Goal: Complete application form: Complete application form

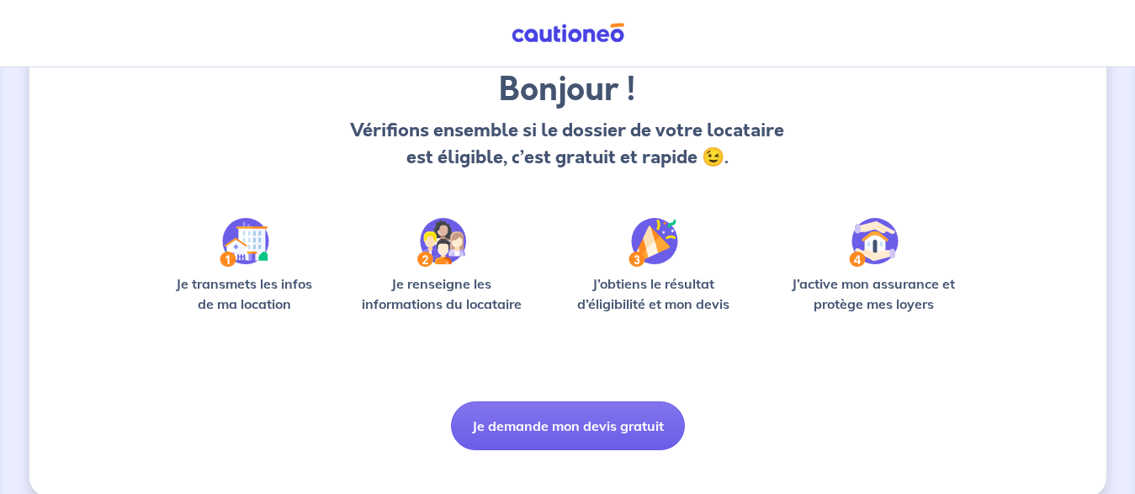
drag, startPoint x: 1144, startPoint y: 78, endPoint x: 1139, endPoint y: 194, distance: 115.4
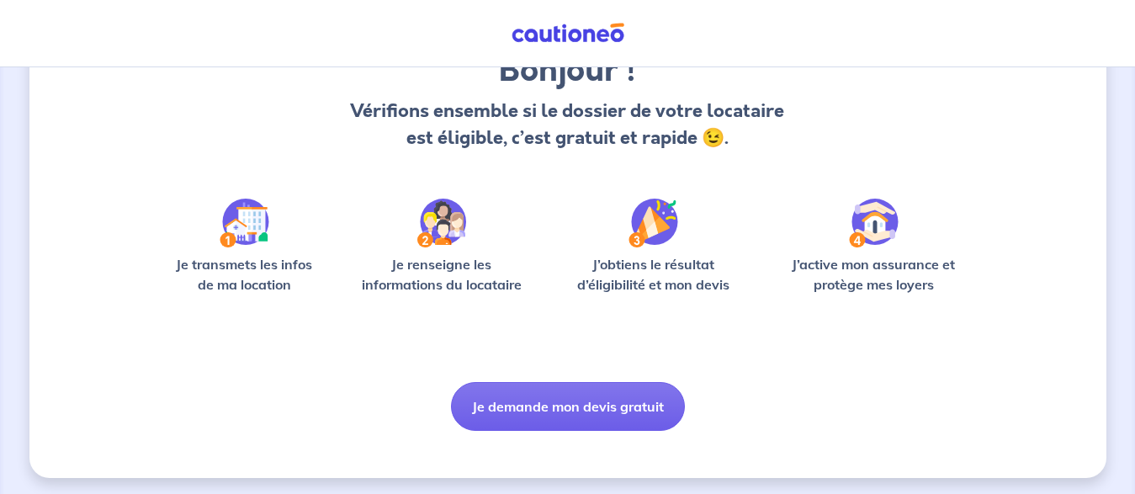
scroll to position [162, 0]
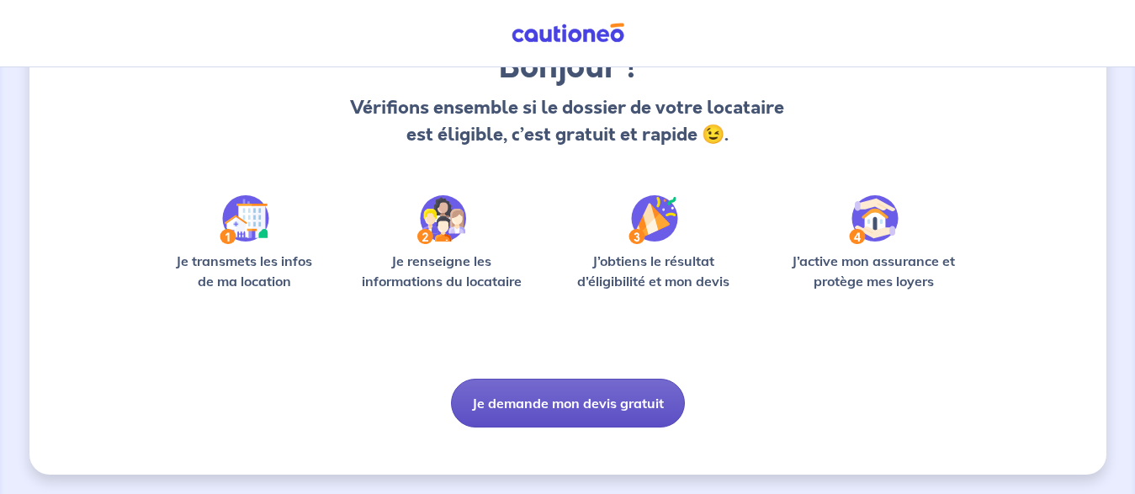
click at [564, 400] on button "Je demande mon devis gratuit" at bounding box center [568, 403] width 234 height 49
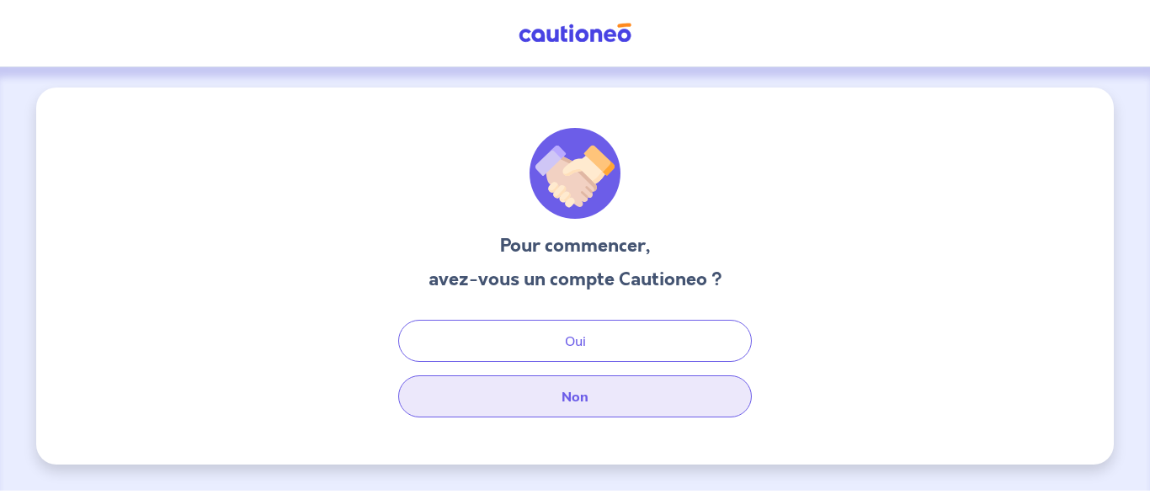
click at [565, 398] on button "Non" at bounding box center [575, 396] width 354 height 42
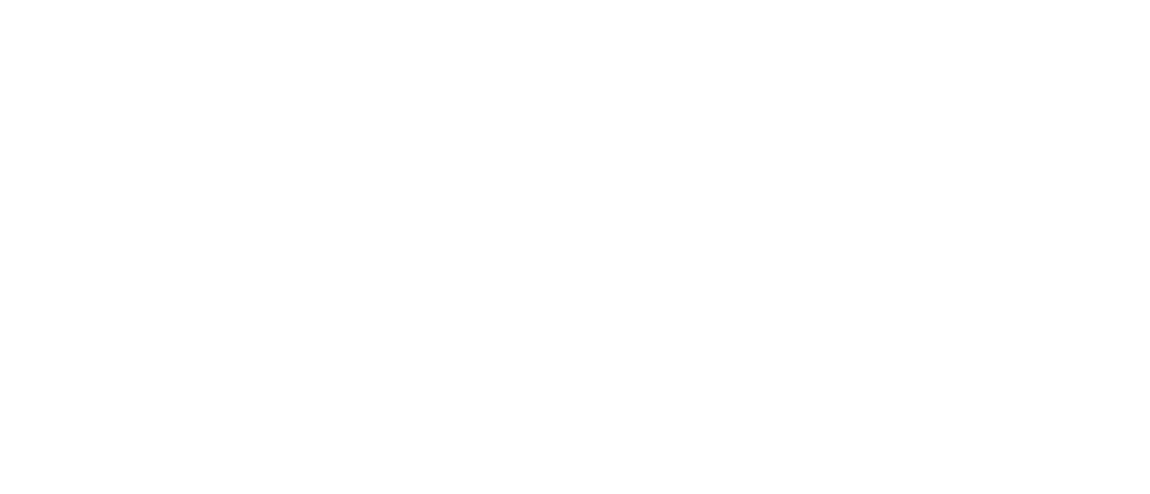
select select "FR"
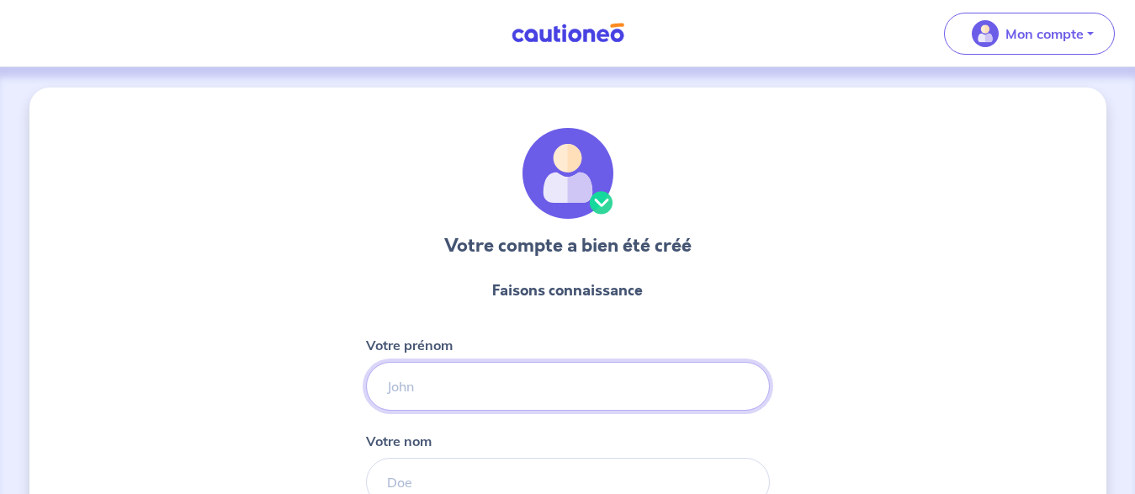
click at [456, 390] on input "Votre prénom" at bounding box center [568, 386] width 404 height 49
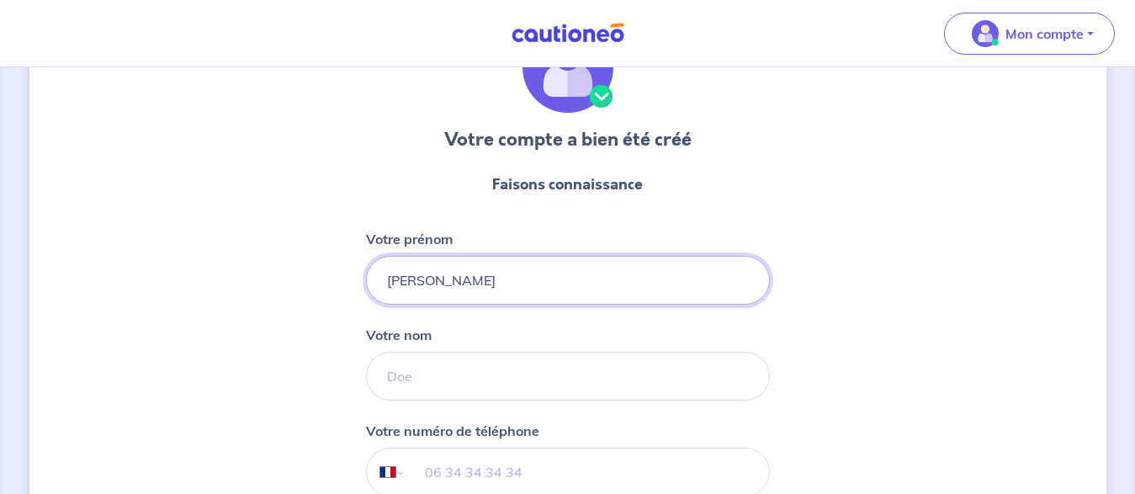
scroll to position [136, 0]
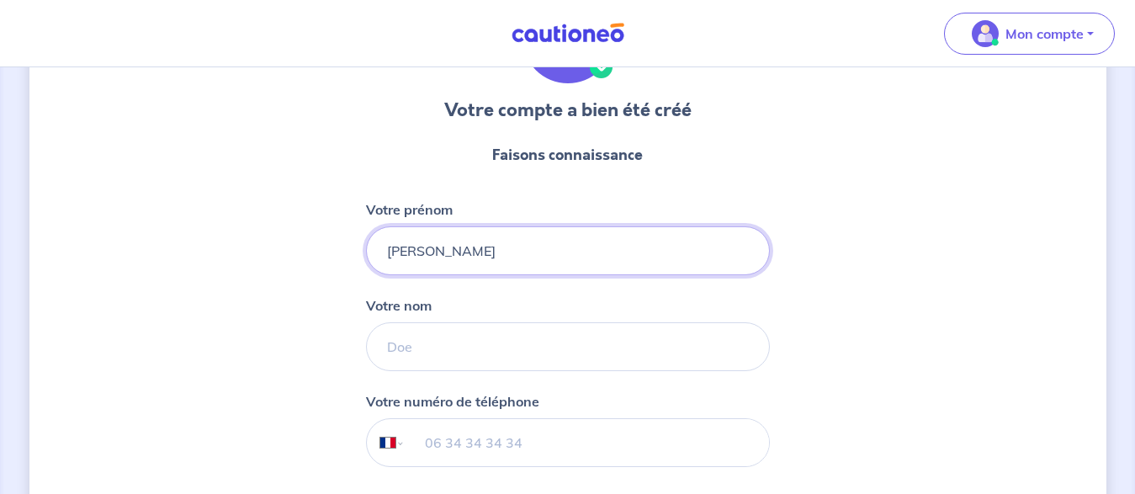
drag, startPoint x: 1141, startPoint y: 122, endPoint x: 1119, endPoint y: 248, distance: 128.3
click at [1123, 229] on html "Mon compte Me déconnecter Votre compte a bien été créé Faisons connaissance Vot…" at bounding box center [567, 260] width 1135 height 793
type input "LAURENT"
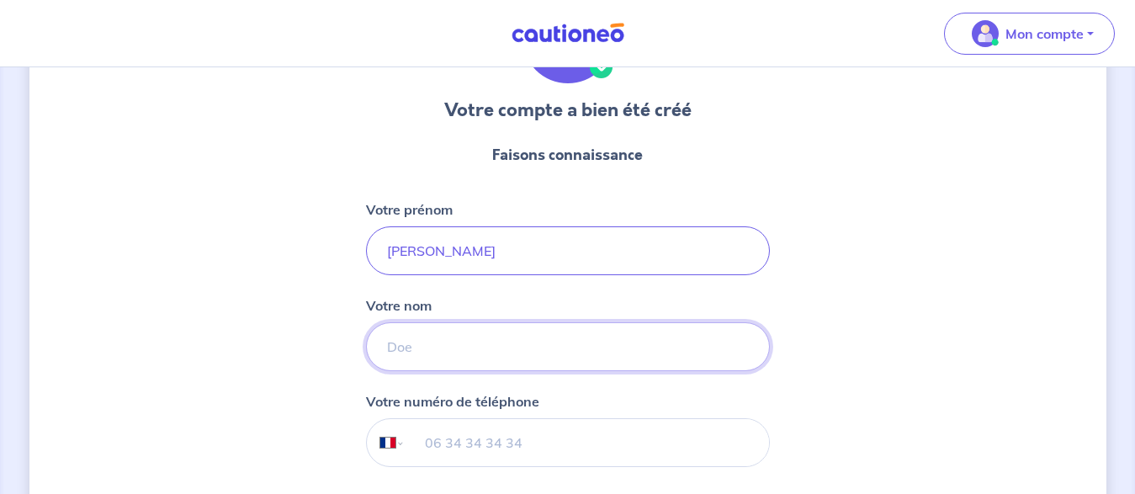
click at [461, 348] on input "Votre nom" at bounding box center [568, 346] width 404 height 49
type input "r"
type input "RAIMANN"
click at [466, 444] on input "tel" at bounding box center [587, 442] width 364 height 47
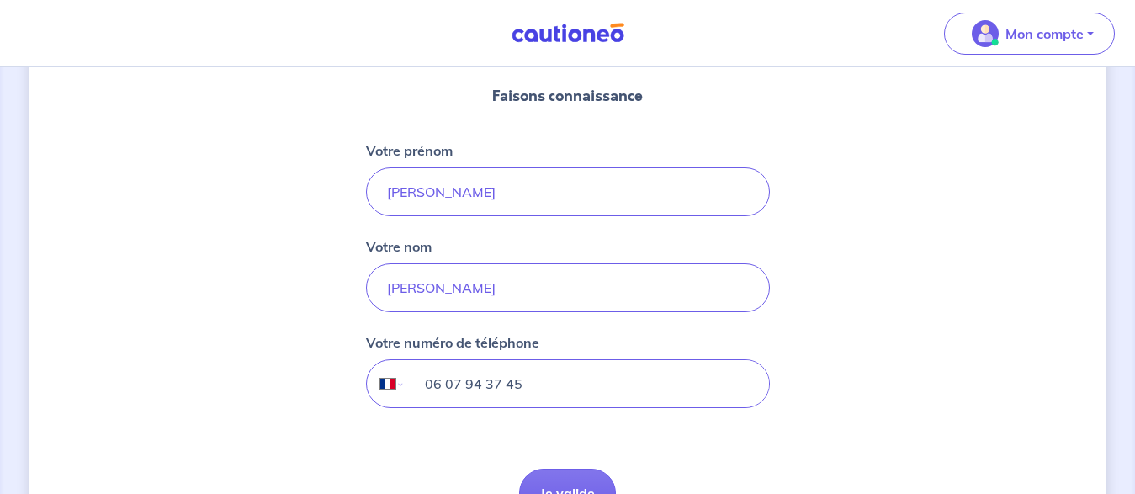
type input "06 07 94 37 45"
drag, startPoint x: 1133, startPoint y: 233, endPoint x: 1133, endPoint y: 338, distance: 104.4
click at [1133, 312] on div "Votre compte a bien été créé Faisons connaissance Votre prénom LAURENT Votre no…" at bounding box center [567, 236] width 1135 height 726
click at [1130, 394] on div "Votre compte a bien été créé Faisons connaissance Votre prénom LAURENT Votre no…" at bounding box center [567, 236] width 1135 height 726
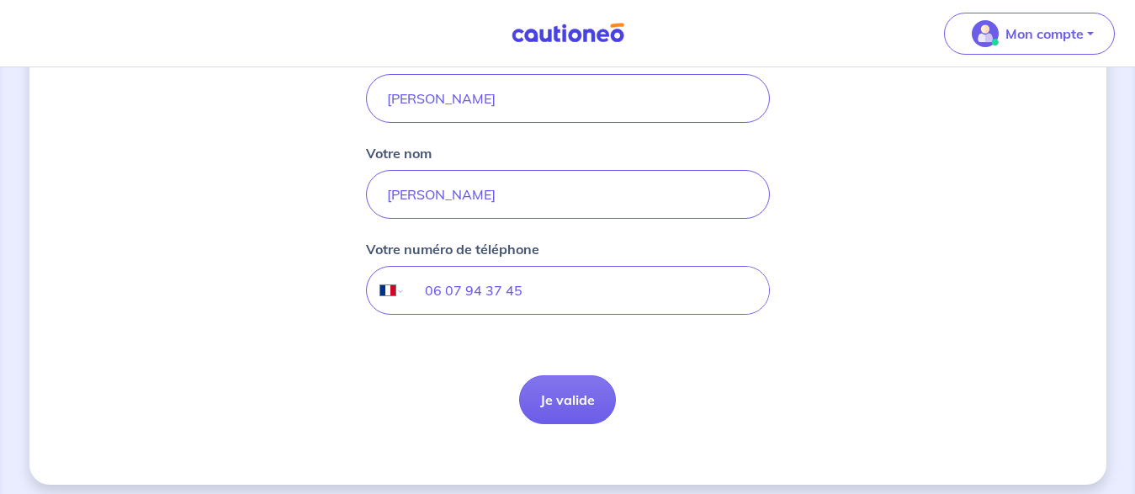
scroll to position [299, 0]
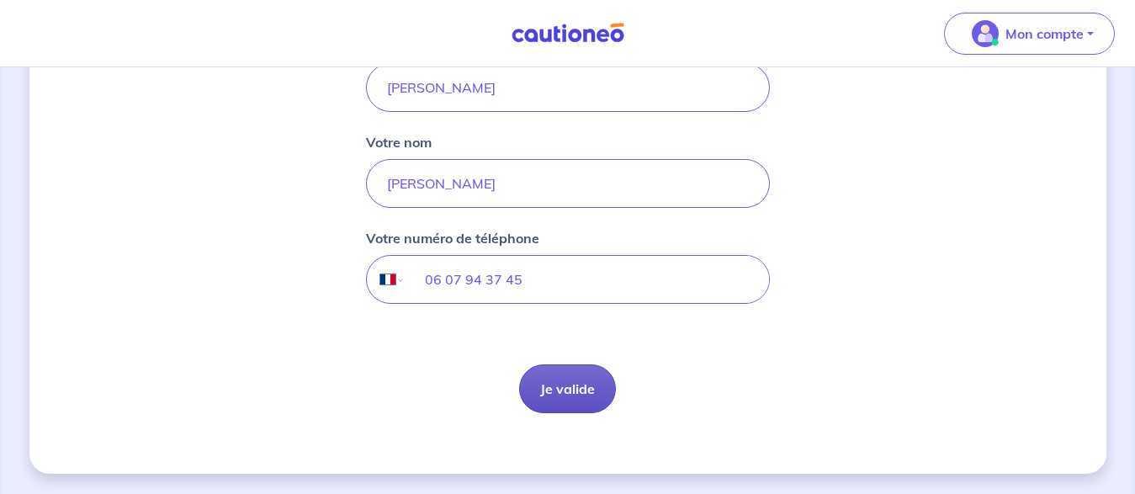
click at [571, 393] on button "Je valide" at bounding box center [567, 388] width 97 height 49
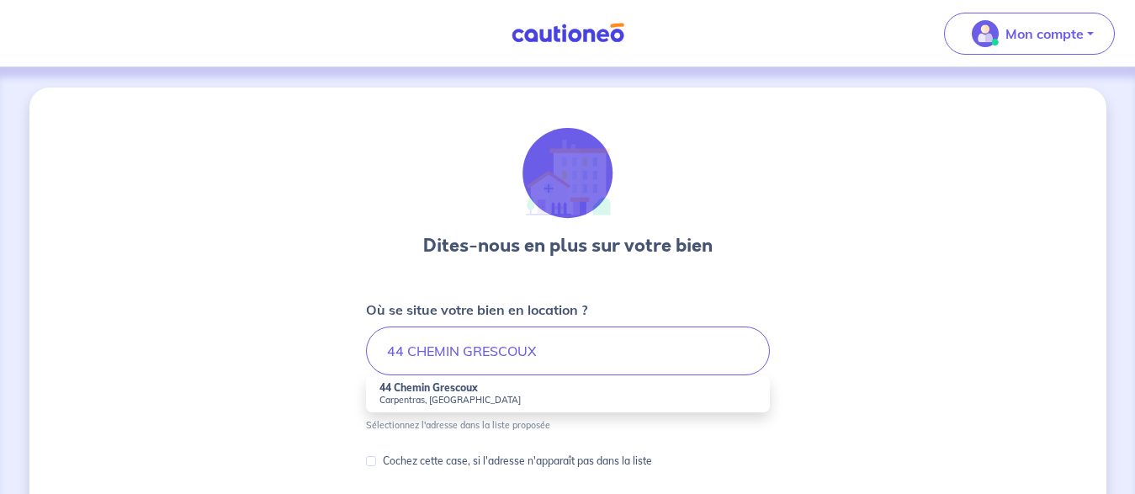
click at [510, 390] on li "44 Chemin Grescoux Carpentras, France" at bounding box center [568, 393] width 404 height 37
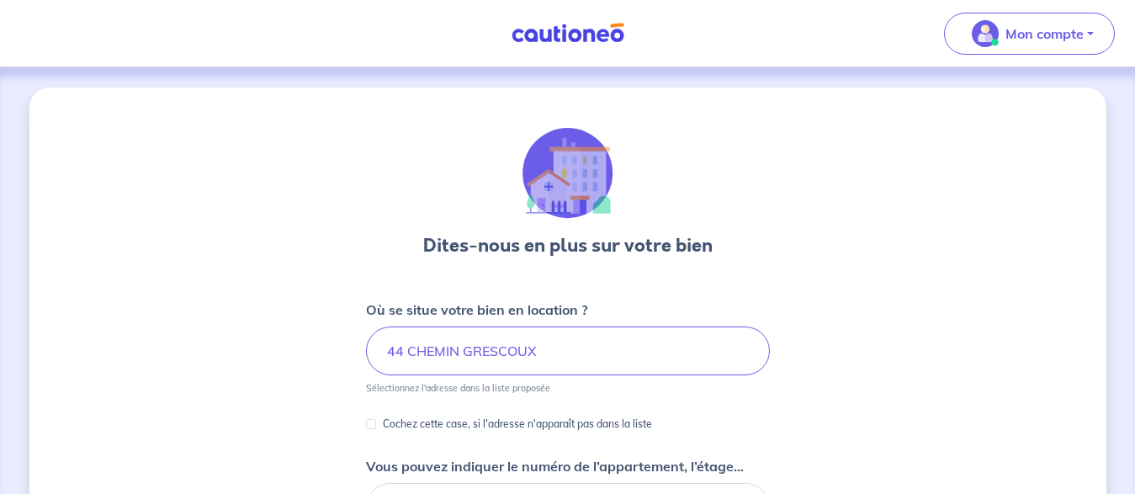
type input "[STREET_ADDRESS]"
drag, startPoint x: 1130, startPoint y: 216, endPoint x: 1125, endPoint y: 242, distance: 26.6
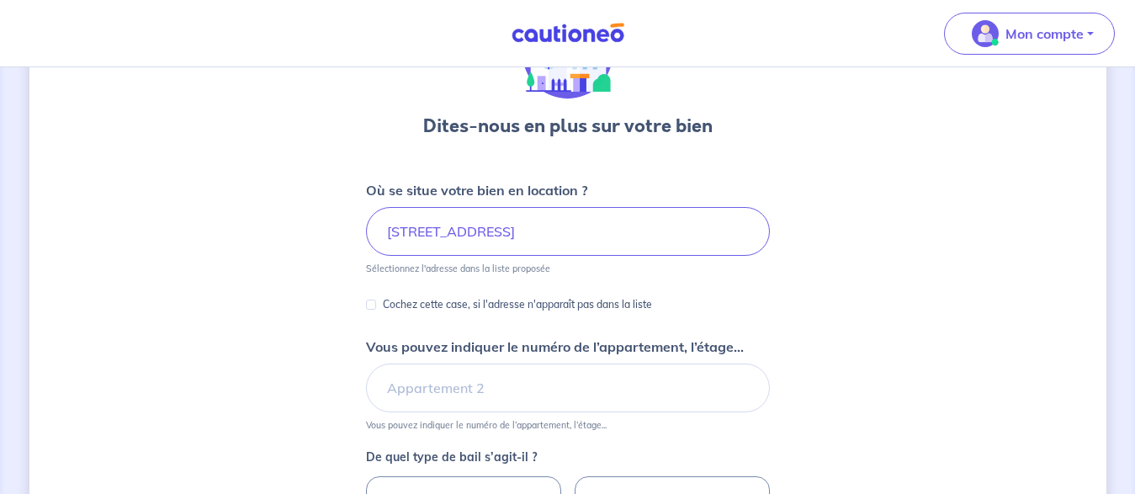
drag, startPoint x: 1141, startPoint y: 169, endPoint x: 1128, endPoint y: 253, distance: 85.1
click at [1130, 240] on html "Mon compte Me déconnecter Dites-nous en plus sur votre bien Où se situe votre b…" at bounding box center [567, 375] width 1135 height 990
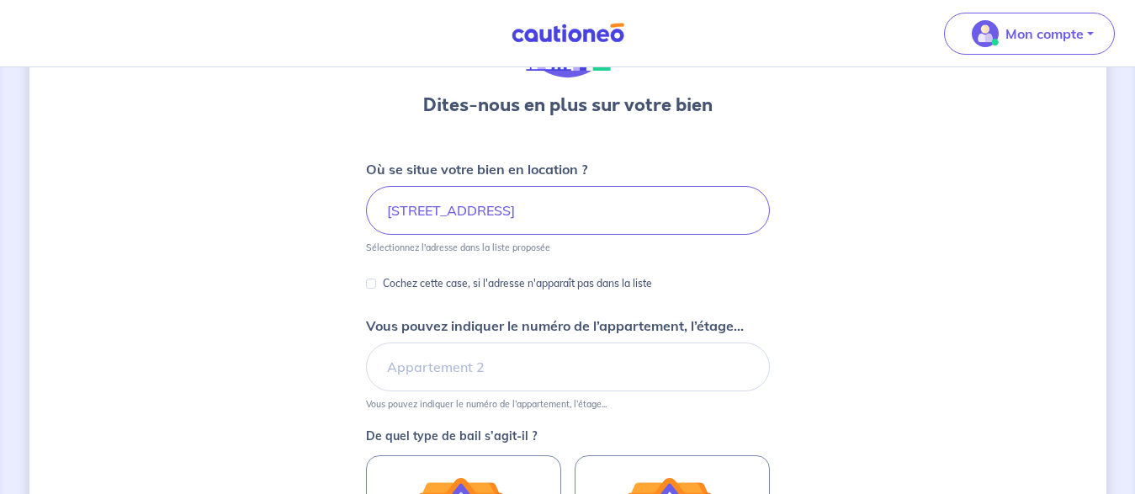
click at [1128, 253] on div "Dites-nous en plus sur votre bien Où se situe votre bien en location ? 44 Chemi…" at bounding box center [567, 388] width 1135 height 923
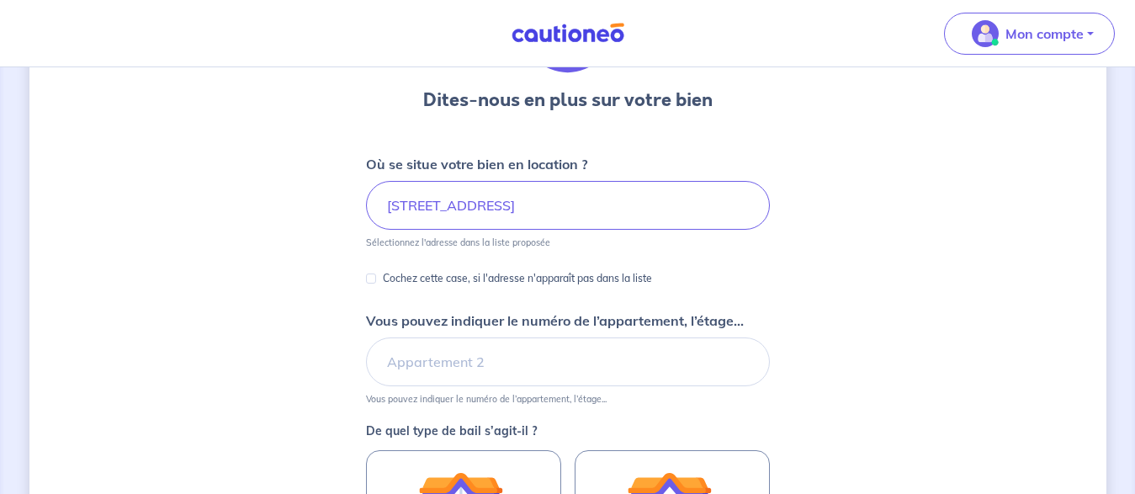
drag, startPoint x: 1145, startPoint y: 220, endPoint x: 1144, endPoint y: 240, distance: 20.2
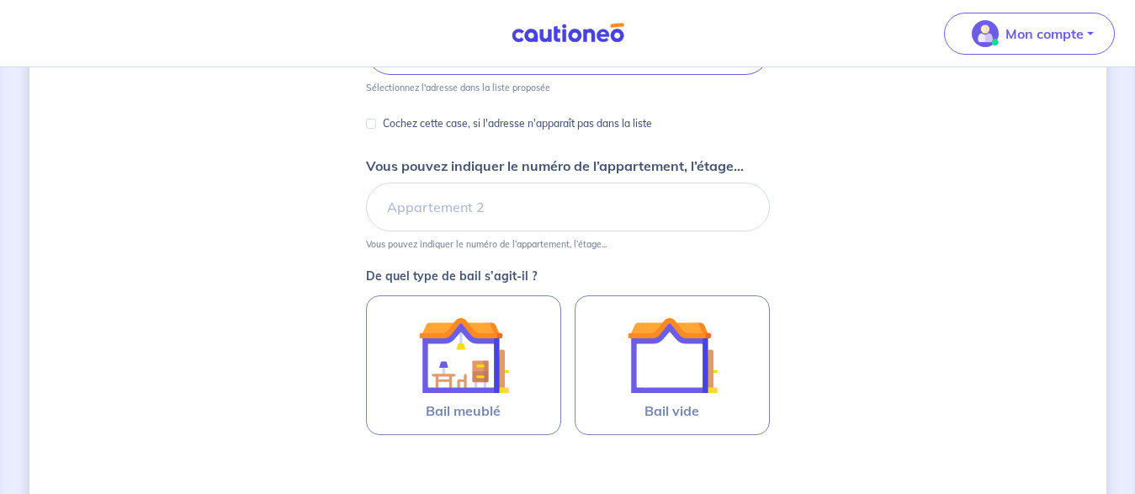
scroll to position [305, 0]
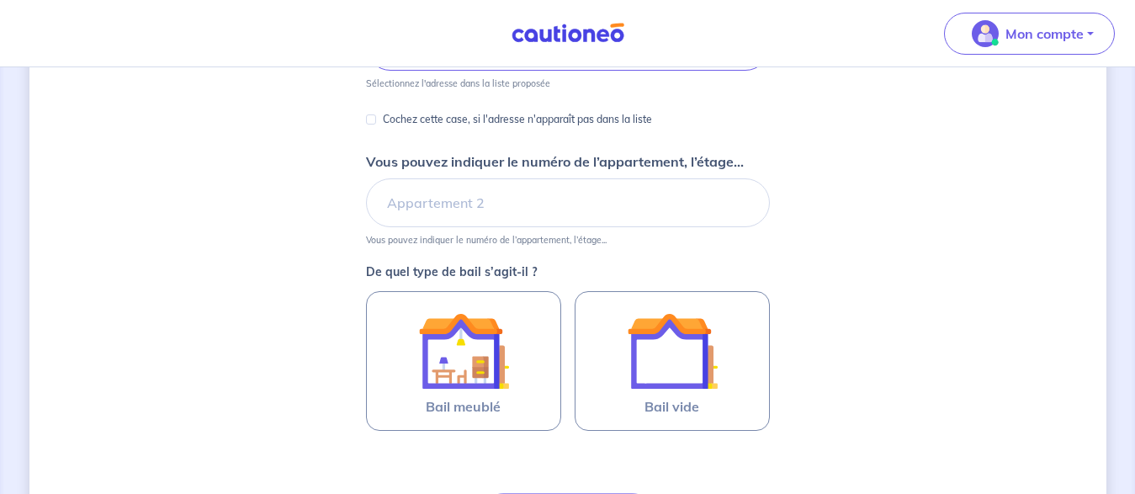
click at [1132, 335] on div "Dites-nous en plus sur votre bien Où se situe votre bien en location ? 44 Chemi…" at bounding box center [567, 224] width 1135 height 923
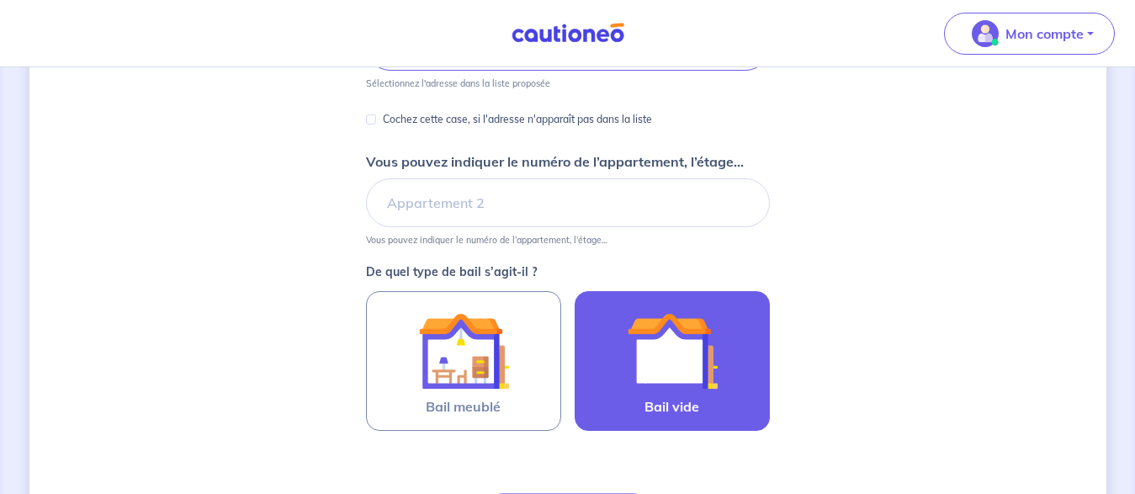
click at [660, 358] on img at bounding box center [672, 351] width 91 height 91
click at [0, 0] on input "Bail vide" at bounding box center [0, 0] width 0 height 0
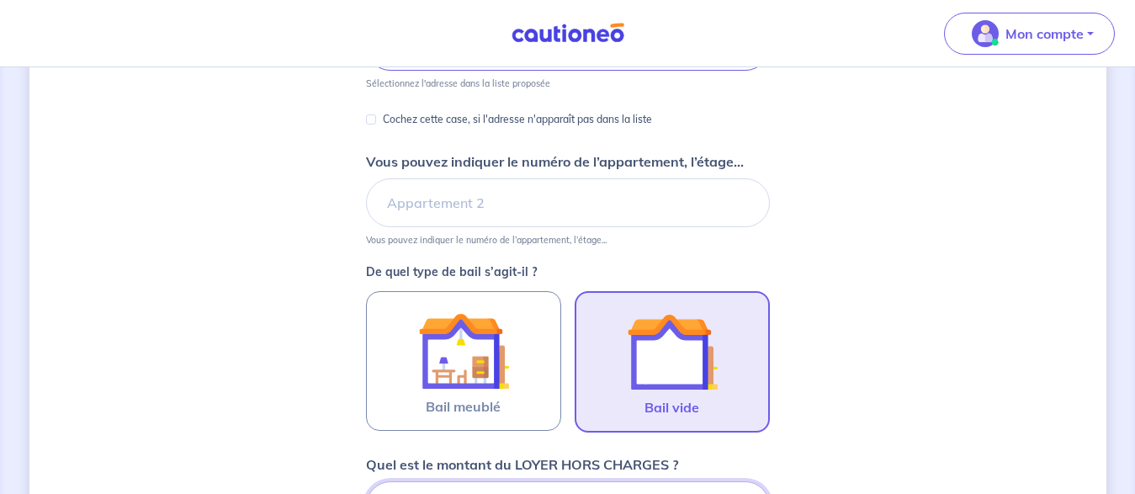
scroll to position [564, 0]
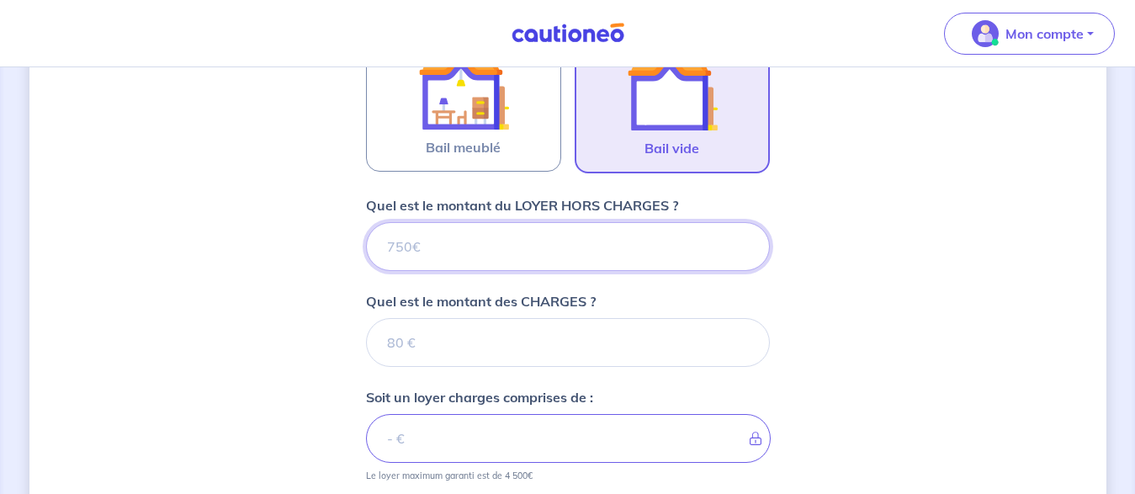
type input "1"
type input "112"
type input "1125"
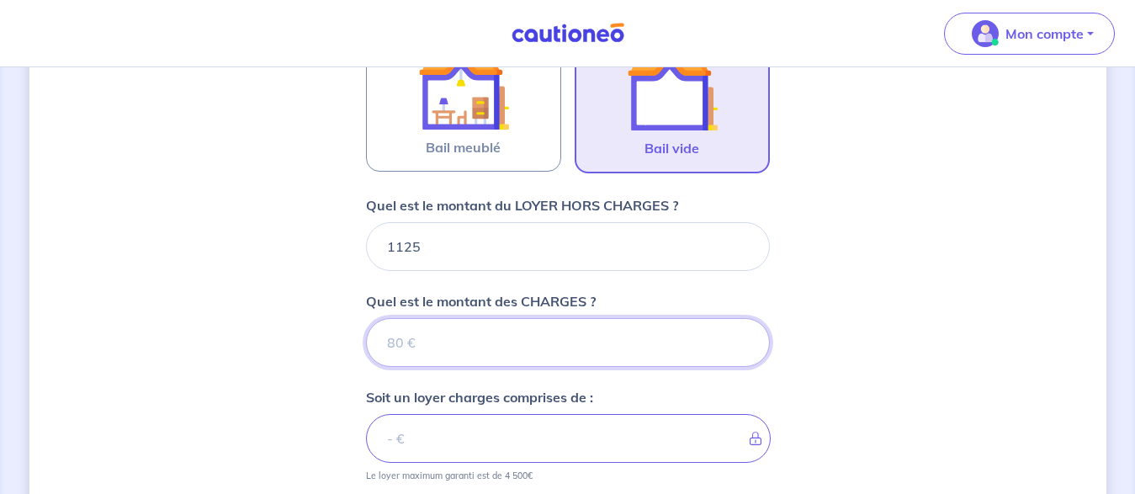
click at [412, 338] on input "Quel est le montant des CHARGES ?" at bounding box center [568, 342] width 404 height 49
type input "25"
type input "1150"
type input "25"
click at [1135, 328] on div "Dites-nous en plus sur votre bien Où se situe votre bien en location ? 44 Chemi…" at bounding box center [567, 175] width 1135 height 1345
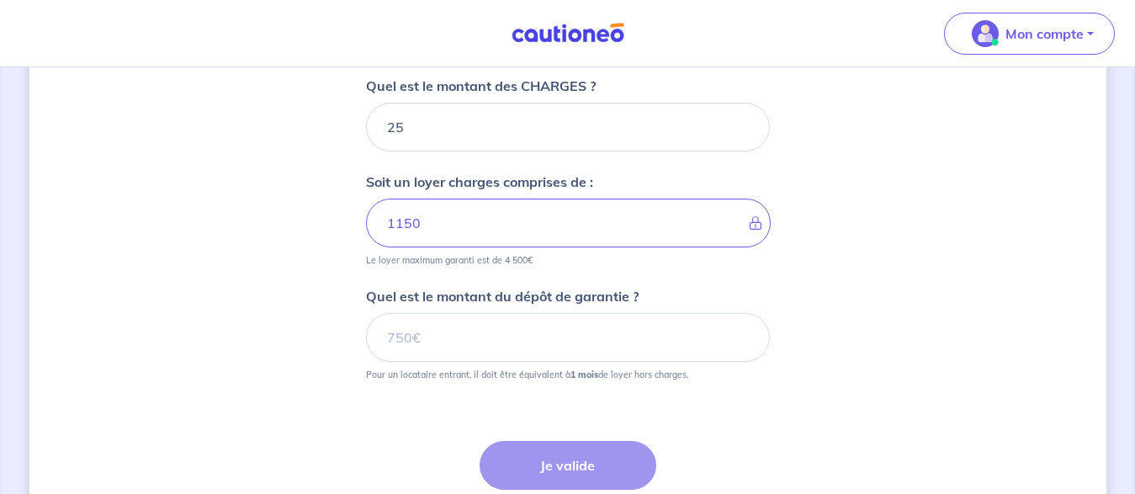
drag, startPoint x: 1141, startPoint y: 298, endPoint x: 1130, endPoint y: 395, distance: 97.4
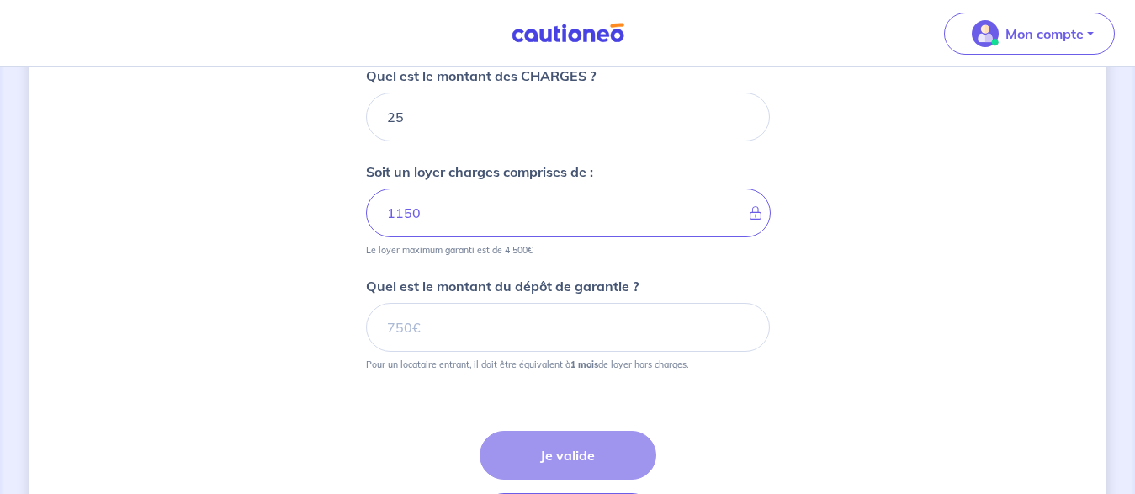
click at [465, 334] on input "Quel est le montant du dépôt de garantie ?" at bounding box center [568, 327] width 404 height 49
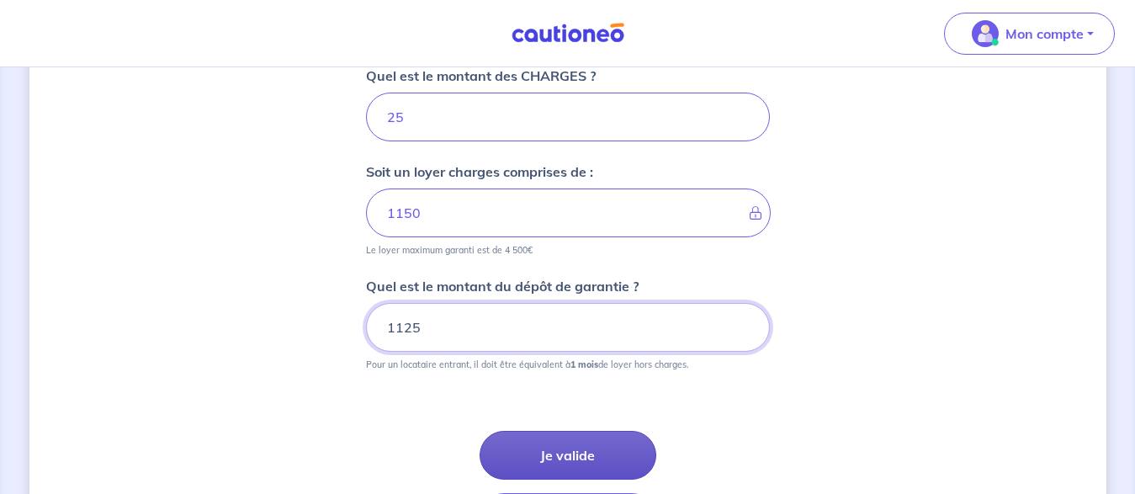
type input "1125"
click at [558, 460] on button "Je valide" at bounding box center [568, 455] width 177 height 49
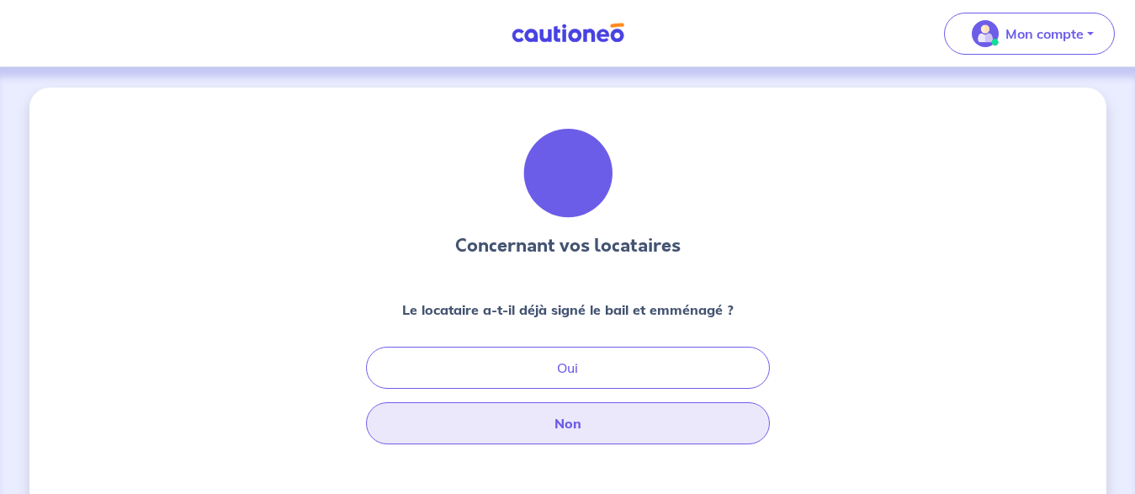
click at [573, 423] on button "Non" at bounding box center [568, 423] width 404 height 42
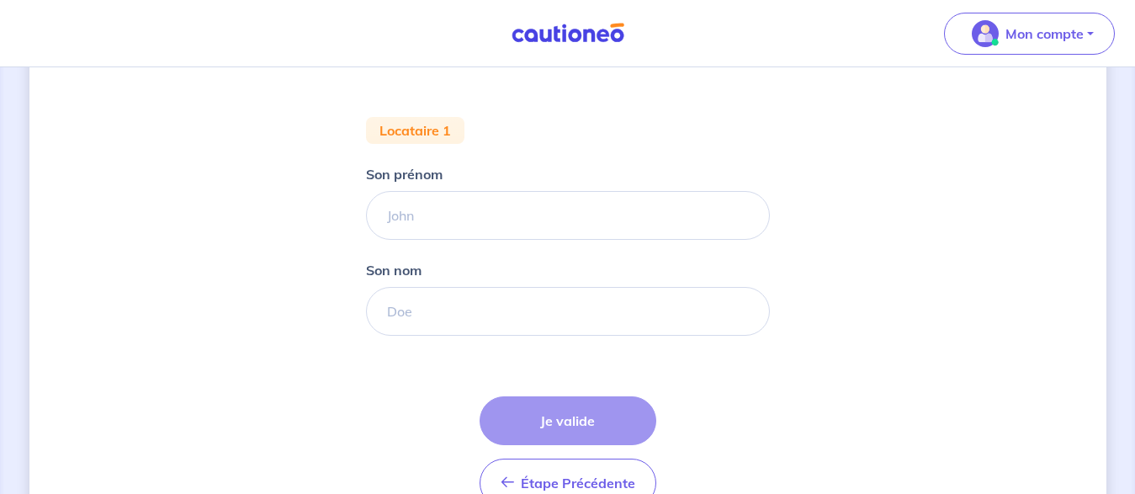
scroll to position [297, 0]
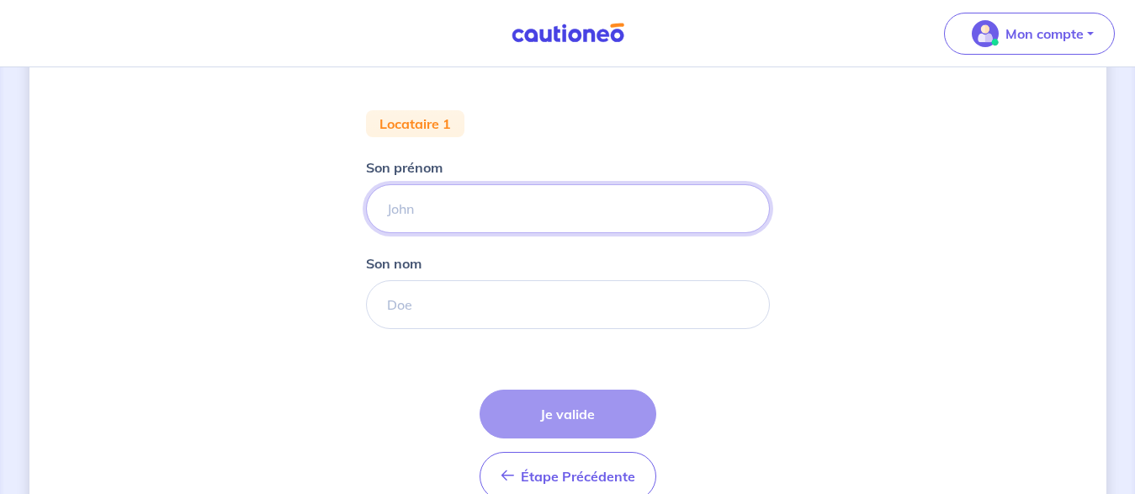
click at [438, 213] on input "Son prénom" at bounding box center [568, 208] width 404 height 49
type input "[PERSON_NAME]"
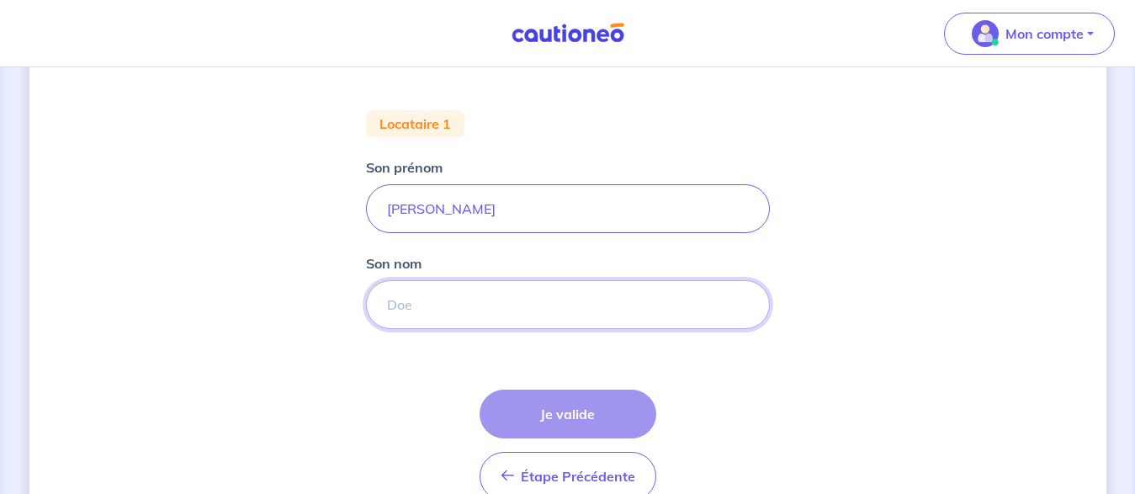
click at [412, 302] on input "Son nom" at bounding box center [568, 304] width 404 height 49
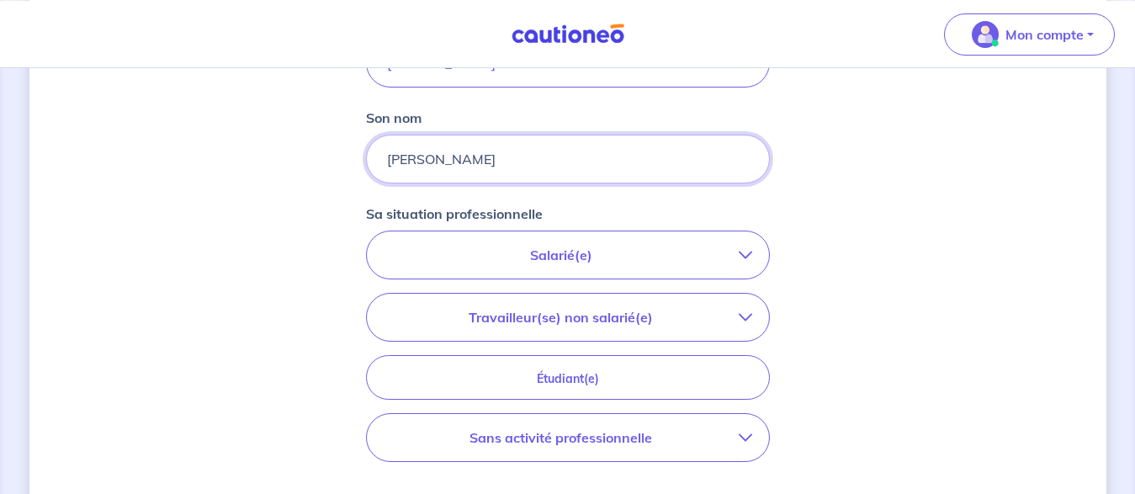
scroll to position [465, 0]
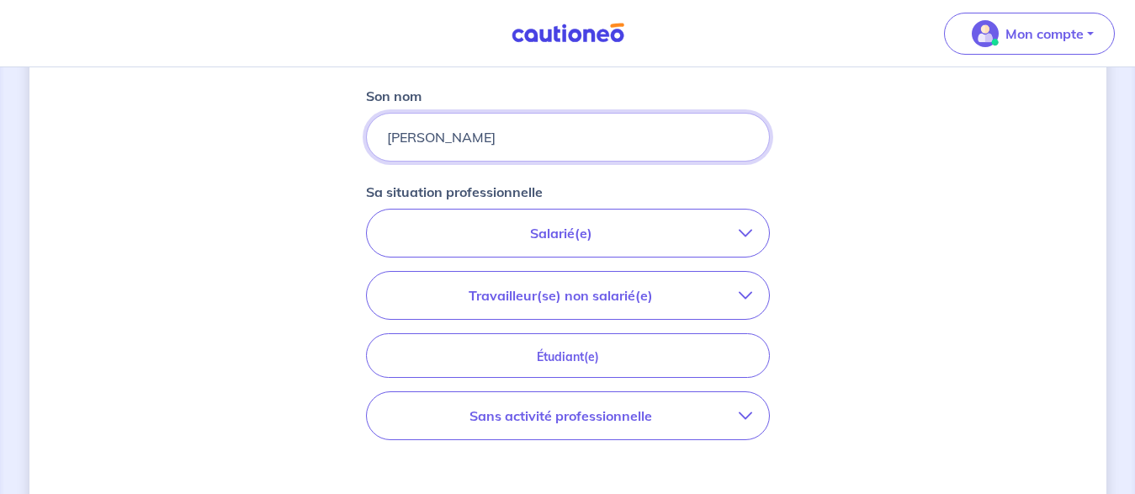
click at [1123, 252] on html "Mon compte Me déconnecter Concernant vos locataires 💡 Pour info : nous accepton…" at bounding box center [567, 120] width 1135 height 1171
type input "[PERSON_NAME]"
click at [1123, 252] on div "Concernant vos locataires 💡 Pour info : nous acceptons les personnes seules, le…" at bounding box center [567, 154] width 1135 height 1103
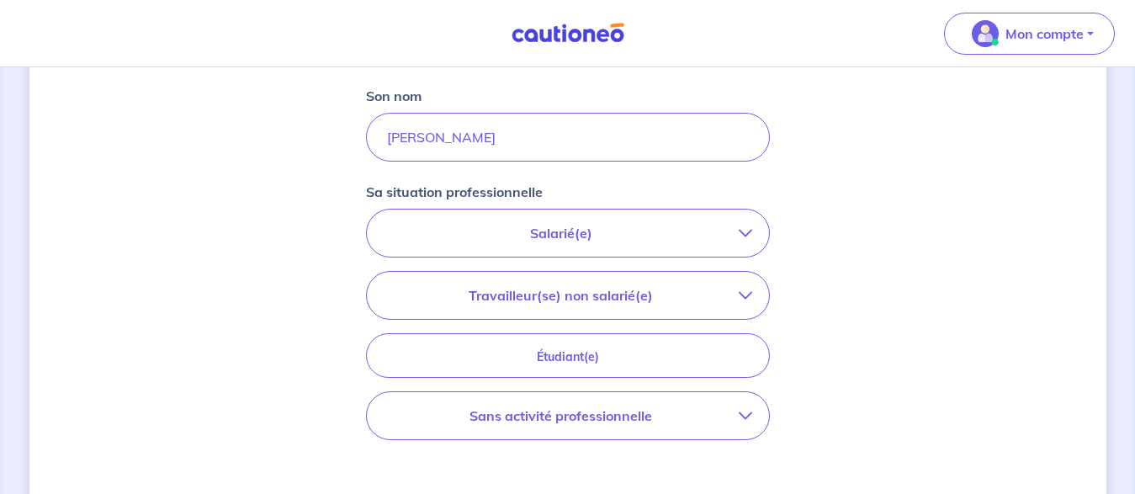
click at [1123, 252] on div "Concernant vos locataires 💡 Pour info : nous acceptons les personnes seules, le…" at bounding box center [567, 154] width 1135 height 1103
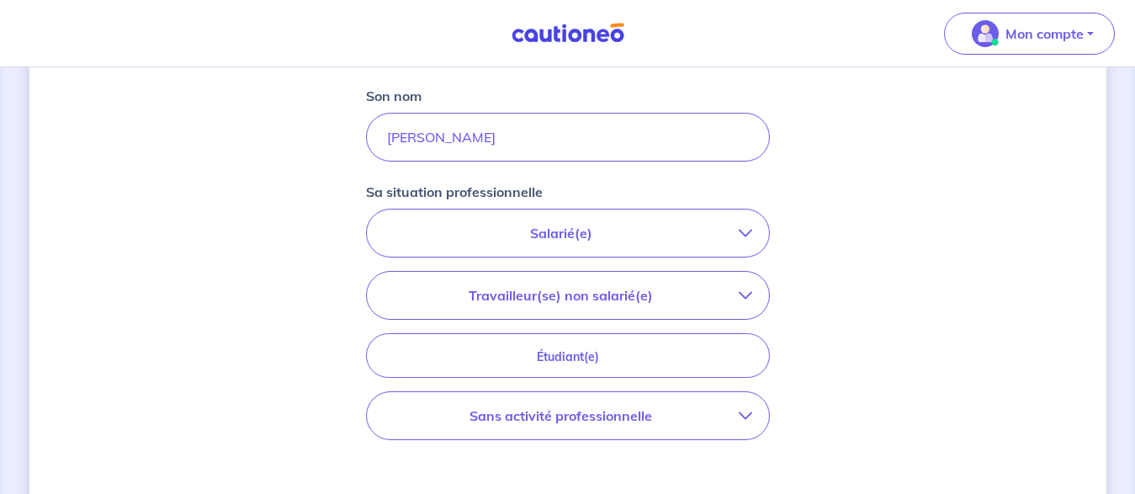
click at [1123, 252] on div "Concernant vos locataires 💡 Pour info : nous acceptons les personnes seules, le…" at bounding box center [567, 154] width 1135 height 1103
click at [747, 237] on icon "button" at bounding box center [745, 232] width 13 height 13
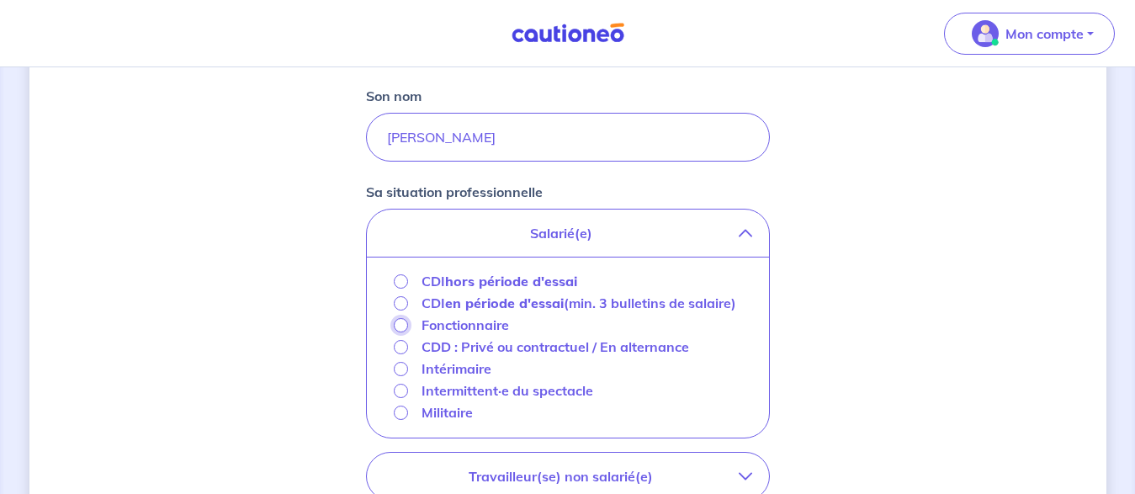
click at [400, 332] on input "Fonctionnaire" at bounding box center [401, 325] width 14 height 14
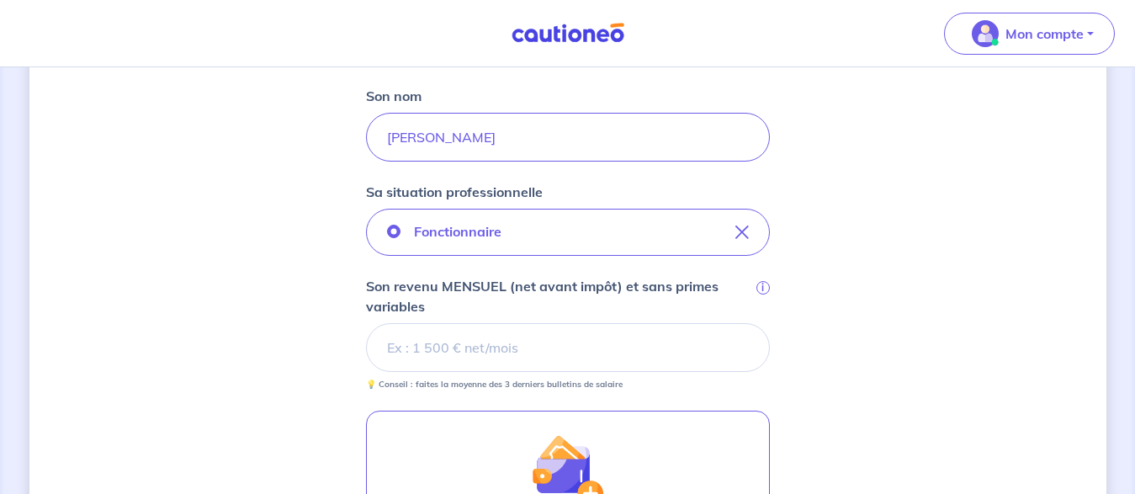
click at [452, 347] on input "Son revenu MENSUEL (net avant impôt) et sans primes variables i" at bounding box center [568, 347] width 404 height 49
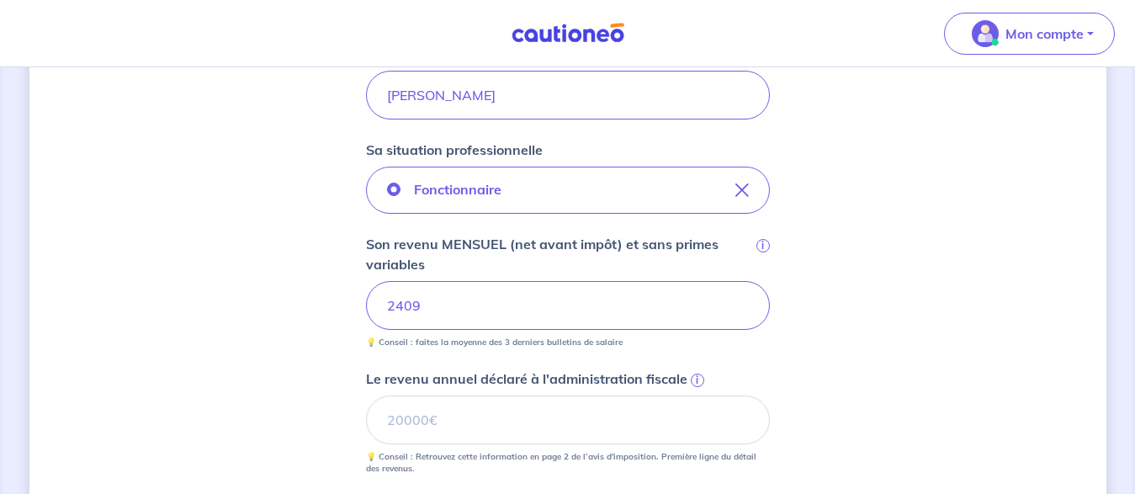
drag, startPoint x: 1143, startPoint y: 190, endPoint x: 1141, endPoint y: 227, distance: 37.1
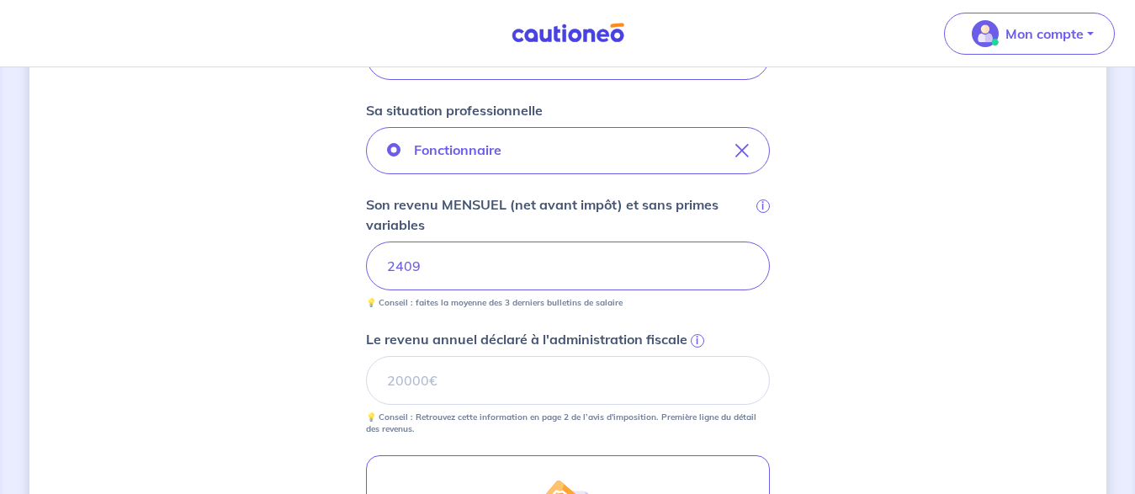
scroll to position [554, 0]
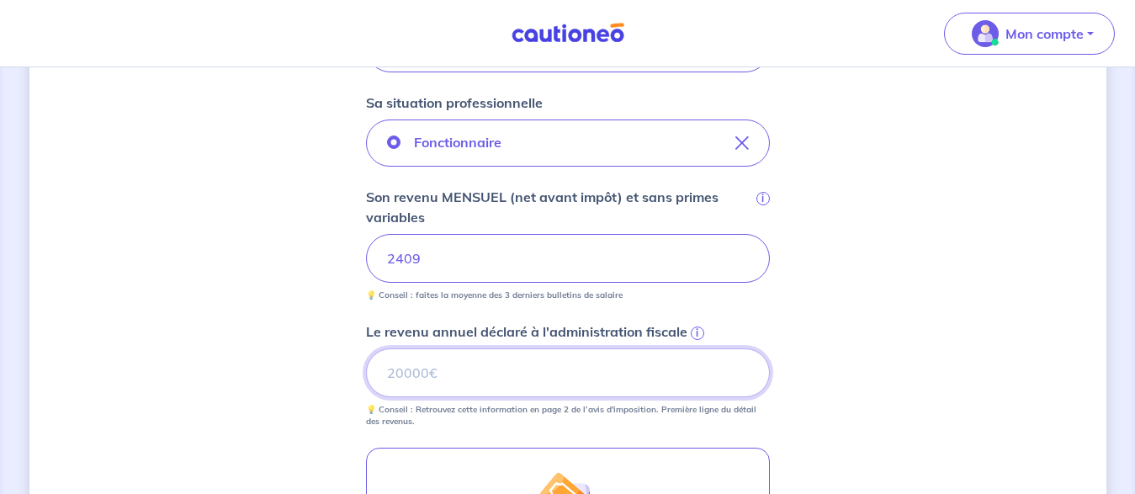
click at [464, 376] on input "Le revenu annuel déclaré à l'administration fiscale i" at bounding box center [568, 372] width 404 height 49
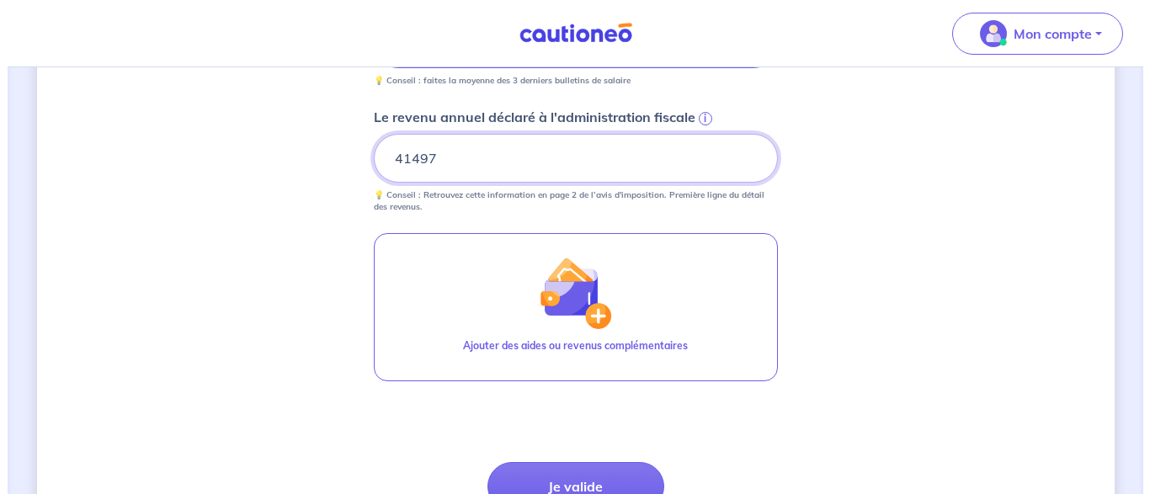
scroll to position [779, 0]
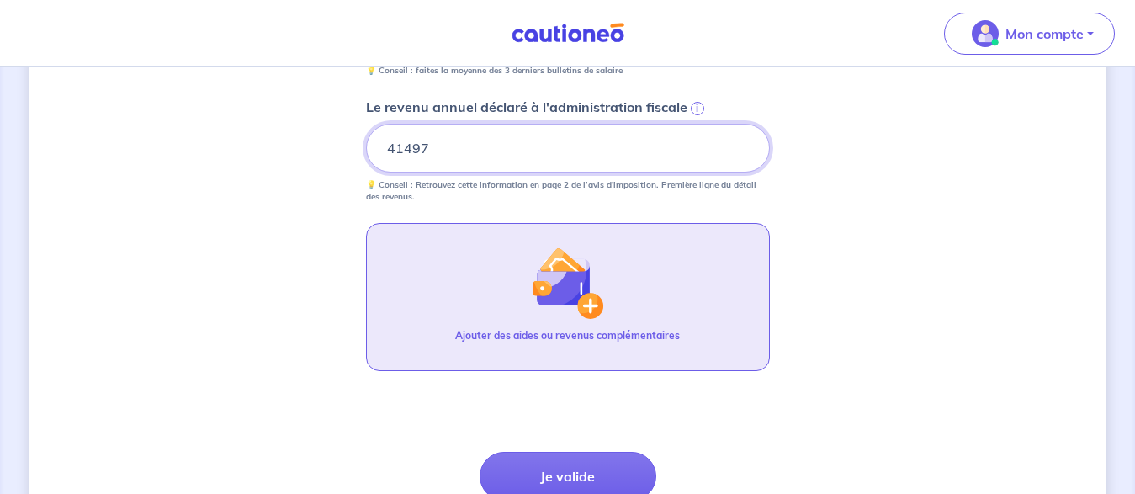
type input "41497"
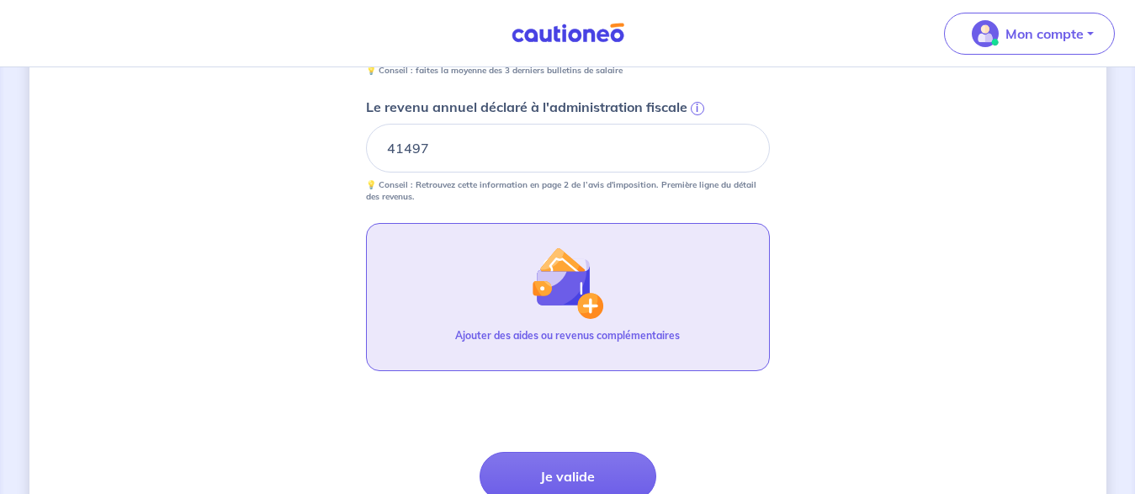
click at [591, 302] on img "button" at bounding box center [567, 283] width 72 height 72
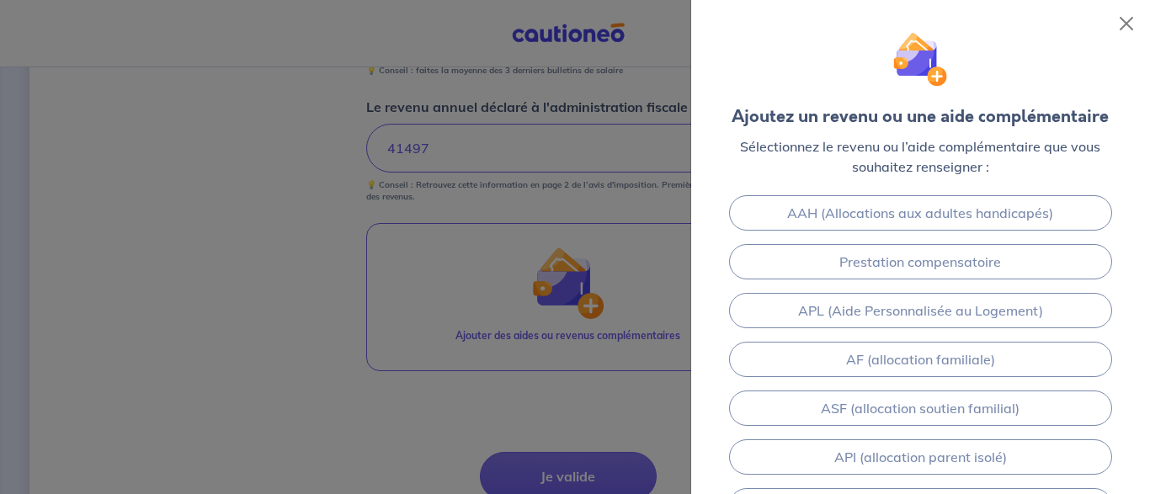
scroll to position [104, 0]
click at [1135, 274] on div "Revenu foncier Pension (alimentaire, invalidité) AAH (Allocations aux adultes h…" at bounding box center [920, 342] width 459 height 304
click at [1135, 274] on div "Revenu foncier Pension (alimentaire, invalidité) AAH (Allocations aux adultes h…" at bounding box center [920, 428] width 459 height 683
drag, startPoint x: 1140, startPoint y: 235, endPoint x: 1135, endPoint y: 323, distance: 88.5
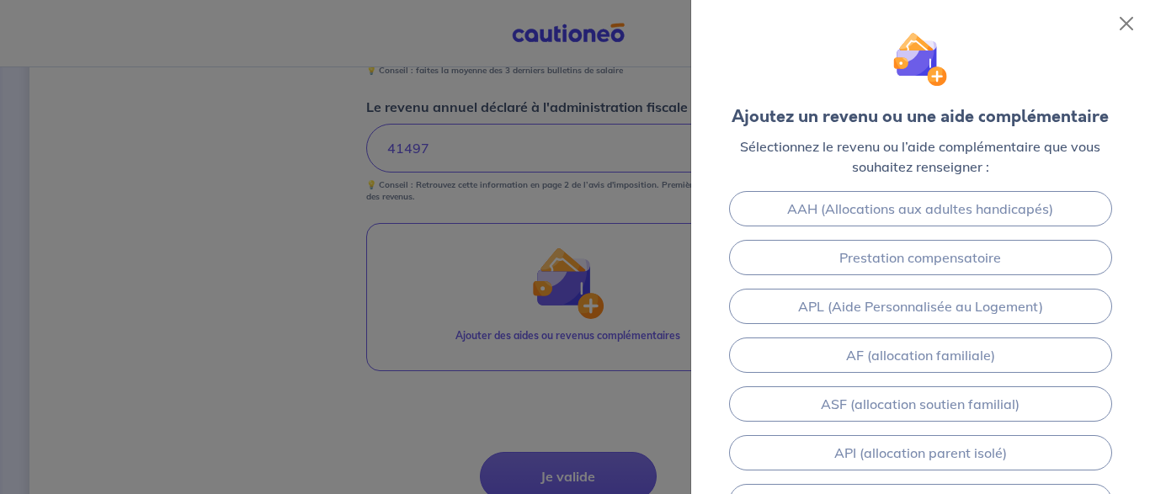
click at [1135, 323] on div "Revenu foncier Pension (alimentaire, invalidité) AAH (Allocations aux adultes h…" at bounding box center [920, 428] width 459 height 683
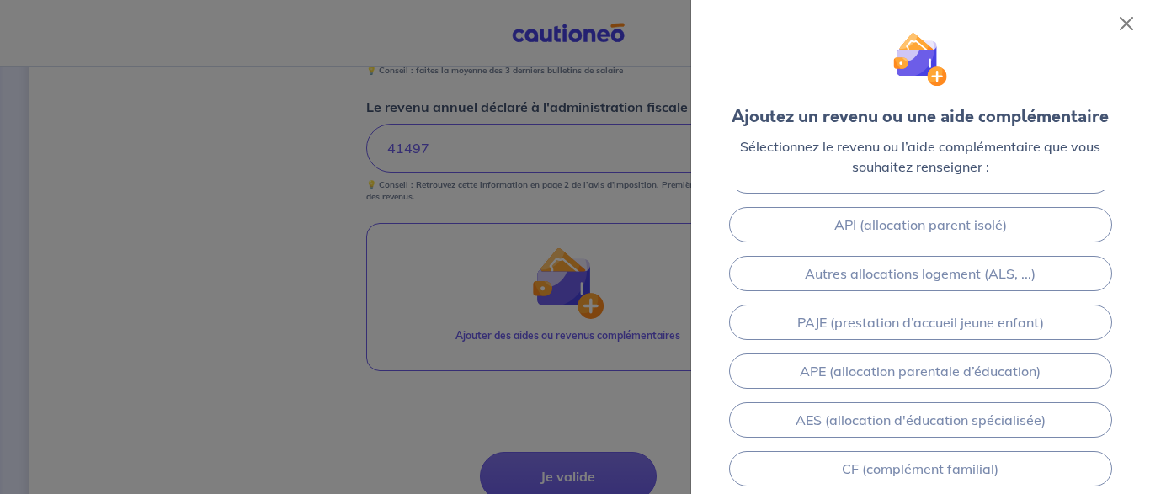
scroll to position [371, 0]
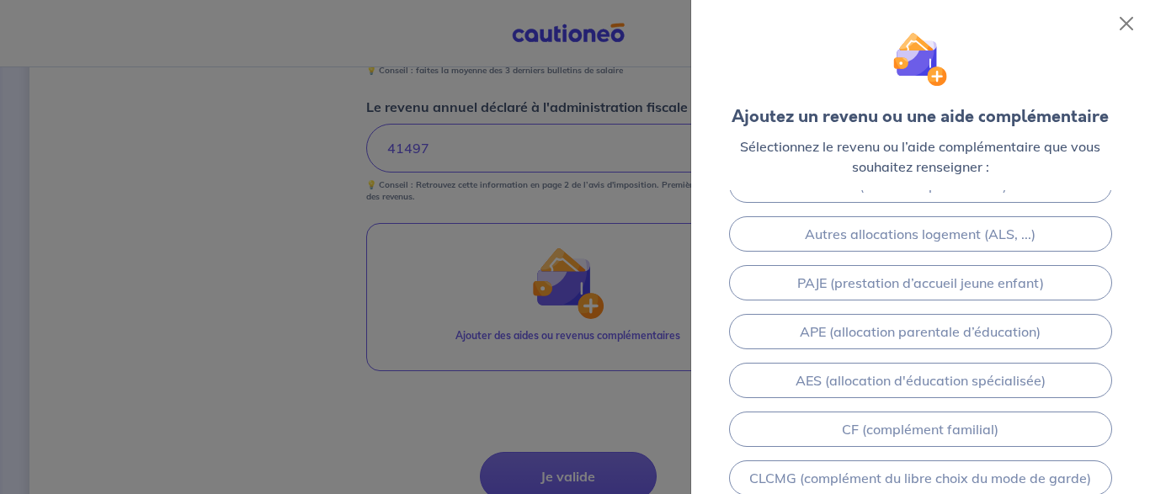
click at [1130, 408] on div "Revenu foncier Pension (alimentaire, invalidité) AAH (Allocations aux adultes h…" at bounding box center [920, 160] width 459 height 683
drag, startPoint x: 1139, startPoint y: 306, endPoint x: 1134, endPoint y: 449, distance: 144.0
click at [1134, 449] on div "Revenu foncier Pension (alimentaire, invalidité) AAH (Allocations aux adultes h…" at bounding box center [920, 160] width 459 height 683
drag, startPoint x: 1144, startPoint y: 359, endPoint x: 1143, endPoint y: 344, distance: 15.2
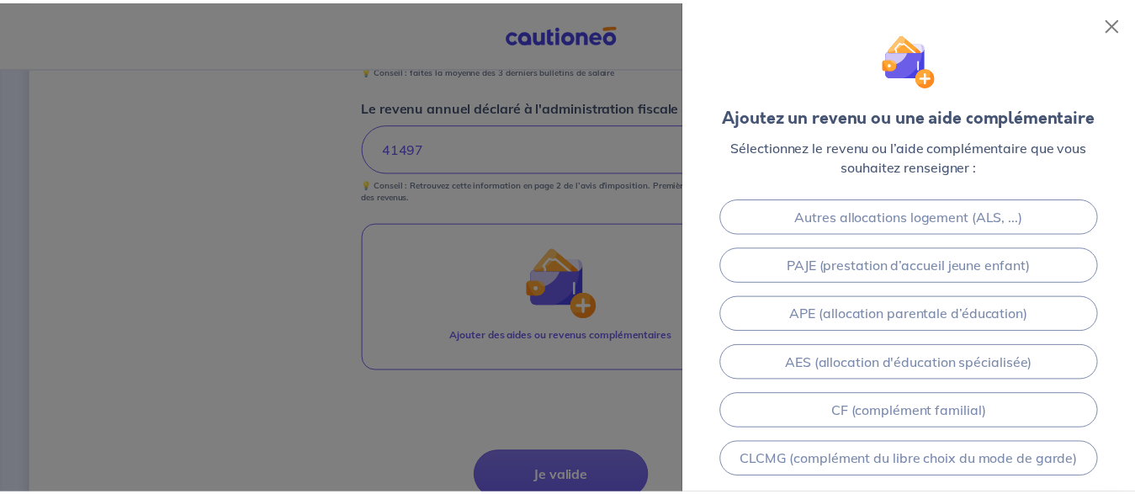
scroll to position [396, 0]
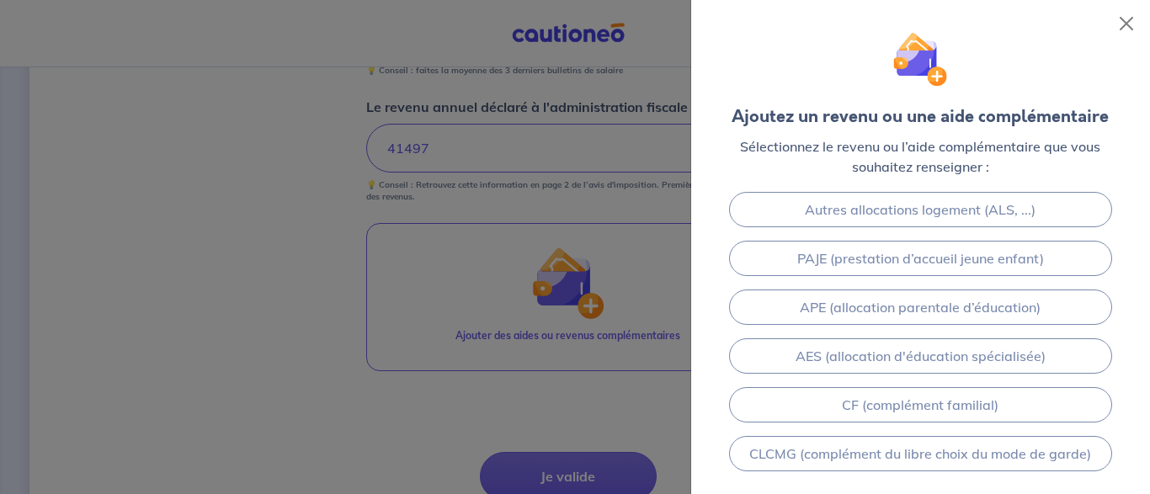
drag, startPoint x: 1109, startPoint y: 436, endPoint x: 1104, endPoint y: 478, distance: 42.3
click at [1104, 478] on div "Revenu foncier Pension (alimentaire, invalidité) AAH (Allocations aux adultes h…" at bounding box center [920, 342] width 459 height 304
click at [1122, 20] on button "Close" at bounding box center [1126, 23] width 27 height 27
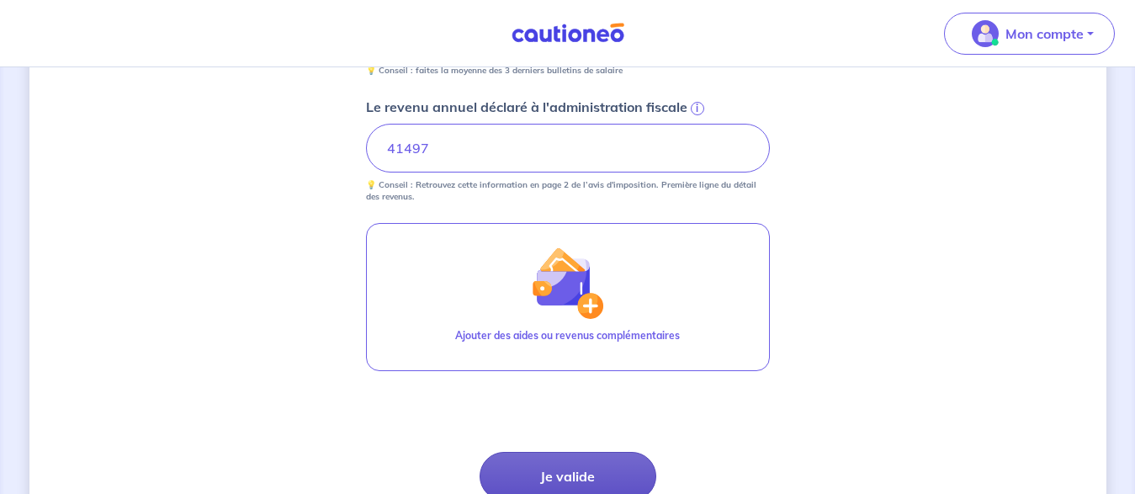
click at [562, 471] on button "Je valide" at bounding box center [568, 476] width 177 height 49
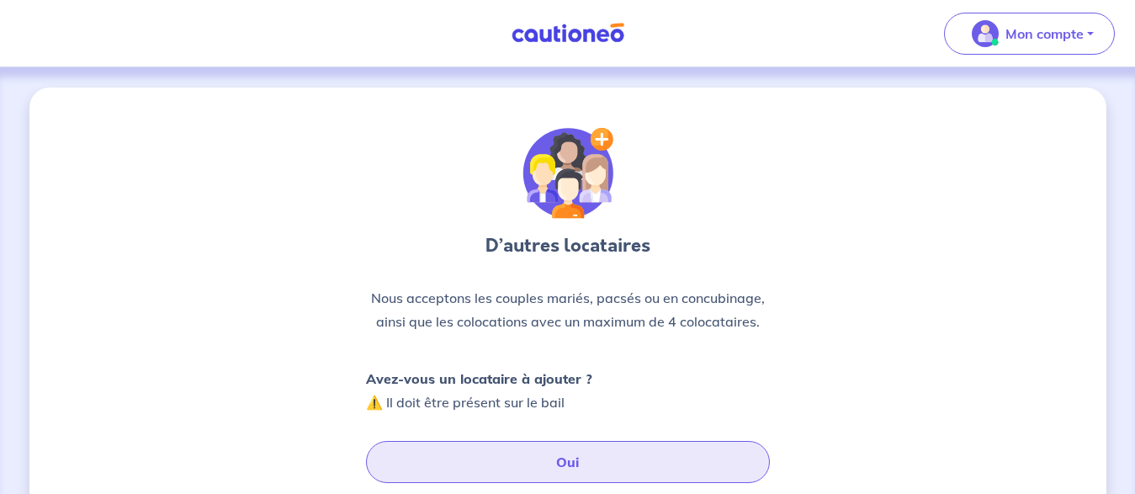
click at [566, 462] on button "Oui" at bounding box center [568, 462] width 404 height 42
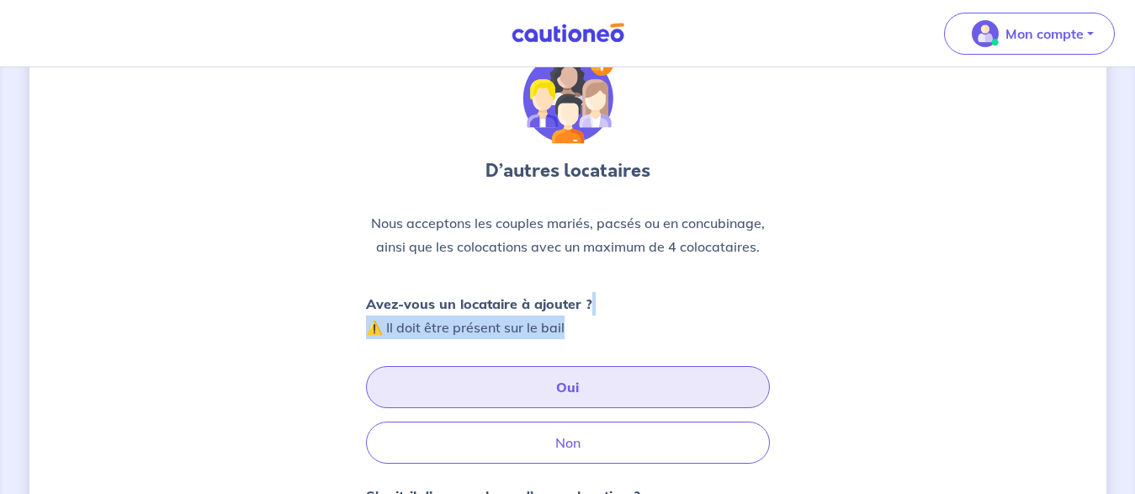
drag, startPoint x: 1133, startPoint y: 306, endPoint x: 1121, endPoint y: 383, distance: 78.3
click at [1128, 334] on div "D’autres locataires Nous acceptons les couples mariés, pacsés ou en concubinage…" at bounding box center [567, 400] width 1135 height 816
click at [1126, 353] on div "D’autres locataires Nous acceptons les couples mariés, pacsés ou en concubinage…" at bounding box center [567, 400] width 1135 height 816
click at [1121, 387] on div "D’autres locataires Nous acceptons les couples mariés, pacsés ou en concubinage…" at bounding box center [567, 400] width 1135 height 816
click at [561, 392] on button "Oui" at bounding box center [568, 387] width 404 height 42
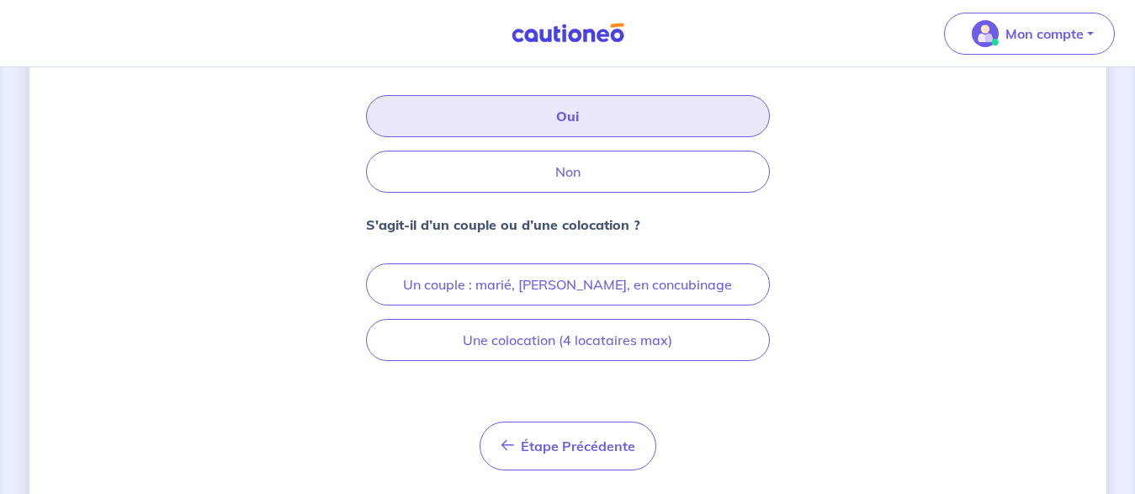
scroll to position [390, 0]
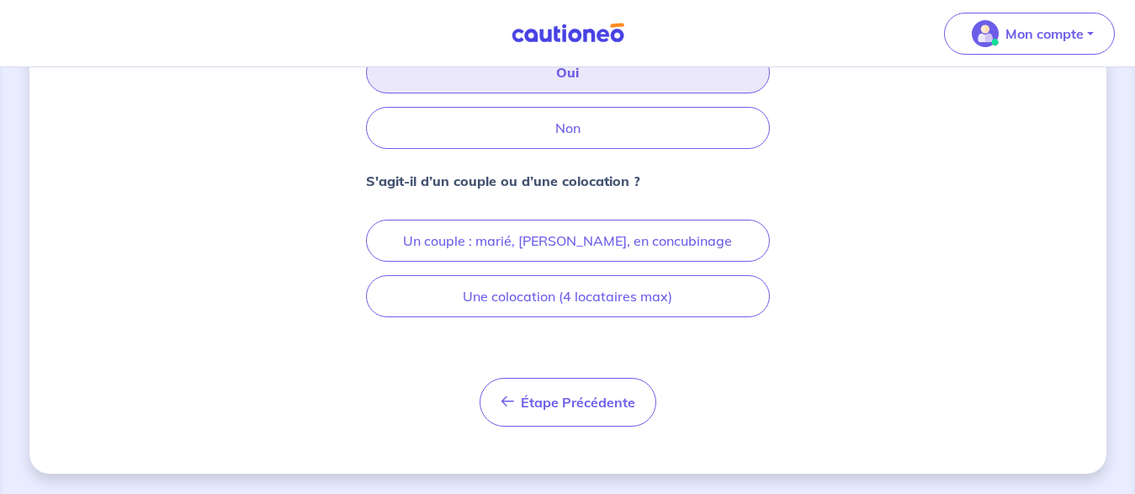
click at [1132, 401] on div "D’autres locataires Nous acceptons les couples mariés, pacsés ou en concubinage…" at bounding box center [567, 86] width 1135 height 816
click at [1132, 403] on div "D’autres locataires Nous acceptons les couples mariés, pacsés ou en concubinage…" at bounding box center [567, 86] width 1135 height 816
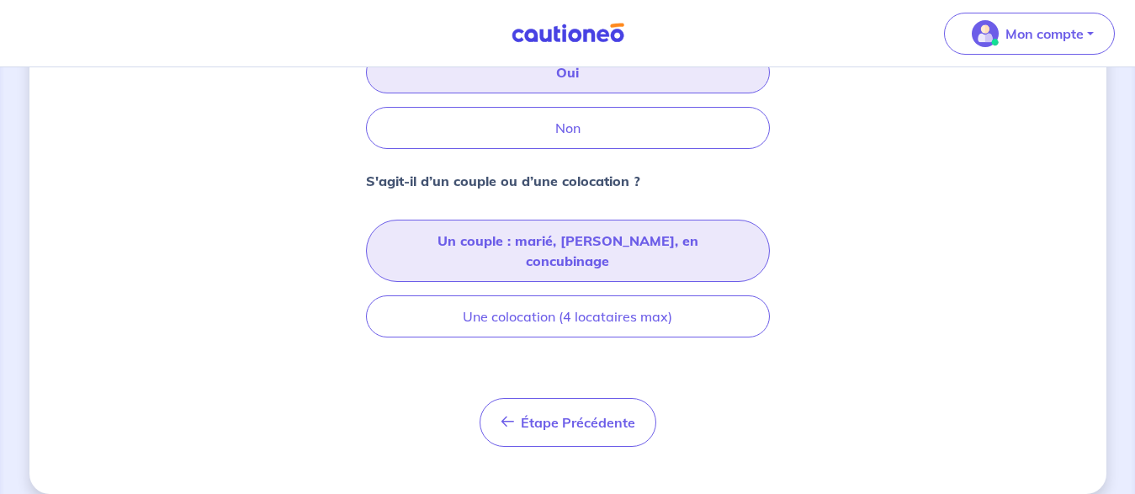
click at [567, 246] on button "Un couple : marié, [PERSON_NAME], en concubinage" at bounding box center [568, 251] width 404 height 62
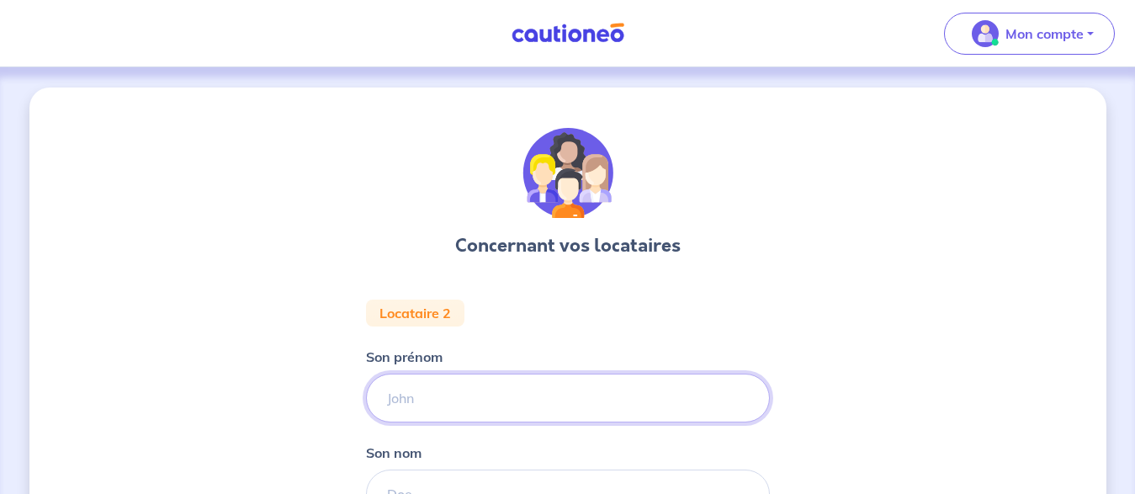
click at [449, 397] on input "Son prénom" at bounding box center [568, 398] width 404 height 49
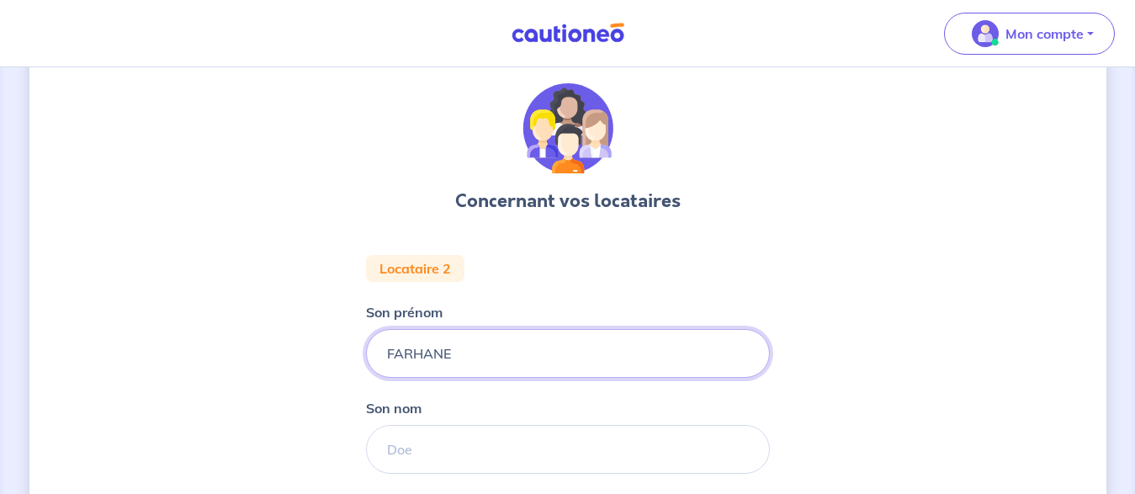
scroll to position [68, 0]
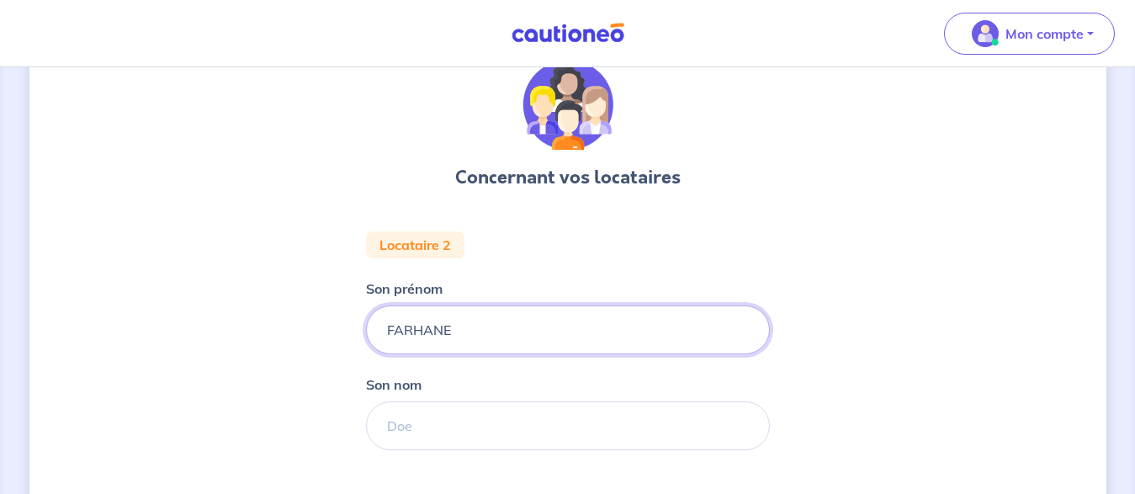
type input "FARHANE"
click at [1125, 215] on div "Concernant vos locataires Locataire 2 Son prénom FARHANE Son nom Étape Précéden…" at bounding box center [567, 351] width 1135 height 704
click at [1117, 256] on div "Concernant vos locataires Locataire 2 Son prénom FARHANE Son nom Étape Précéden…" at bounding box center [567, 351] width 1135 height 704
click at [529, 423] on input "Son nom" at bounding box center [568, 426] width 404 height 49
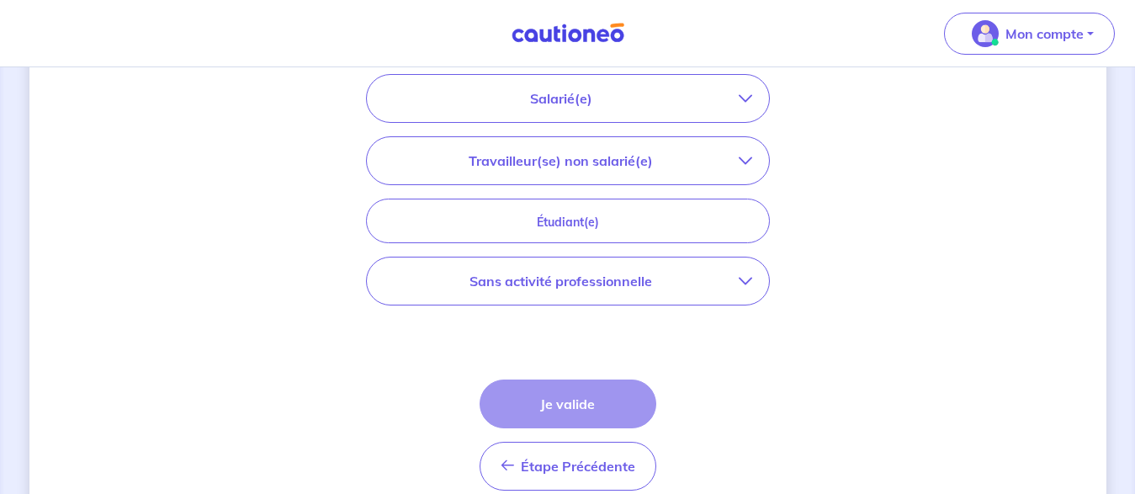
scroll to position [482, 0]
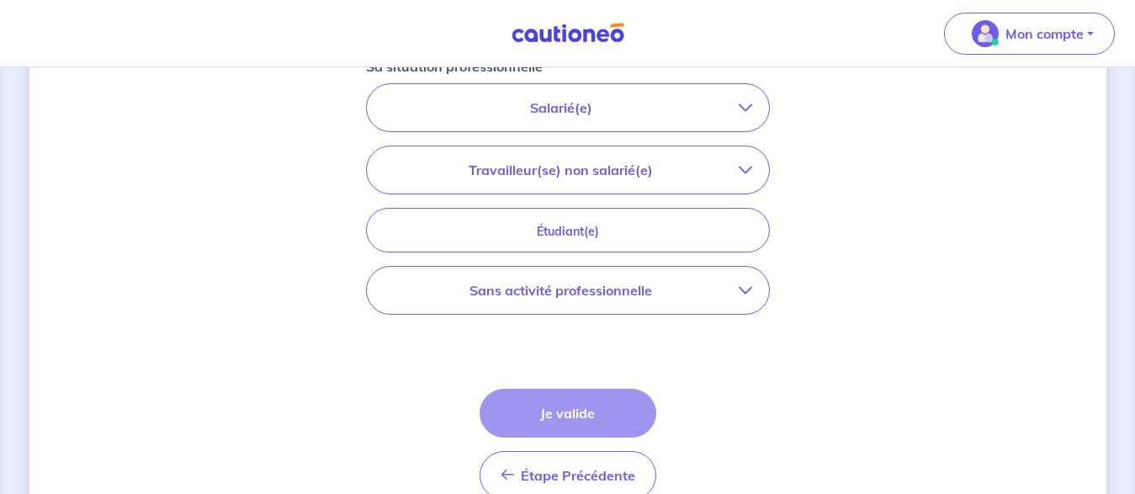
type input "[PERSON_NAME]"
click at [743, 290] on icon "button" at bounding box center [745, 290] width 13 height 13
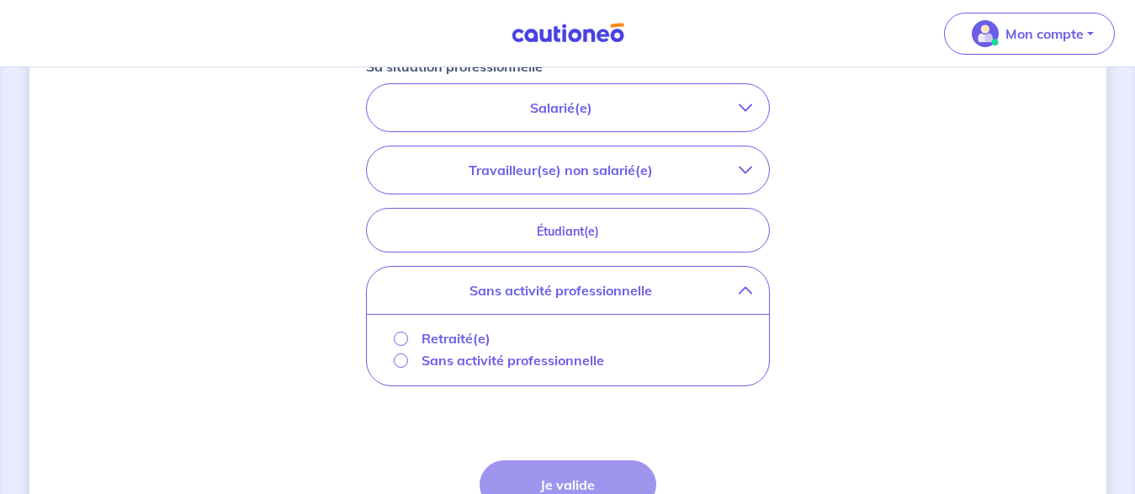
click at [743, 290] on icon "button" at bounding box center [745, 290] width 13 height 13
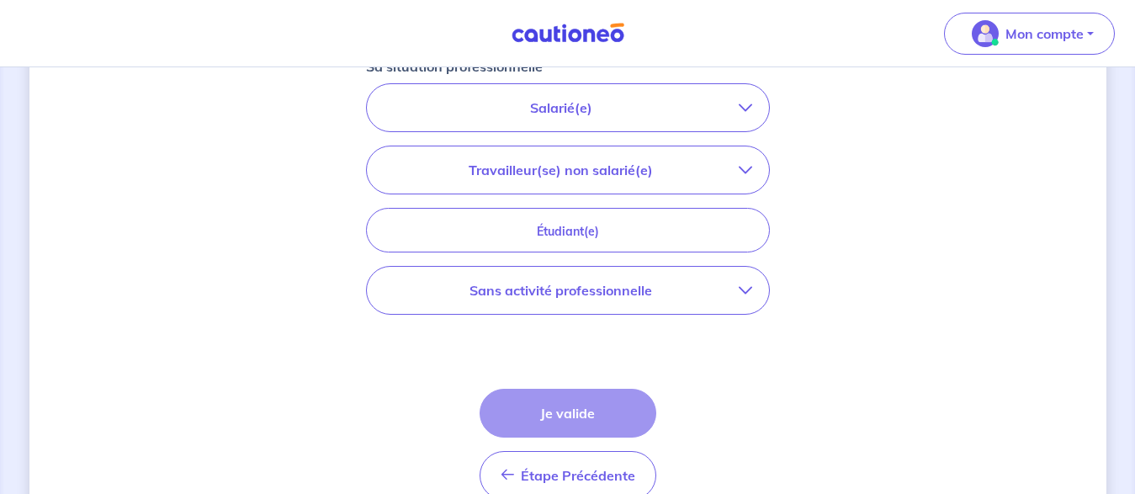
click at [746, 114] on icon "button" at bounding box center [745, 107] width 13 height 13
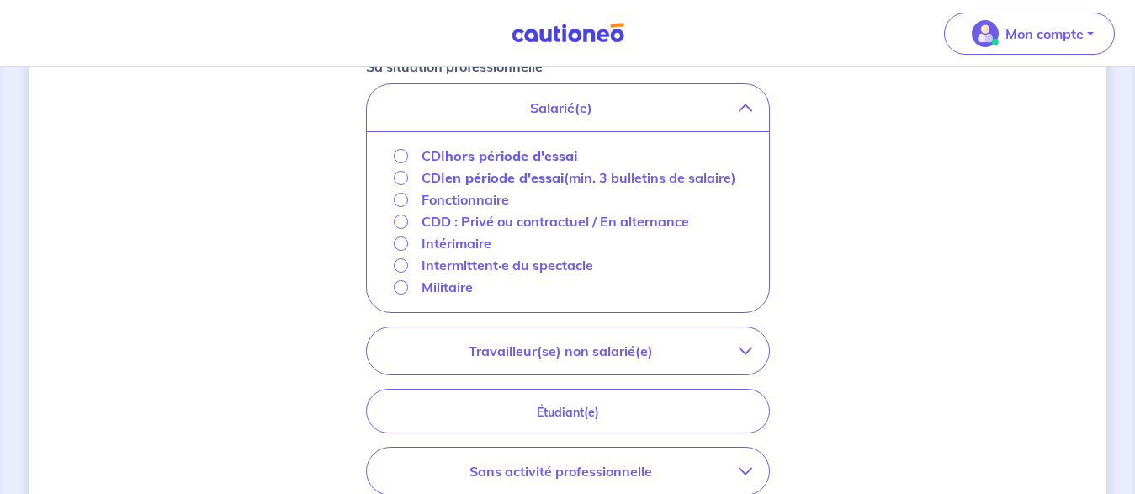
click at [752, 109] on icon "button" at bounding box center [745, 107] width 13 height 13
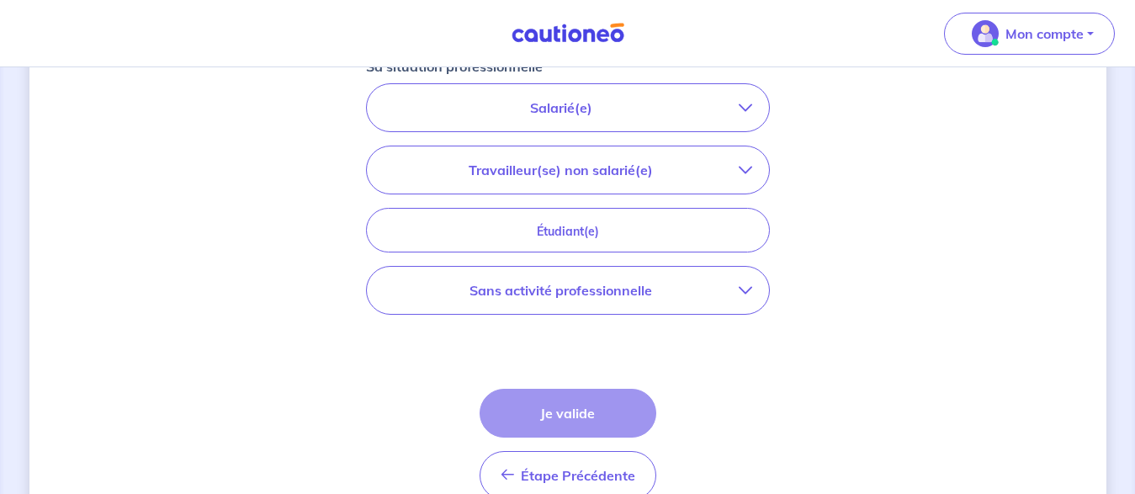
click at [744, 290] on icon "button" at bounding box center [745, 290] width 13 height 13
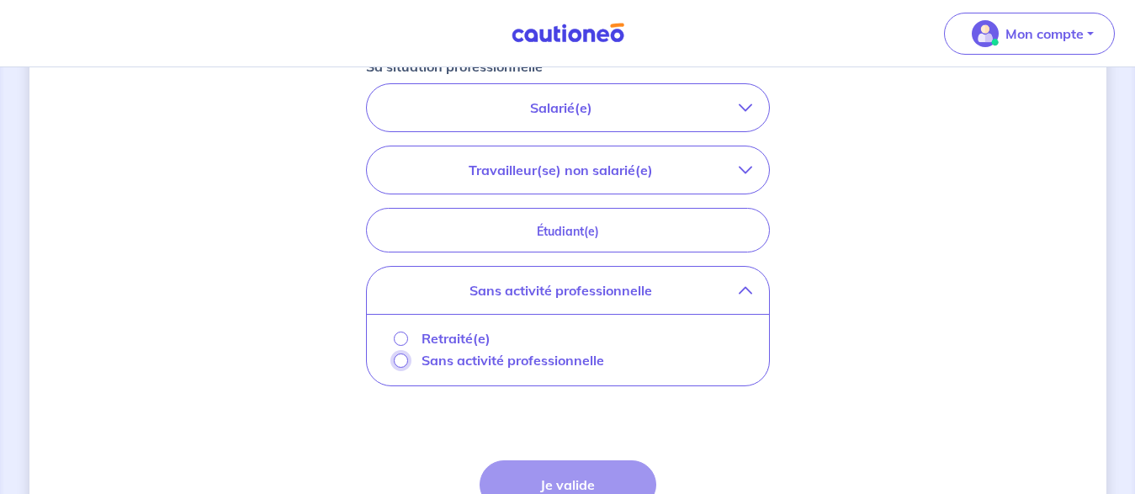
click at [402, 362] on input "Sans activité professionnelle" at bounding box center [401, 361] width 14 height 14
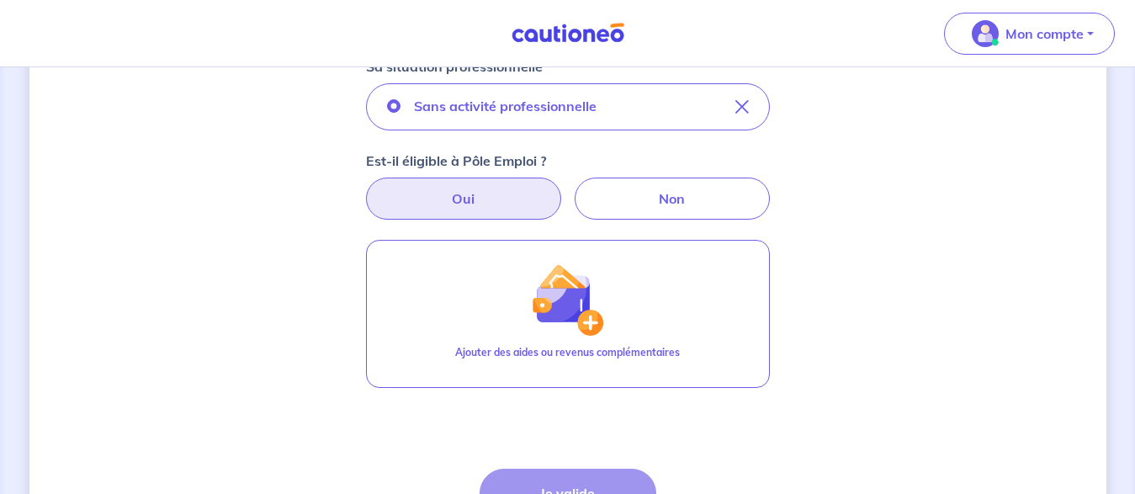
click at [469, 204] on label "Oui" at bounding box center [463, 199] width 195 height 42
click at [562, 189] on input "Oui" at bounding box center [567, 183] width 11 height 11
radio input "true"
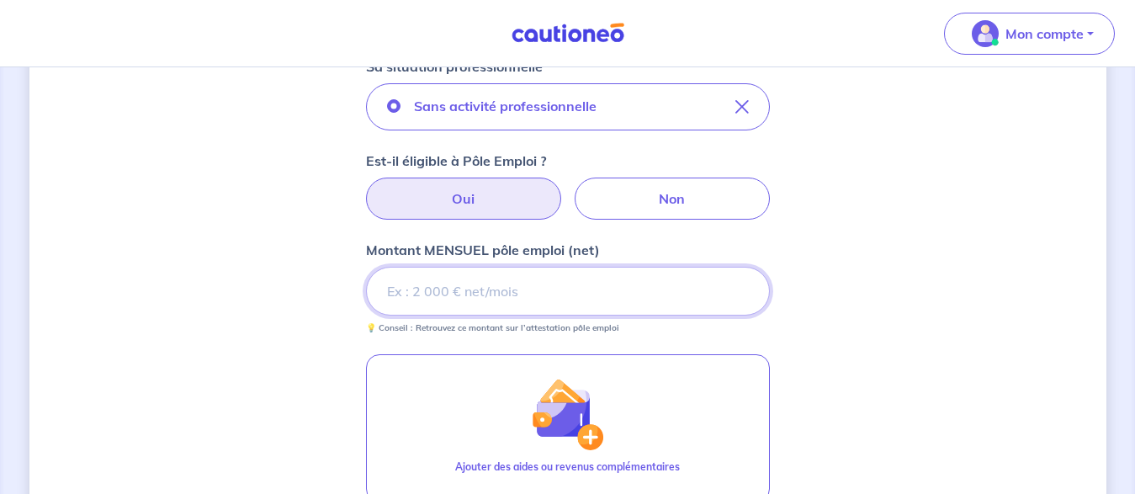
click at [451, 290] on input "Montant MENSUEL pôle emploi (net)" at bounding box center [568, 291] width 404 height 49
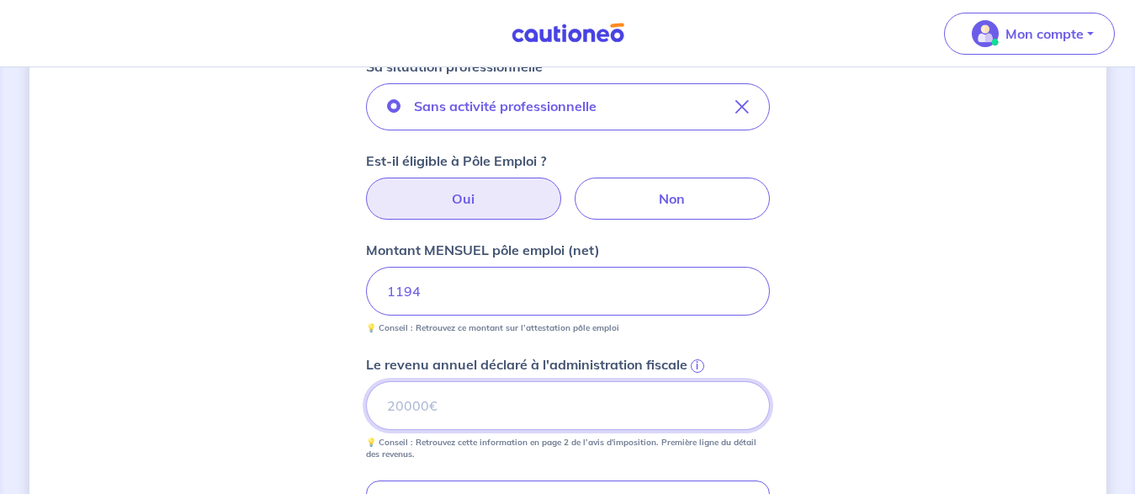
click at [432, 402] on input "Le revenu annuel déclaré à l'administration fiscale i" at bounding box center [568, 405] width 404 height 49
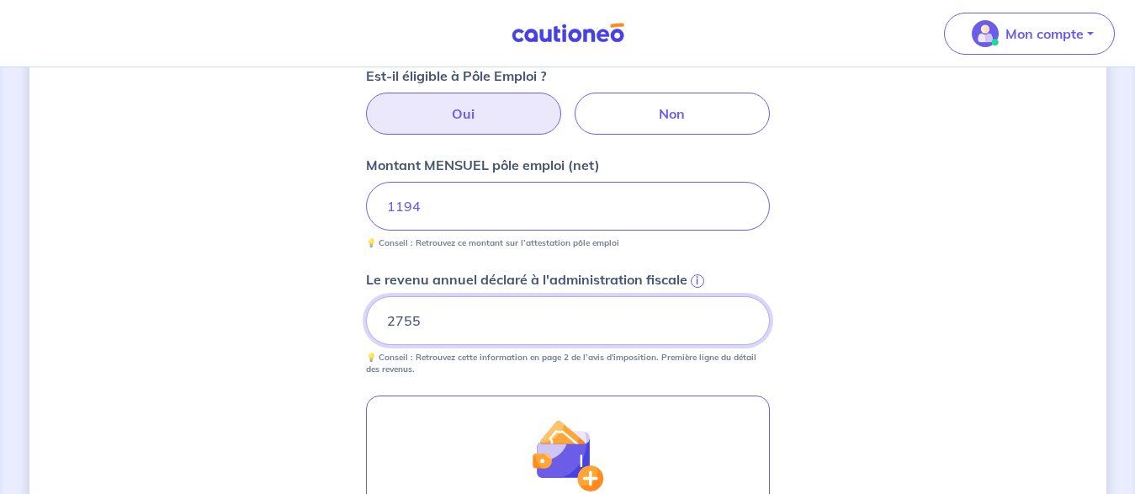
drag, startPoint x: 1136, startPoint y: 197, endPoint x: 1136, endPoint y: 251, distance: 53.9
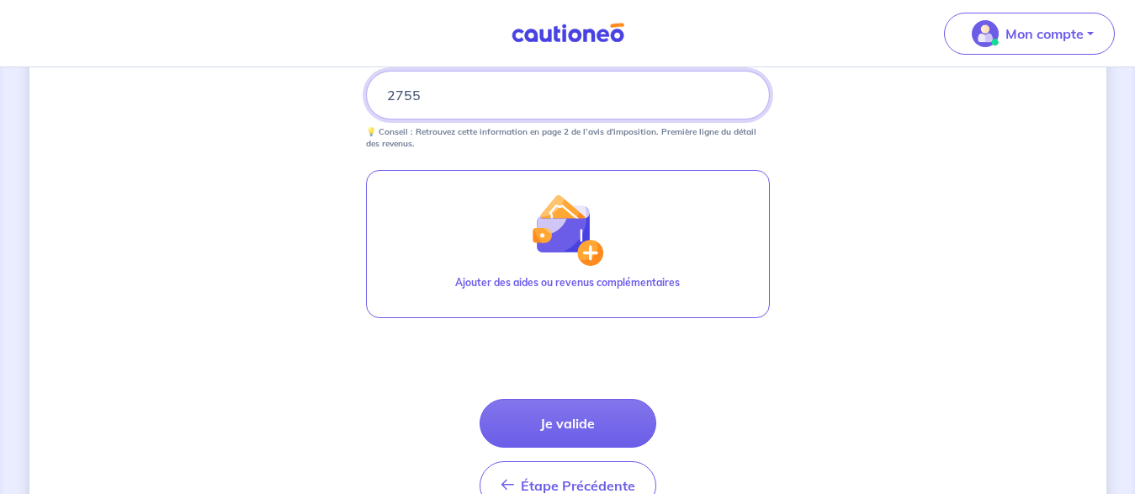
scroll to position [795, 0]
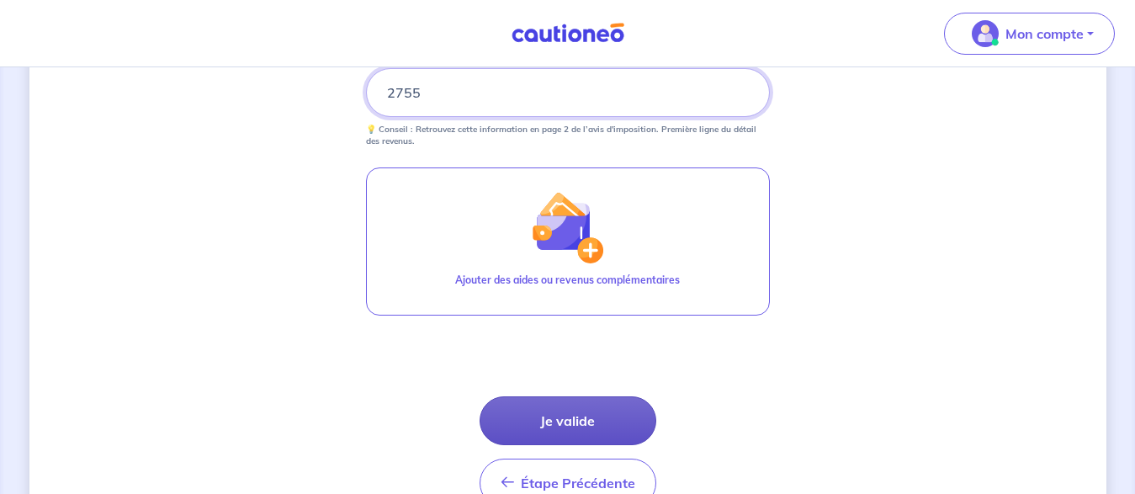
type input "2755"
click at [568, 422] on button "Je valide" at bounding box center [568, 420] width 177 height 49
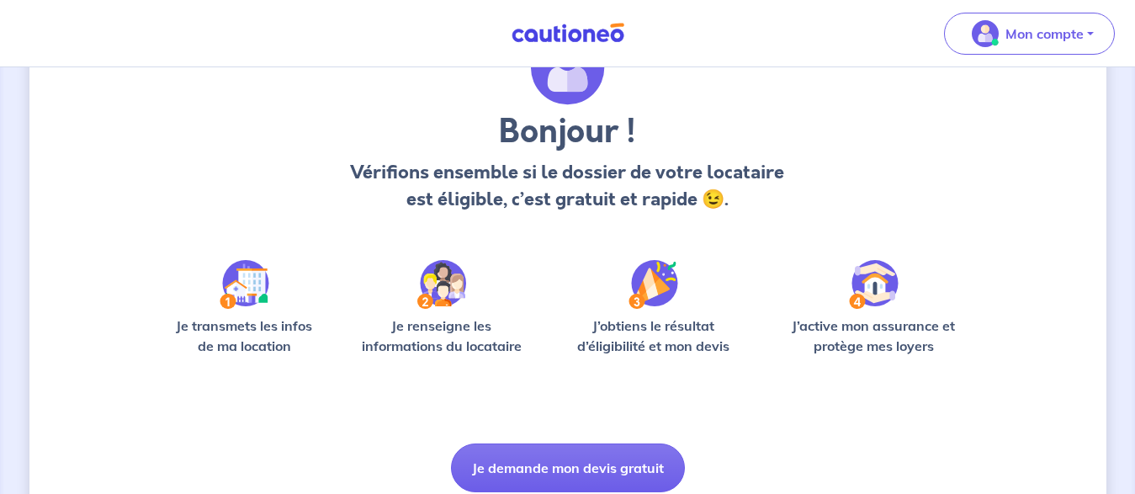
scroll to position [162, 0]
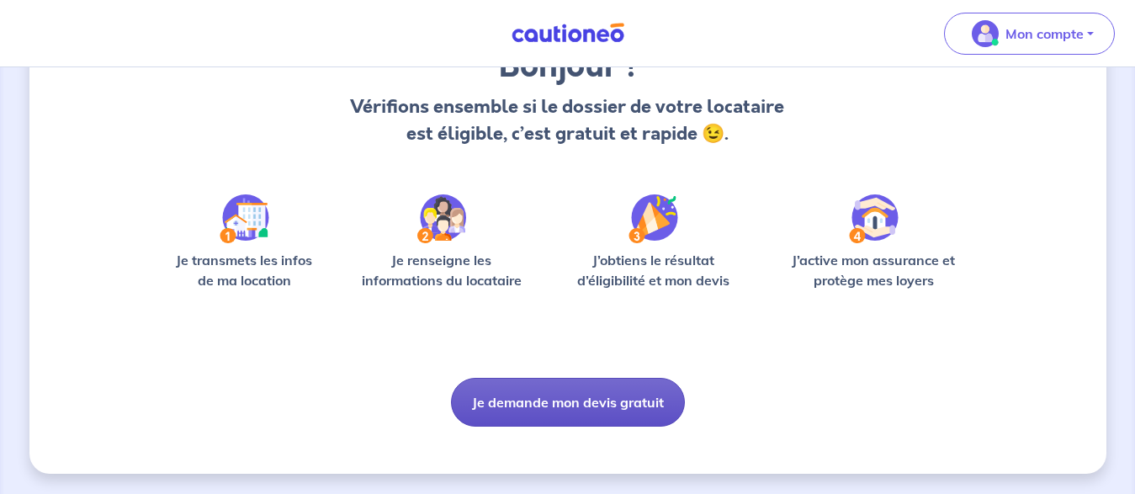
click at [578, 402] on button "Je demande mon devis gratuit" at bounding box center [568, 402] width 234 height 49
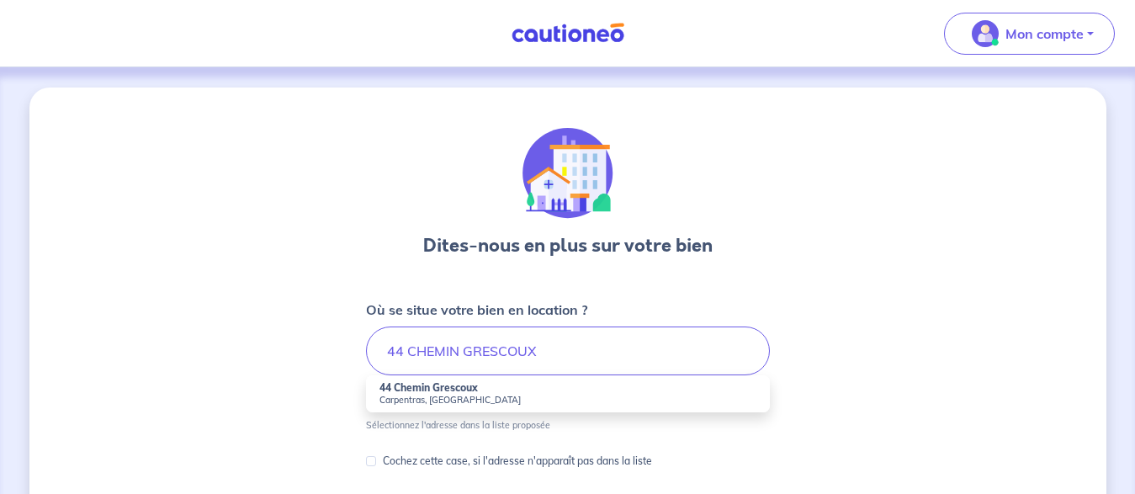
click at [472, 388] on strong "44 Chemin Grescoux" at bounding box center [429, 387] width 98 height 13
type input "[STREET_ADDRESS]"
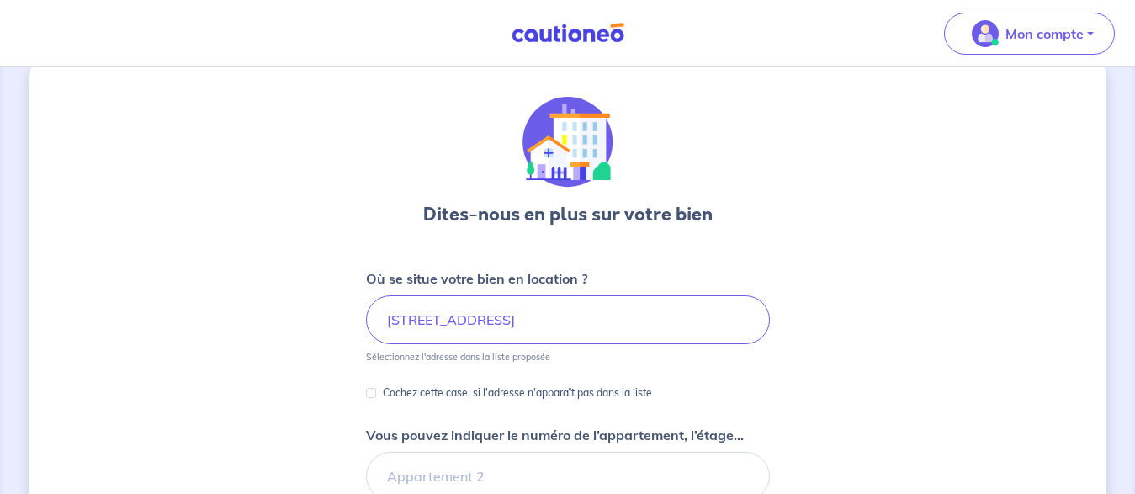
drag, startPoint x: 1142, startPoint y: 114, endPoint x: 1139, endPoint y: 146, distance: 32.2
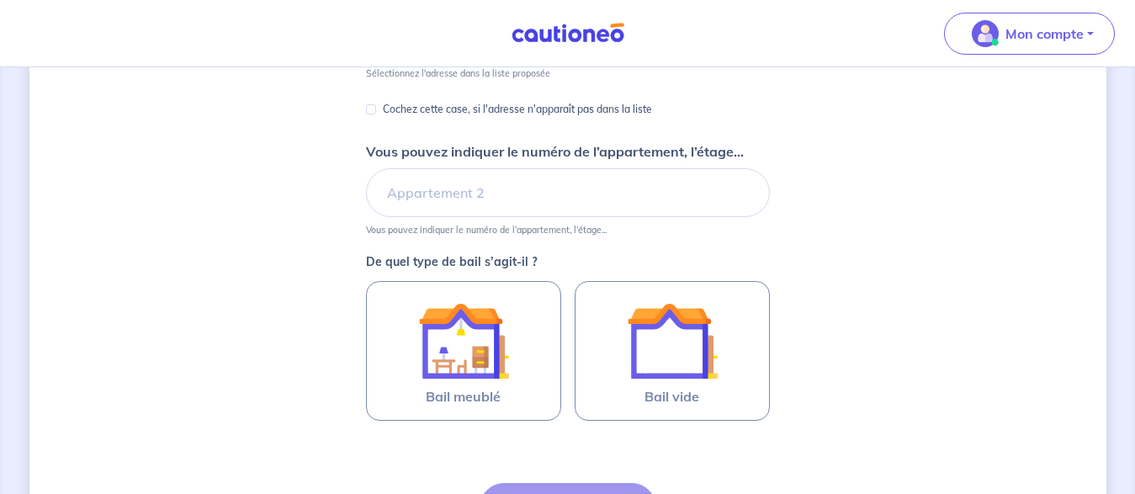
scroll to position [323, 0]
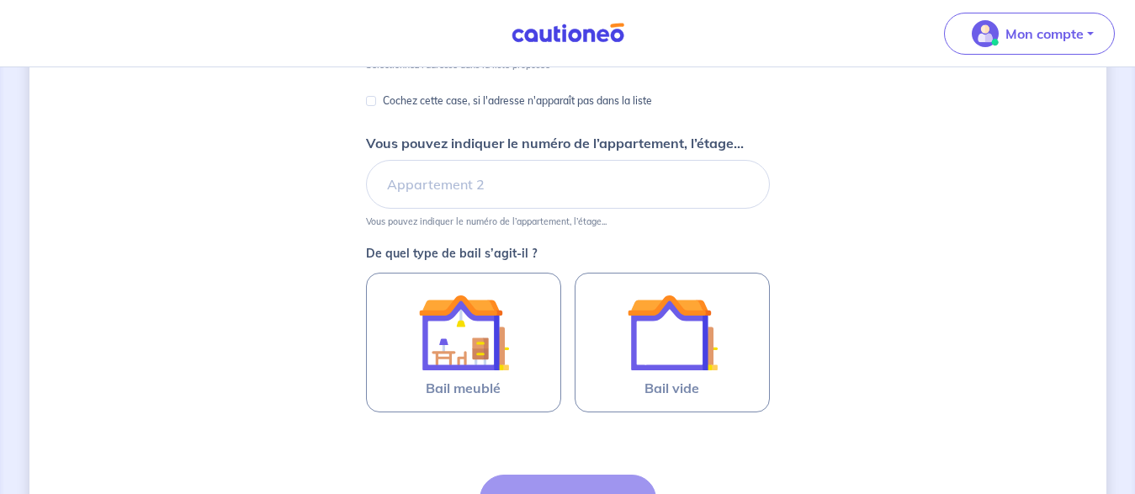
drag, startPoint x: 1143, startPoint y: 171, endPoint x: 1111, endPoint y: 318, distance: 150.7
click at [1111, 318] on html "Mon compte Me déconnecter Dites-nous en plus sur votre bien Où se situe votre b…" at bounding box center [567, 172] width 1135 height 990
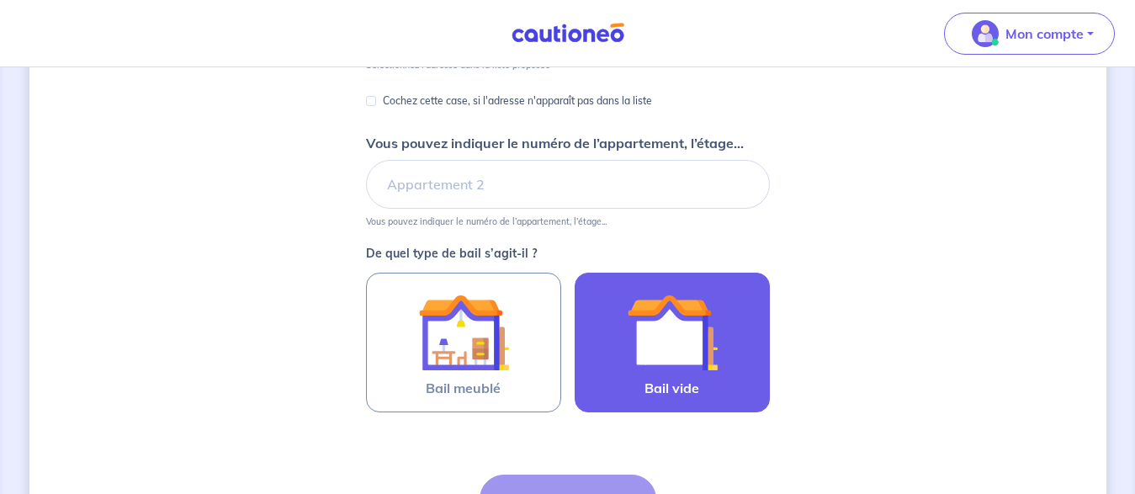
click at [663, 348] on img at bounding box center [672, 332] width 91 height 91
click at [0, 0] on input "Bail vide" at bounding box center [0, 0] width 0 height 0
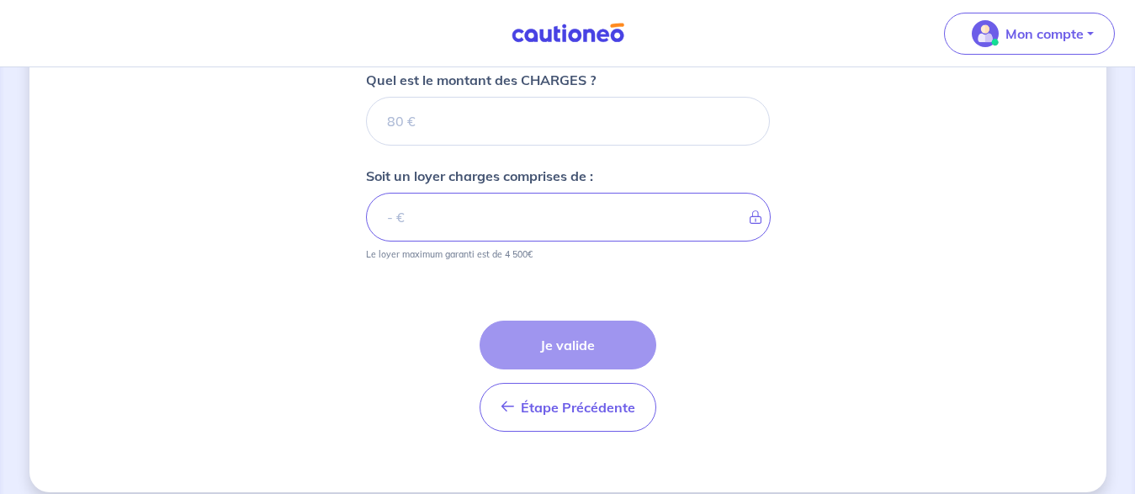
scroll to position [786, 0]
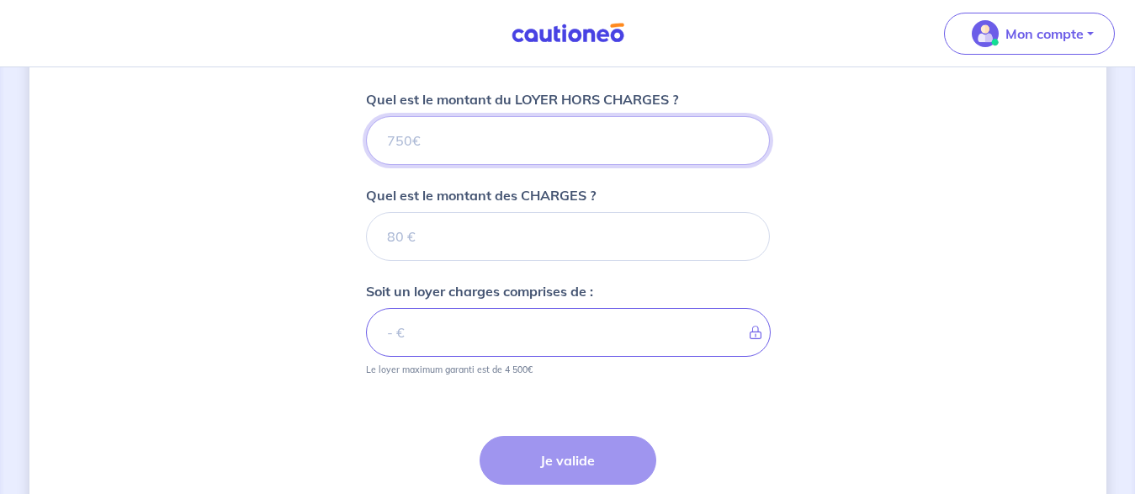
drag, startPoint x: 1145, startPoint y: 338, endPoint x: 1147, endPoint y: 285, distance: 52.2
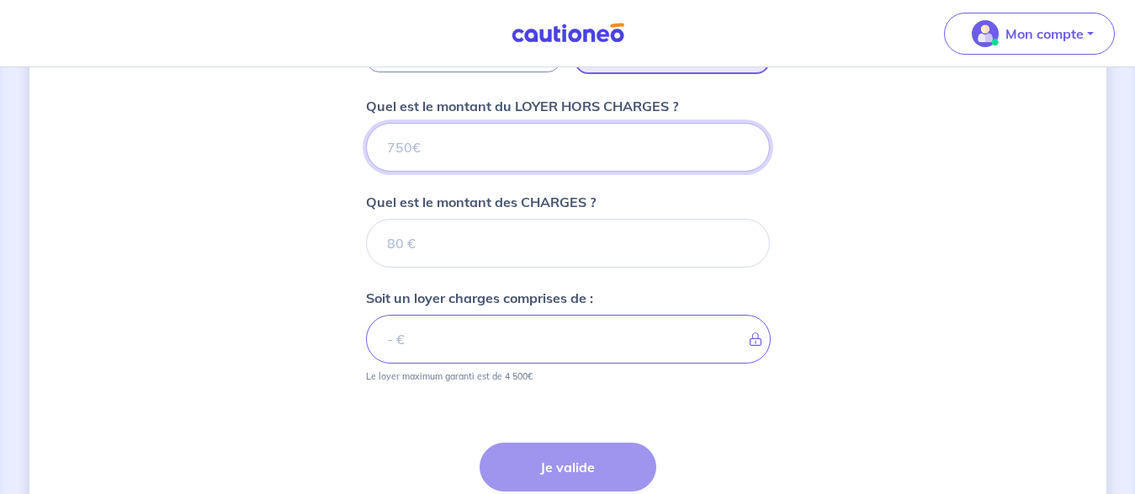
scroll to position [634, 0]
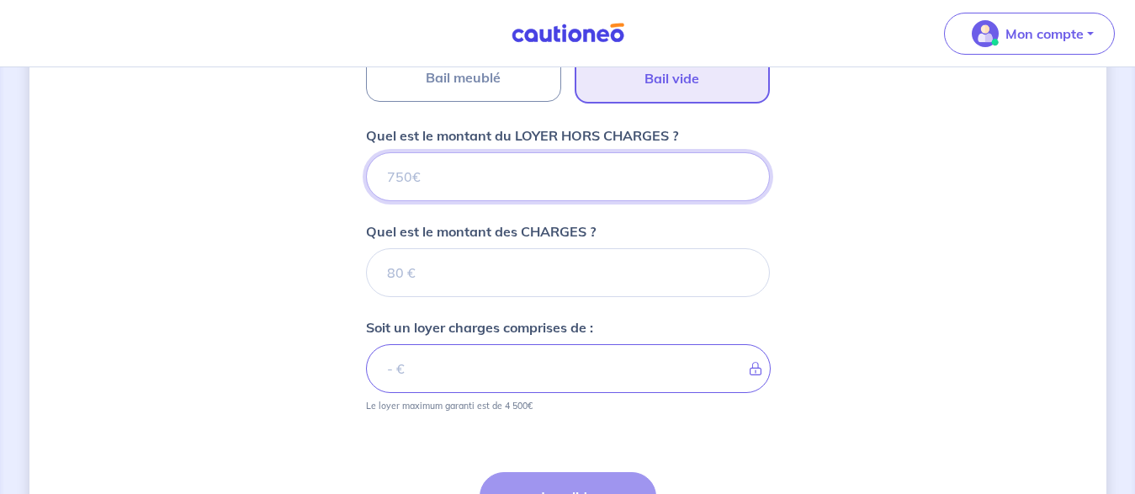
click at [508, 180] on input "Quel est le montant du LOYER HORS CHARGES ?" at bounding box center [568, 176] width 404 height 49
type input "1"
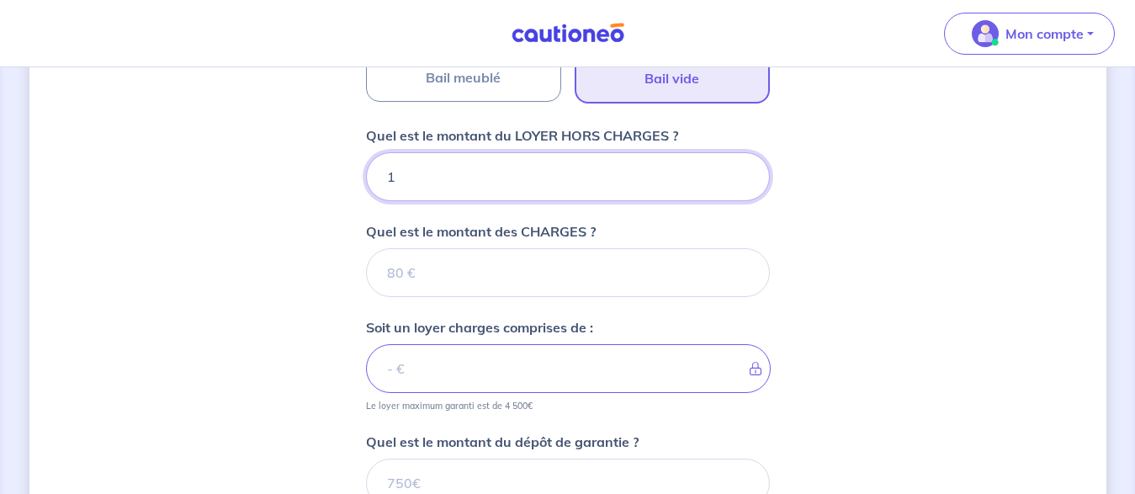
type input "11"
type input "112"
type input "1125"
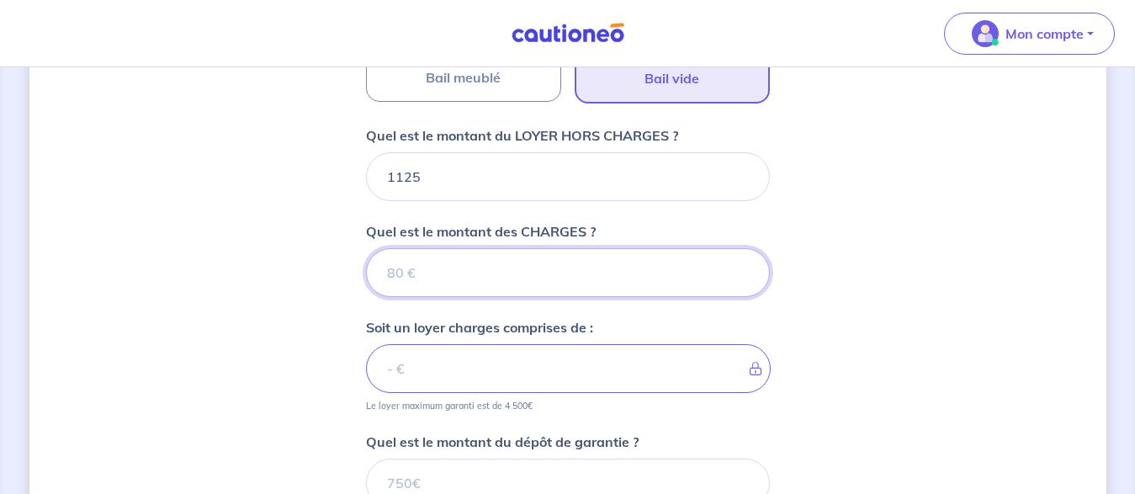
click at [437, 276] on input "Quel est le montant des CHARGES ?" at bounding box center [568, 272] width 404 height 49
type input "25"
type input "1150"
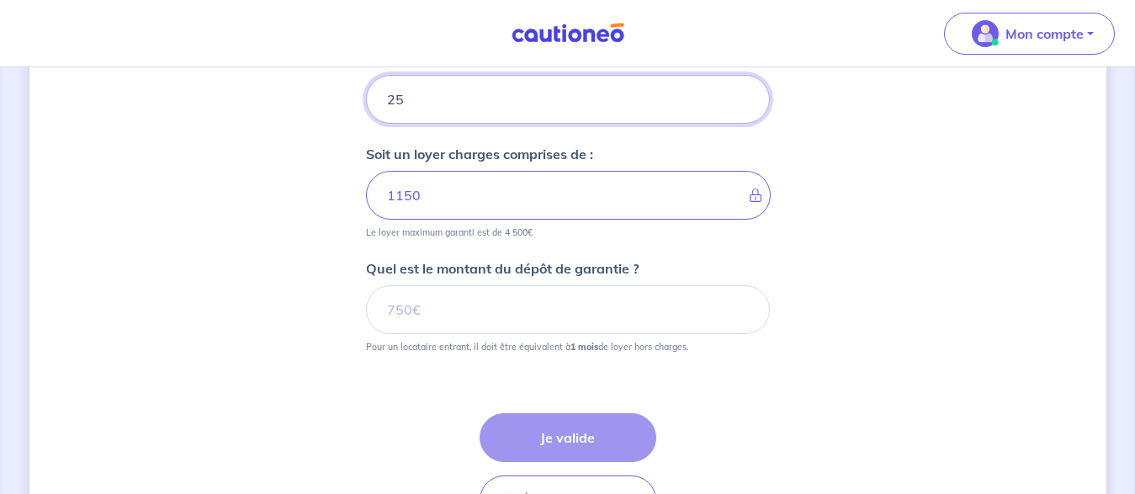
scroll to position [812, 0]
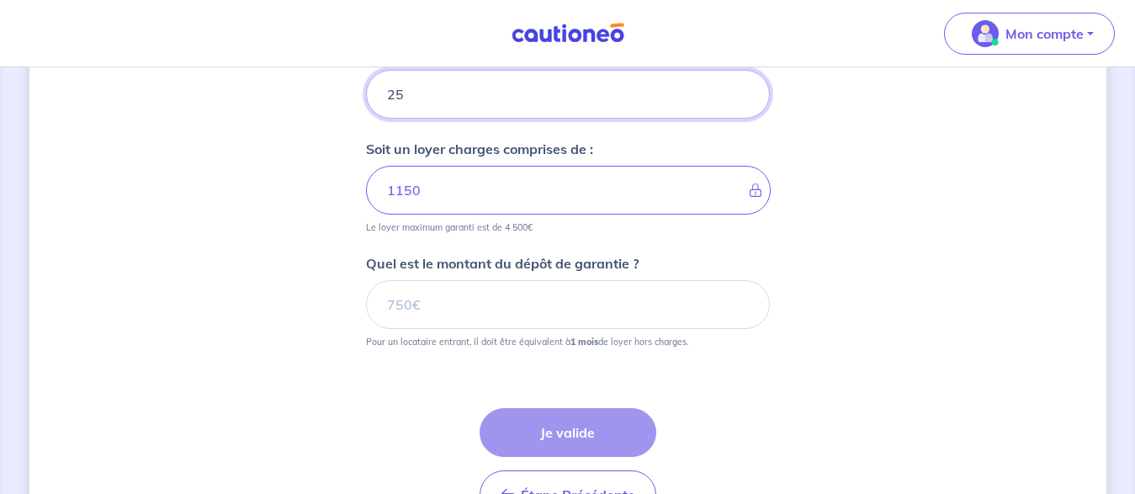
type input "25"
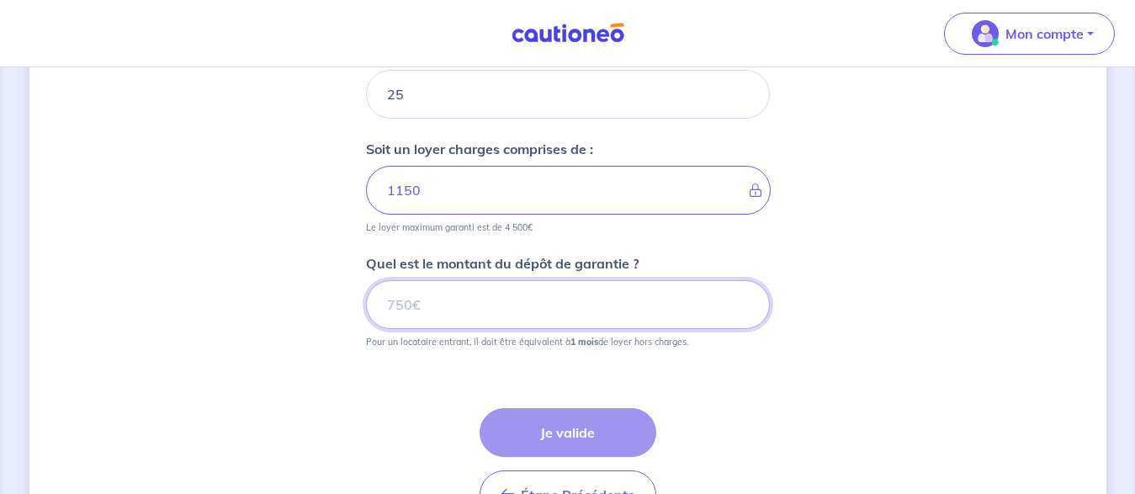
click at [431, 305] on input "Quel est le montant du dépôt de garantie ?" at bounding box center [568, 304] width 404 height 49
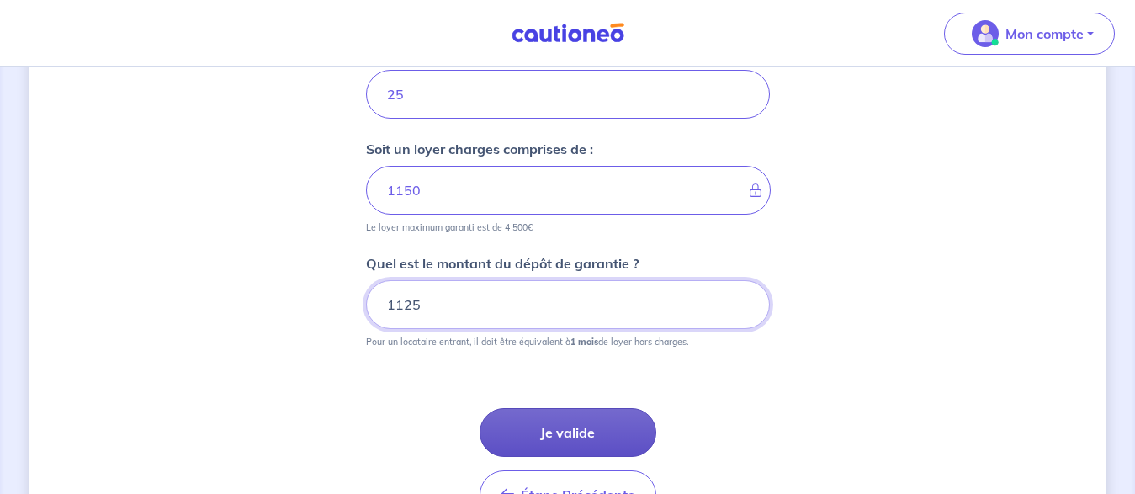
type input "1125"
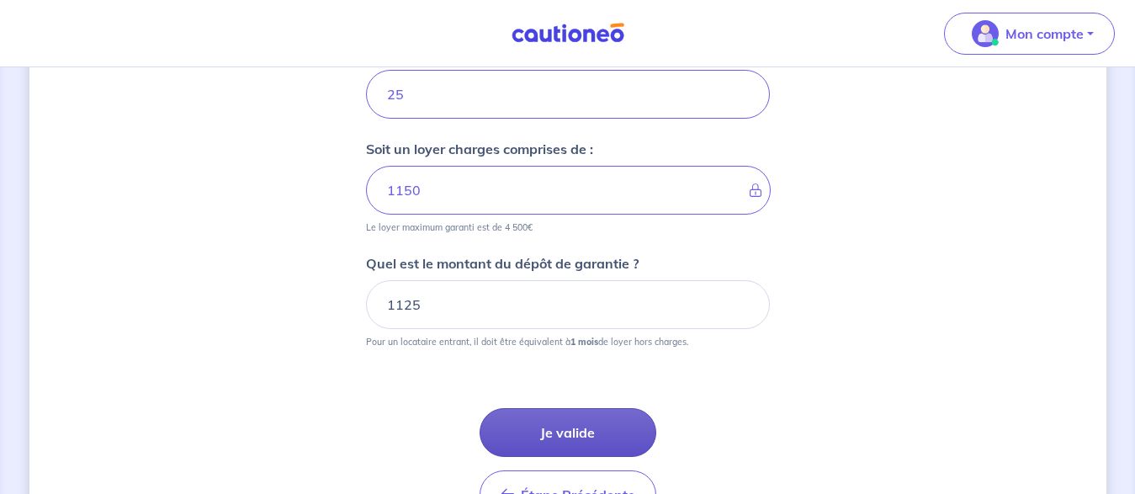
click at [562, 439] on button "Je valide" at bounding box center [568, 432] width 177 height 49
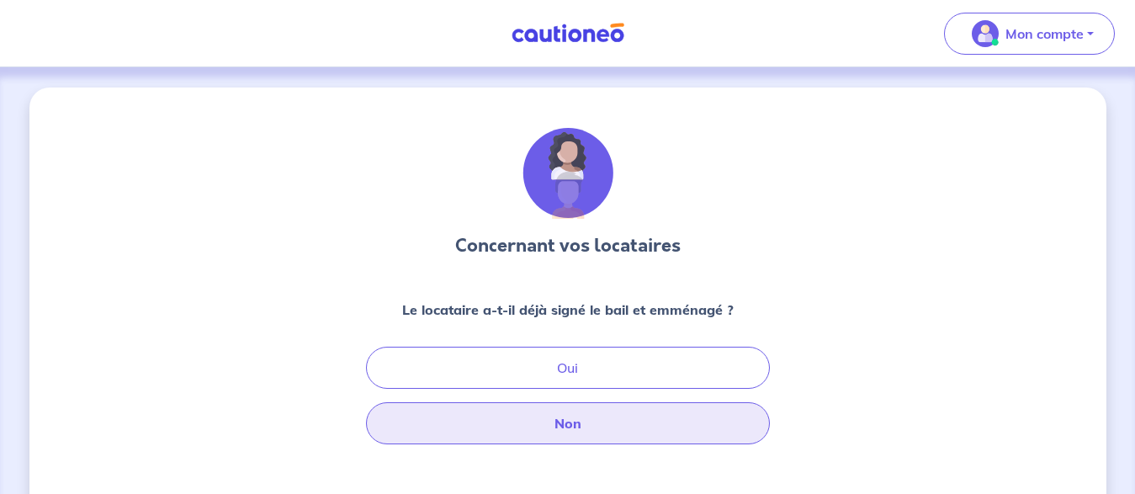
click at [562, 427] on button "Non" at bounding box center [568, 423] width 404 height 42
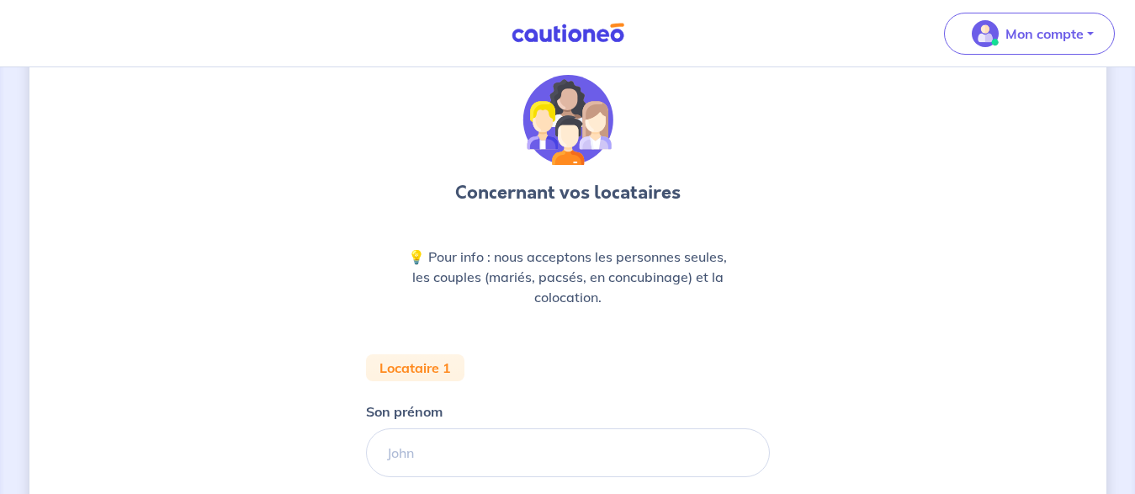
drag, startPoint x: 1145, startPoint y: 164, endPoint x: 1145, endPoint y: 208, distance: 43.8
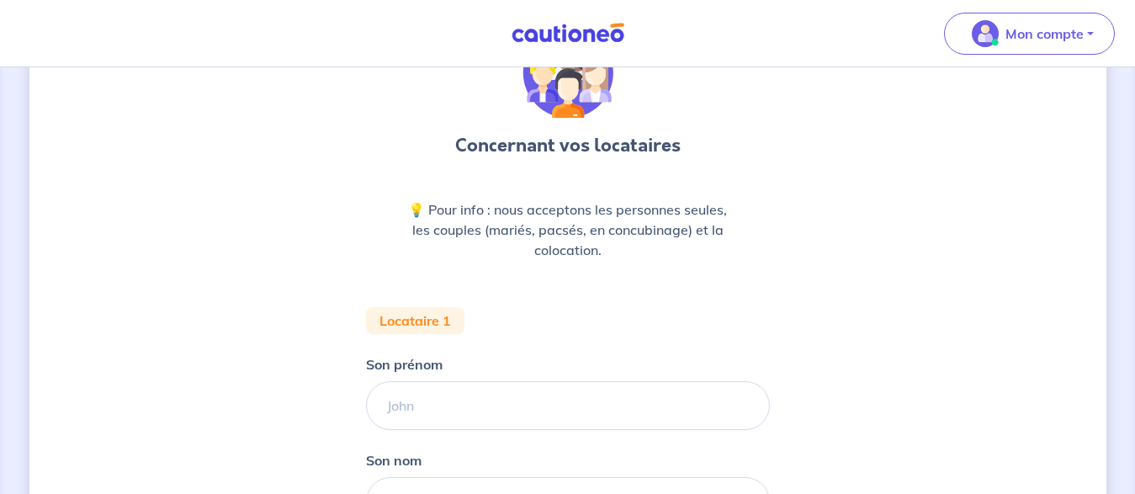
scroll to position [120, 0]
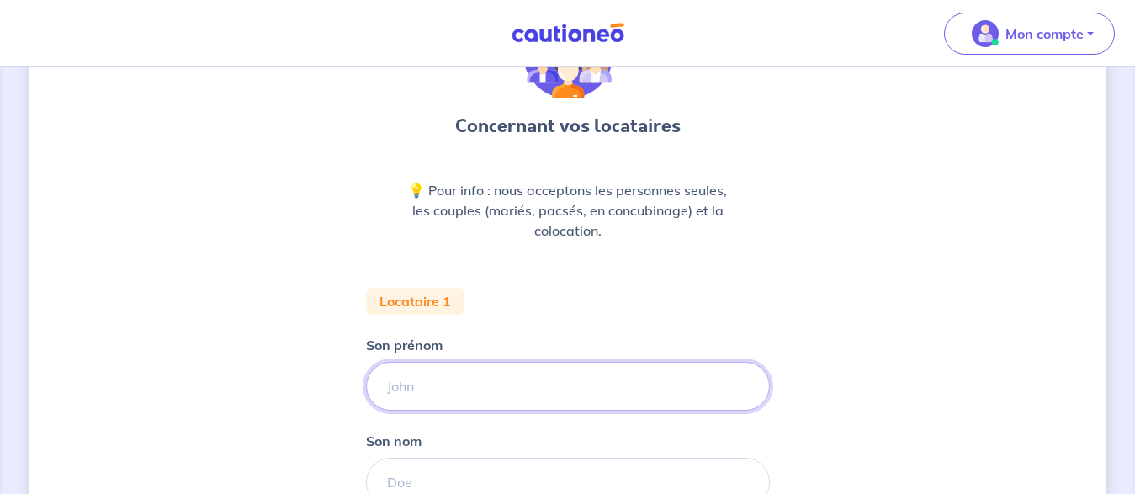
click at [514, 375] on input "Son prénom" at bounding box center [568, 386] width 404 height 49
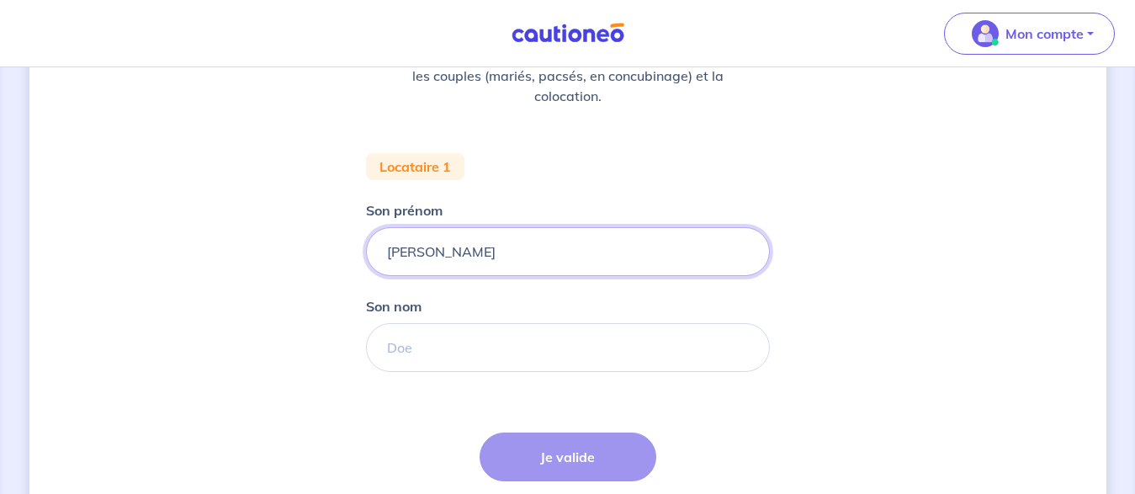
scroll to position [262, 0]
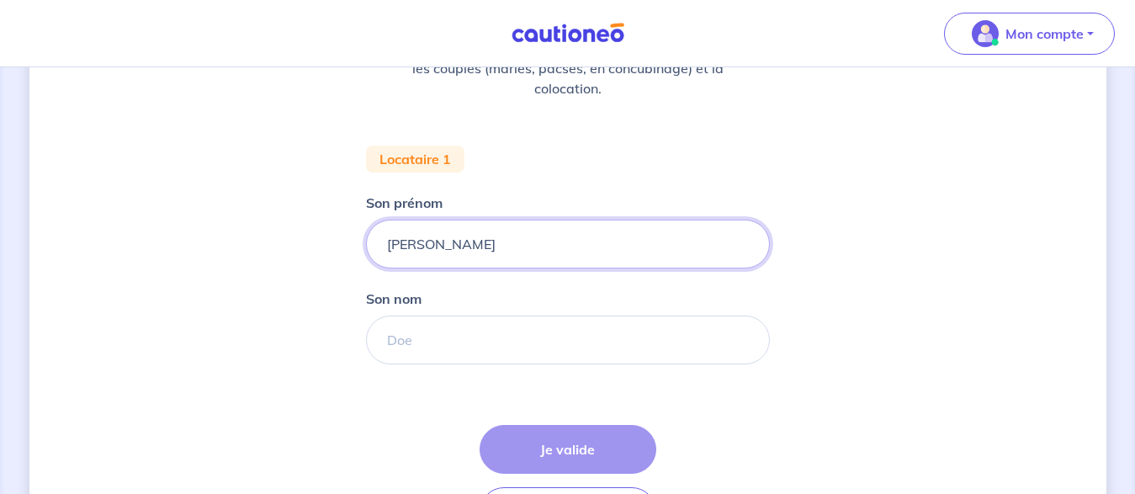
type input "[PERSON_NAME]"
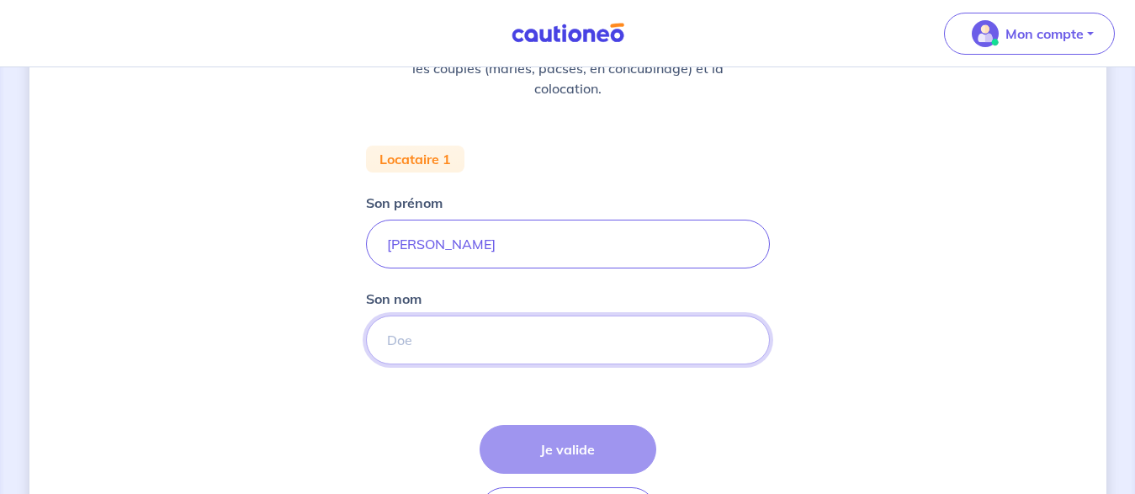
click at [449, 344] on input "Son nom" at bounding box center [568, 340] width 404 height 49
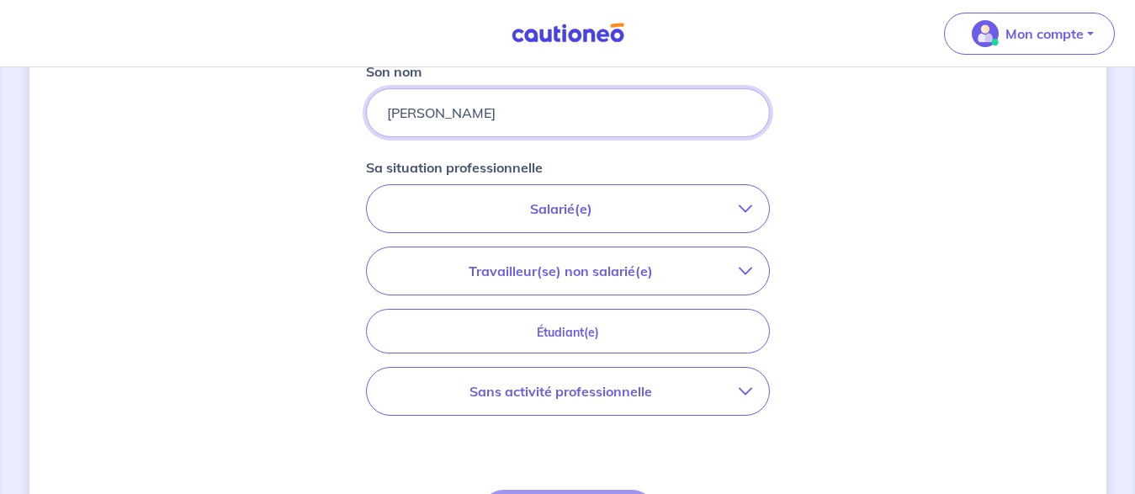
scroll to position [522, 0]
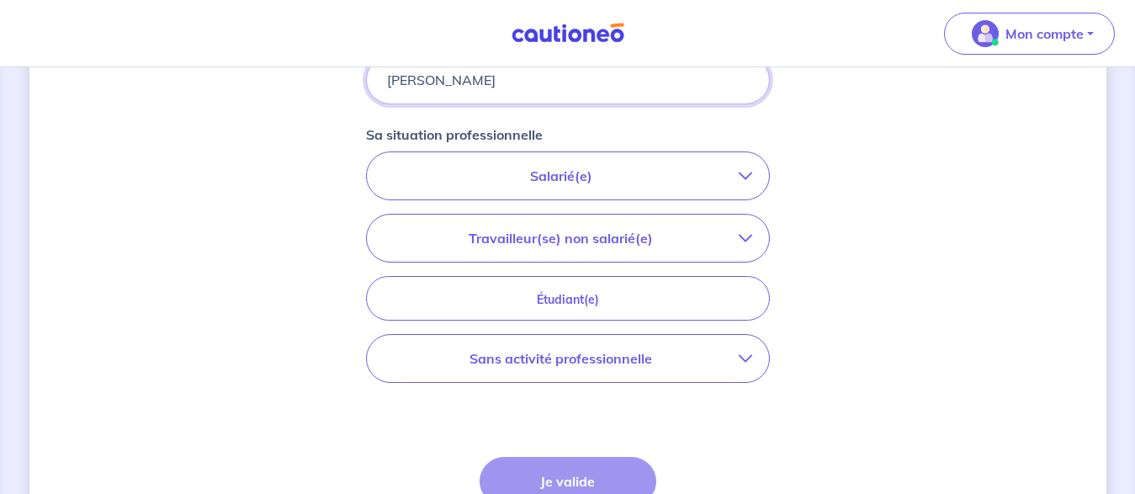
drag, startPoint x: 1140, startPoint y: 179, endPoint x: 1146, endPoint y: 290, distance: 111.3
type input "[PERSON_NAME]"
click at [745, 176] on icon "button" at bounding box center [745, 175] width 13 height 13
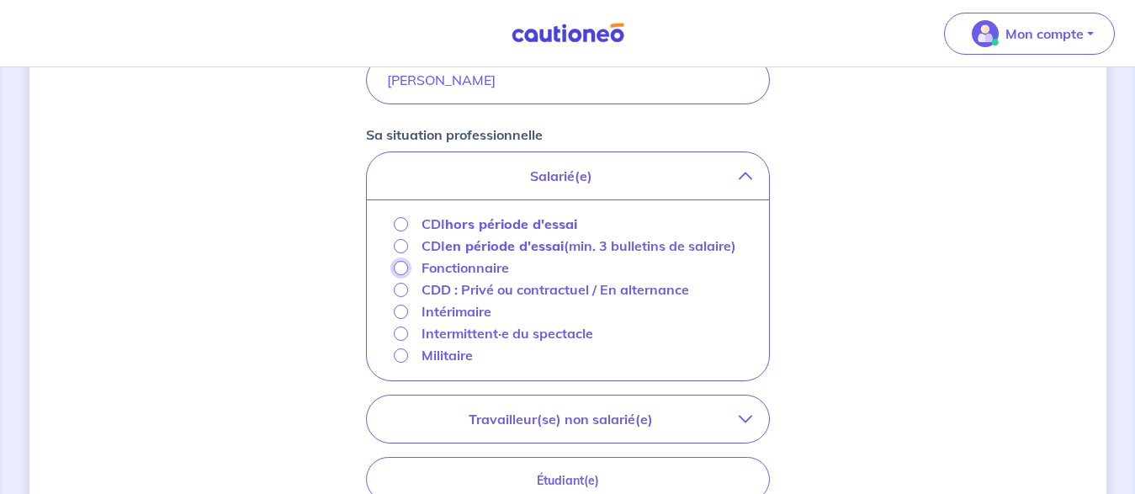
click at [402, 275] on input "Fonctionnaire" at bounding box center [401, 268] width 14 height 14
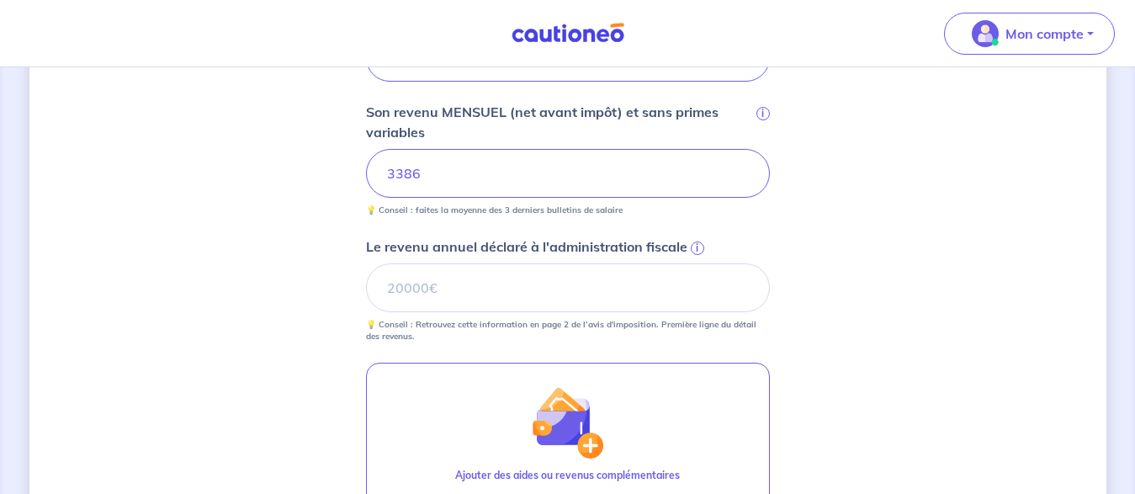
scroll to position [629, 0]
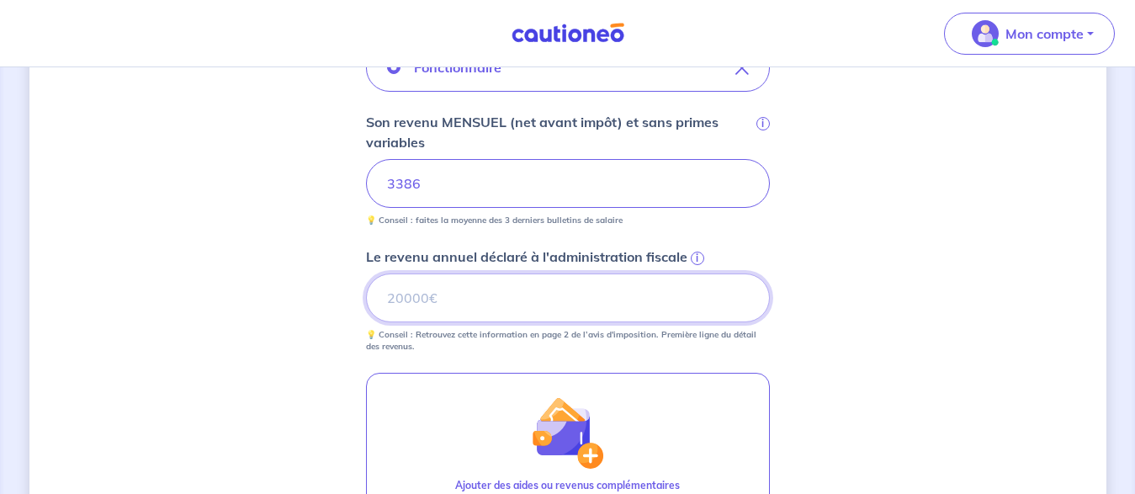
click at [550, 299] on input "Le revenu annuel déclaré à l'administration fiscale i" at bounding box center [568, 298] width 404 height 49
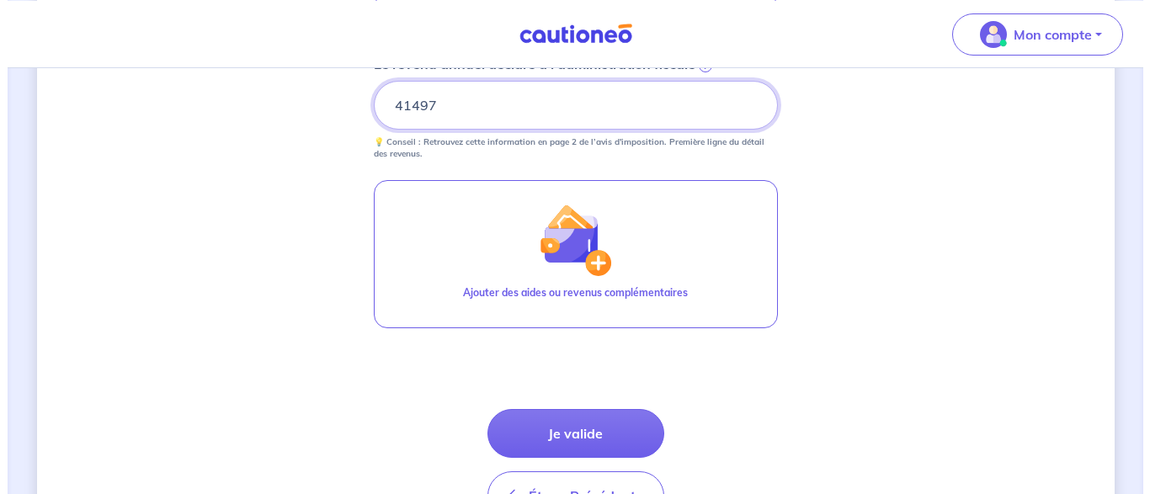
scroll to position [823, 0]
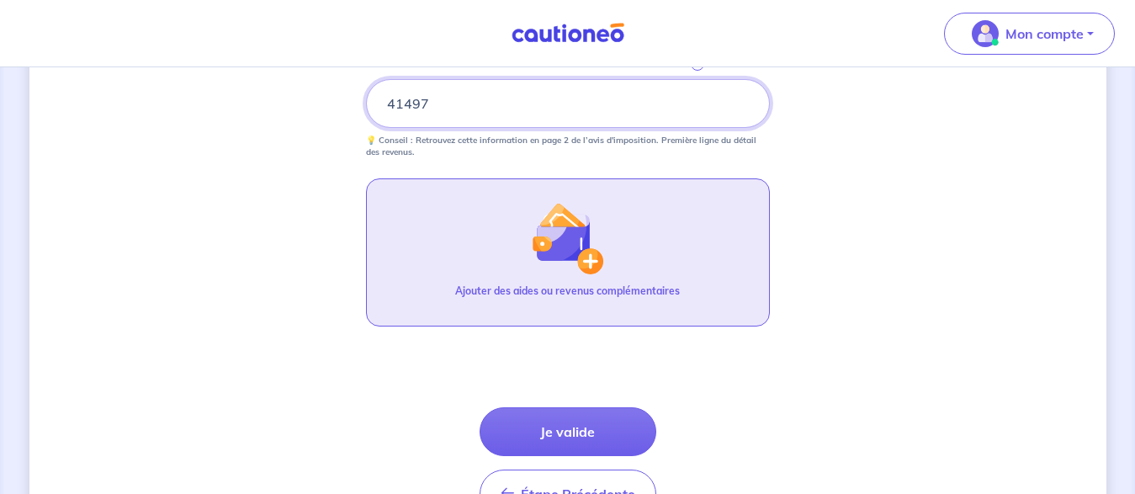
type input "41497"
click at [595, 259] on img "button" at bounding box center [567, 238] width 72 height 72
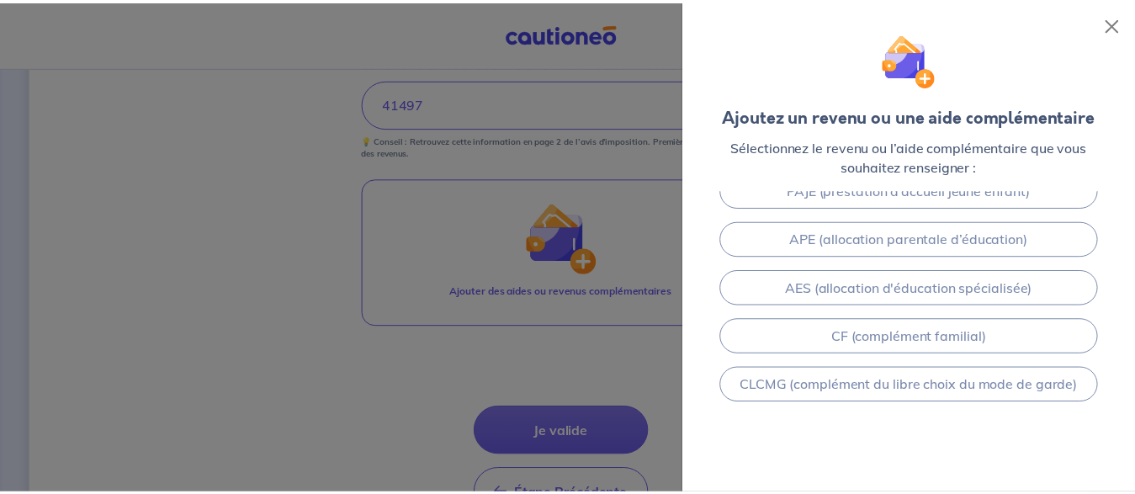
scroll to position [450, 0]
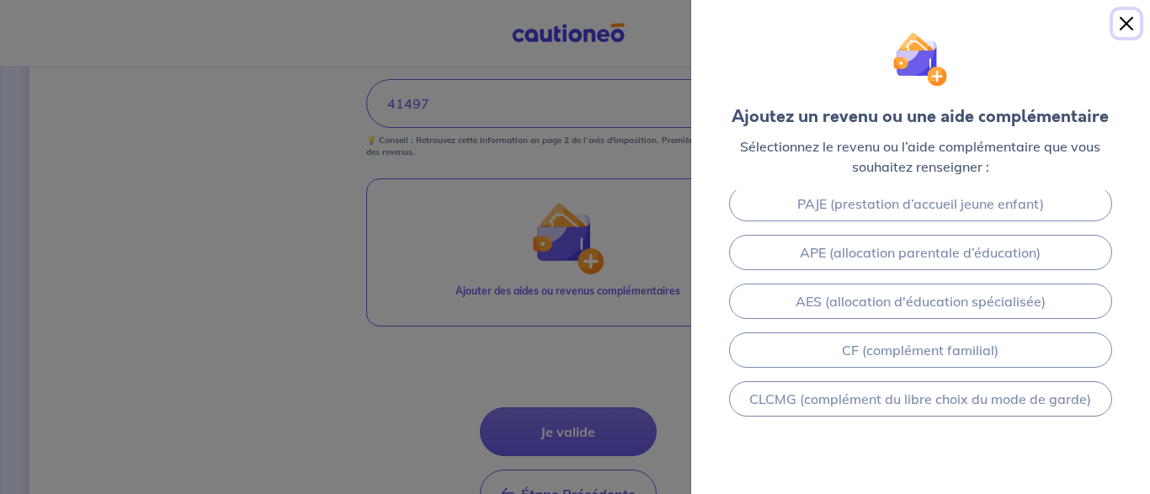
click at [1119, 19] on button "Close" at bounding box center [1126, 23] width 27 height 27
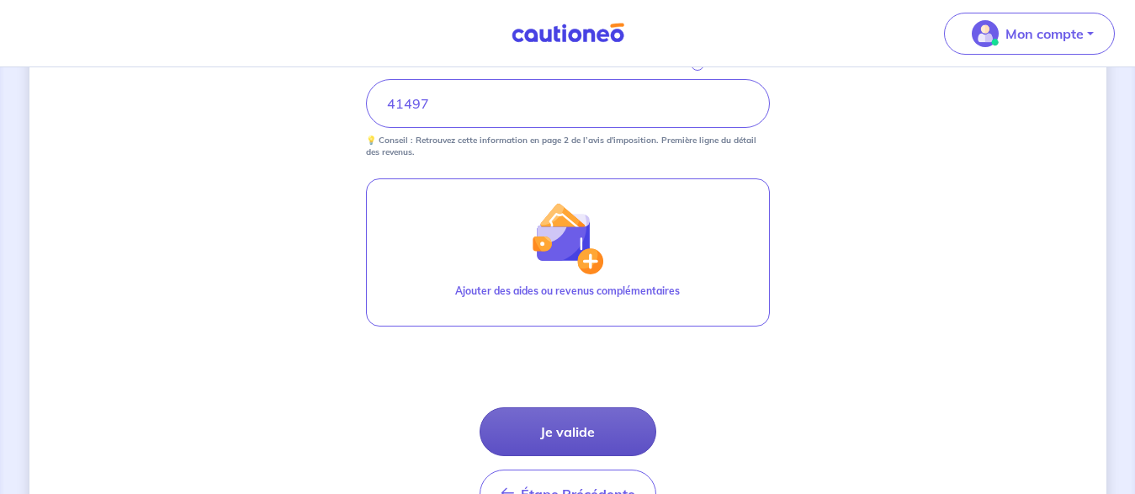
click at [563, 434] on button "Je valide" at bounding box center [568, 431] width 177 height 49
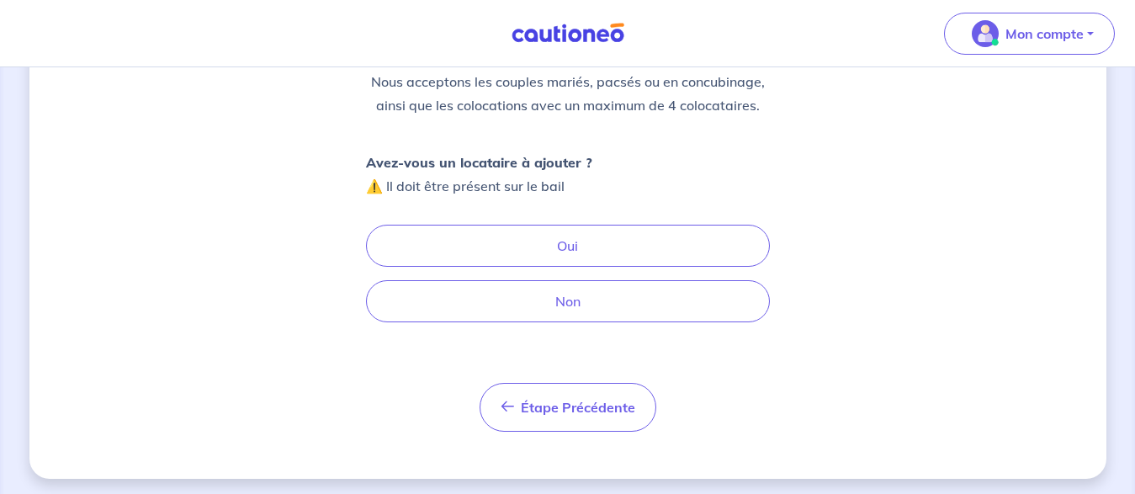
scroll to position [221, 0]
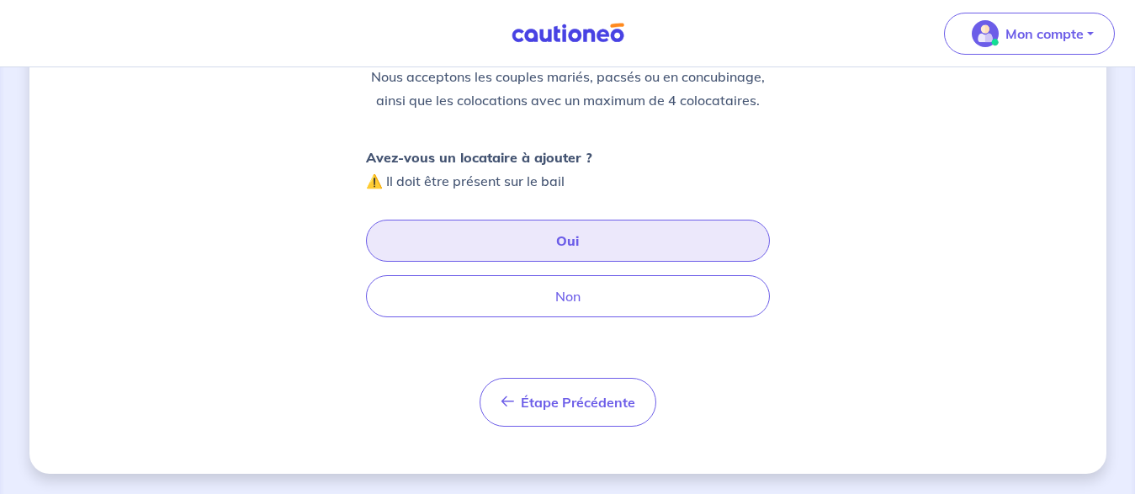
click at [574, 239] on button "Oui" at bounding box center [568, 241] width 404 height 42
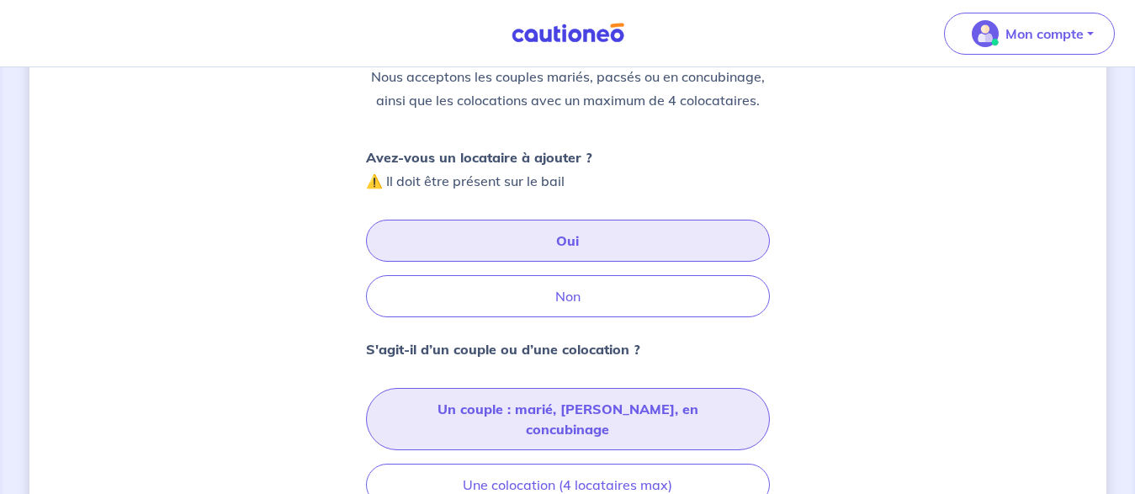
click at [558, 404] on button "Un couple : marié, [PERSON_NAME], en concubinage" at bounding box center [568, 419] width 404 height 62
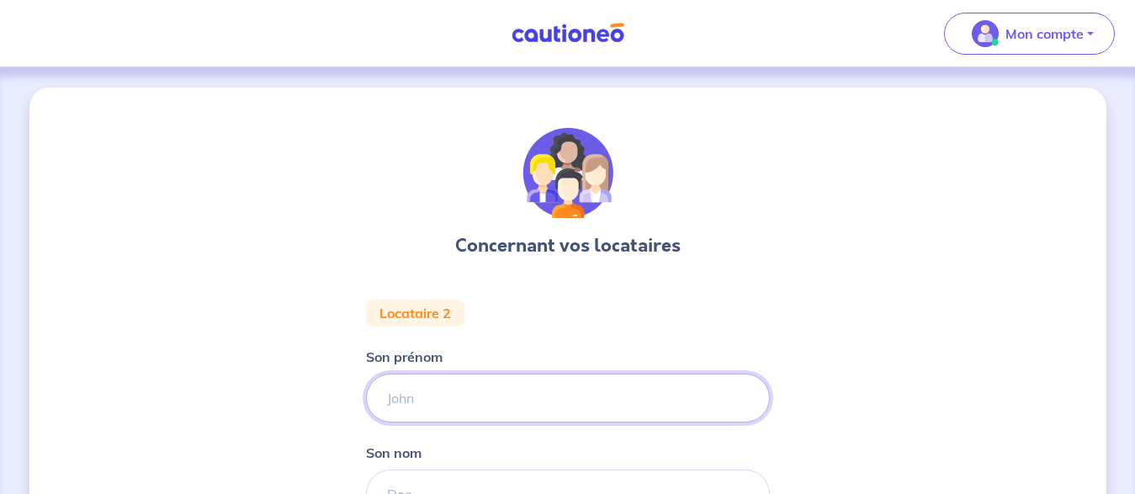
click at [504, 399] on input "Son prénom" at bounding box center [568, 398] width 404 height 49
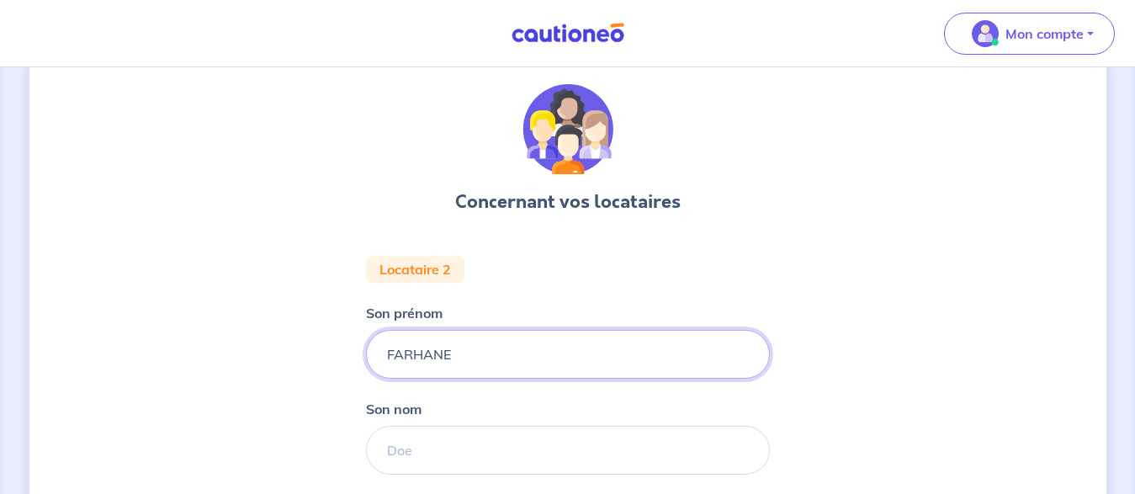
type input "FARHANE"
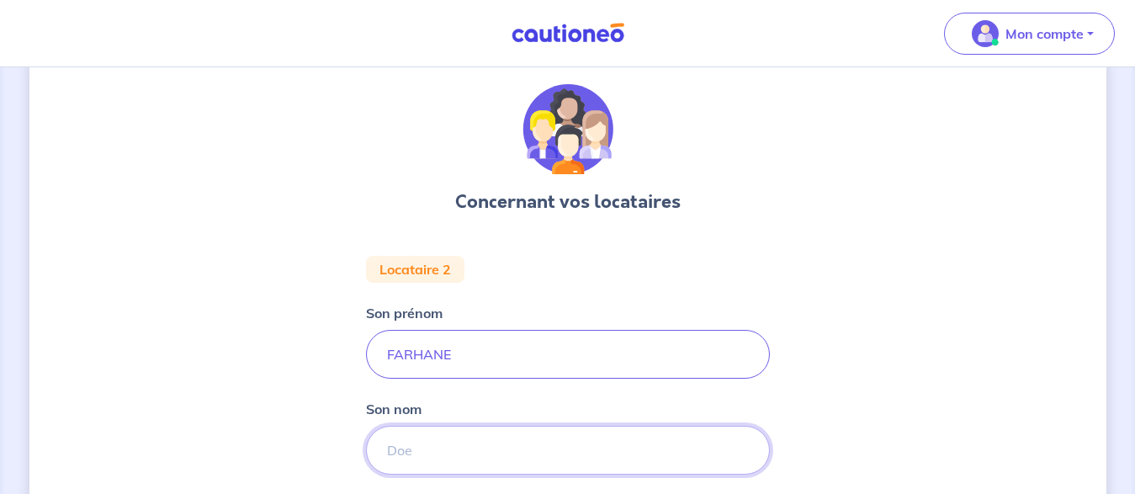
click at [489, 454] on input "Son nom" at bounding box center [568, 450] width 404 height 49
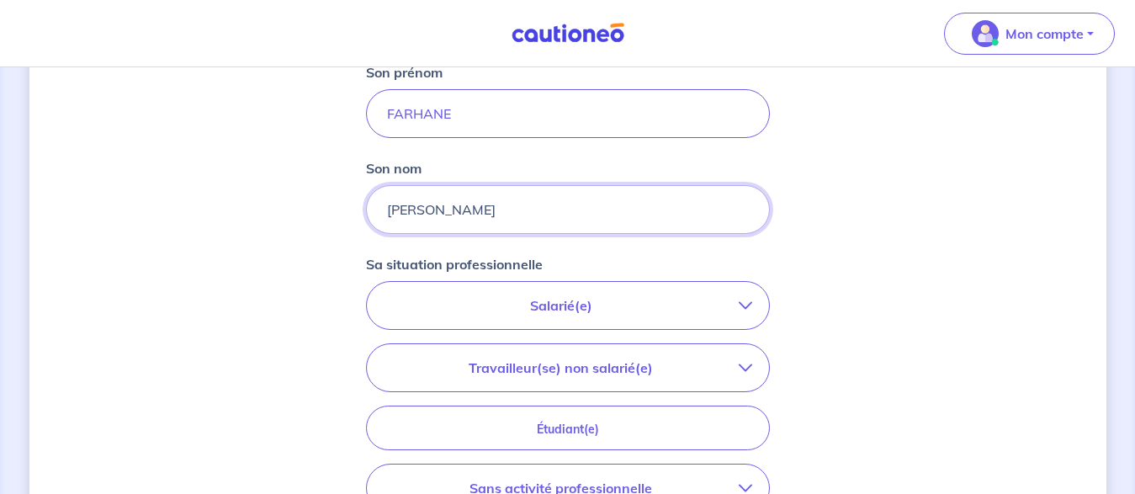
scroll to position [311, 0]
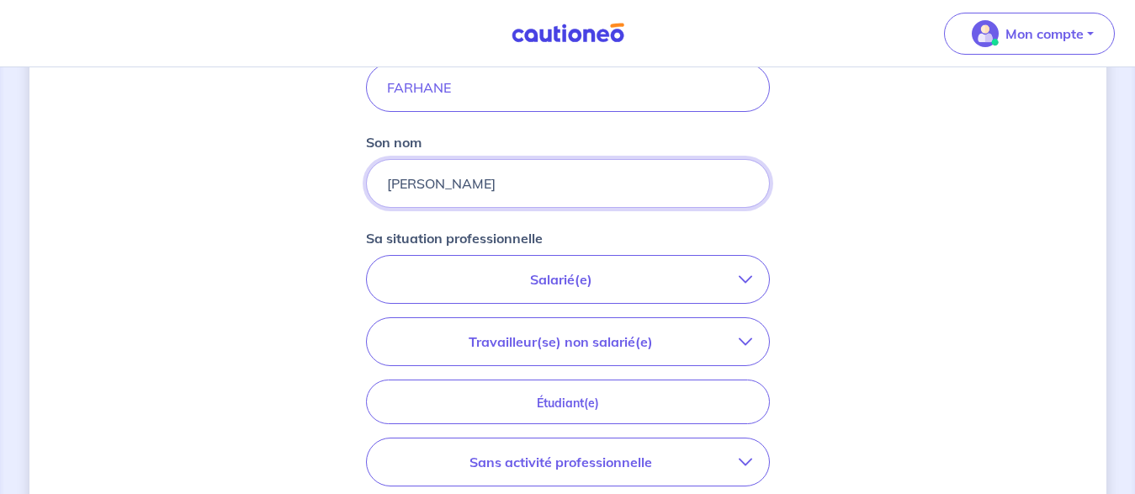
click at [1130, 269] on html "Mon compte Me déconnecter Concernant vos locataires Locataire 2 Son prénom [PER…" at bounding box center [567, 220] width 1135 height 1063
type input "[PERSON_NAME]"
click at [747, 463] on icon "button" at bounding box center [745, 461] width 13 height 13
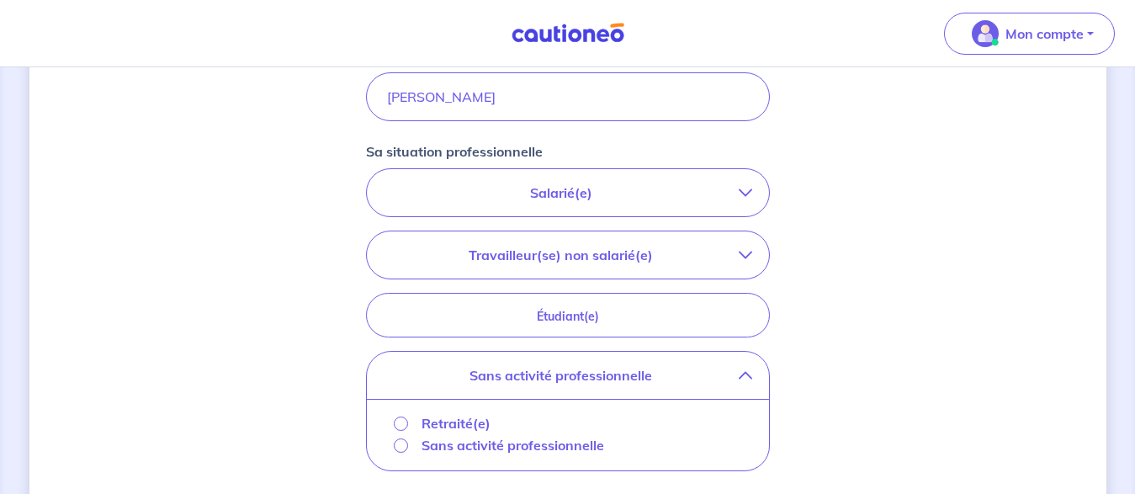
scroll to position [437, 0]
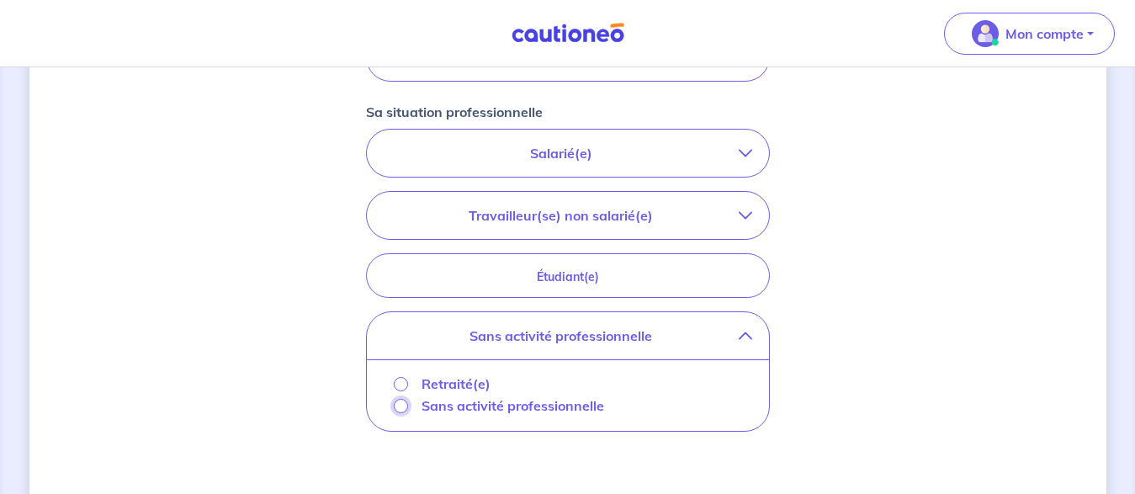
click at [402, 407] on input "Sans activité professionnelle" at bounding box center [401, 406] width 14 height 14
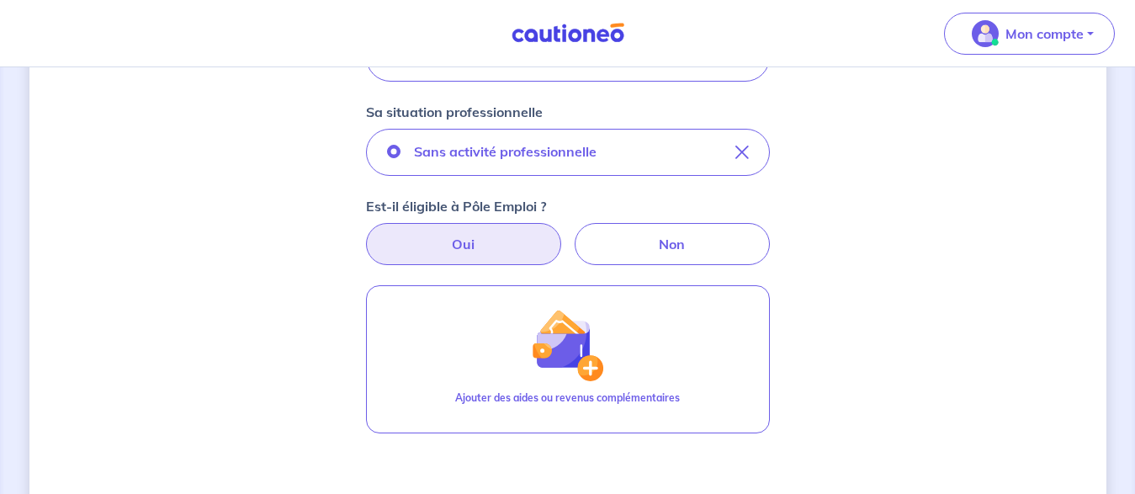
click at [452, 234] on label "Oui" at bounding box center [463, 244] width 195 height 42
click at [562, 234] on input "Oui" at bounding box center [567, 228] width 11 height 11
radio input "true"
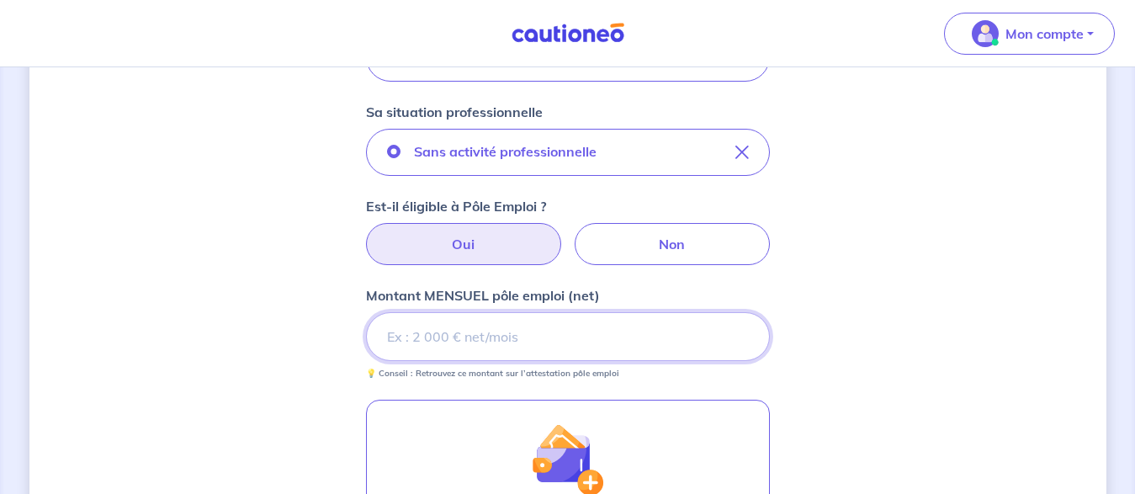
click at [457, 331] on input "Montant MENSUEL pôle emploi (net)" at bounding box center [568, 336] width 404 height 49
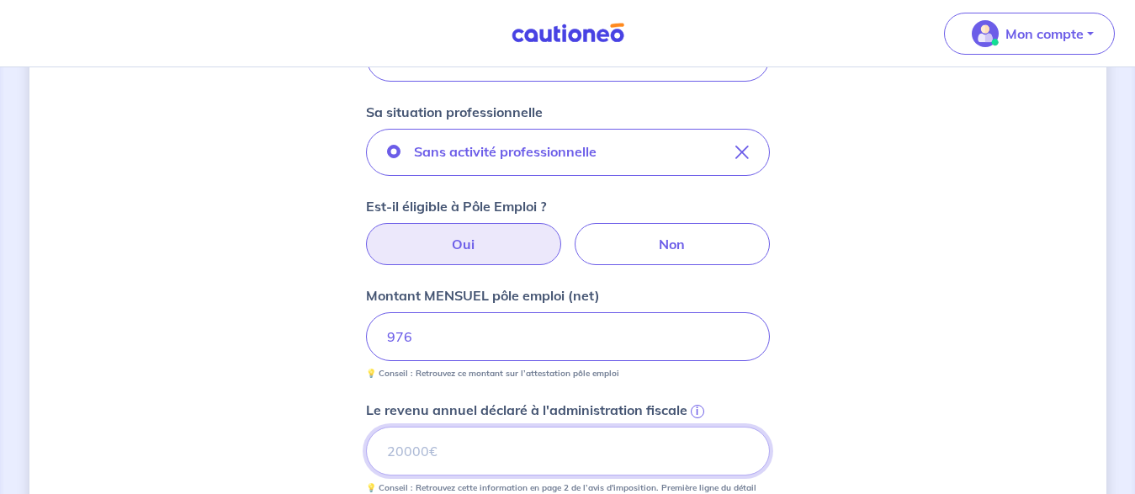
click at [492, 455] on input "Le revenu annuel déclaré à l'administration fiscale i" at bounding box center [568, 451] width 404 height 49
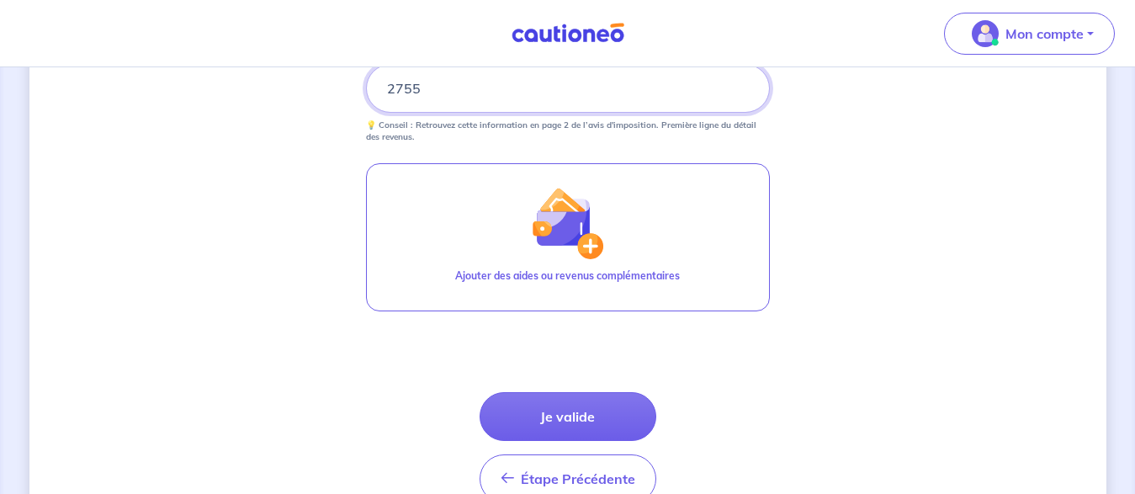
scroll to position [885, 0]
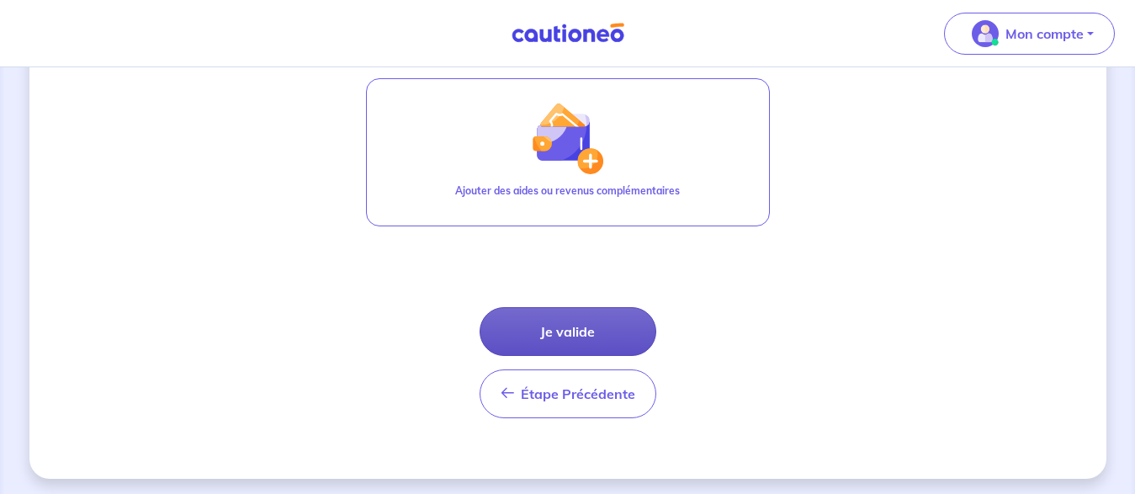
type input "2755"
click at [550, 325] on button "Je valide" at bounding box center [568, 331] width 177 height 49
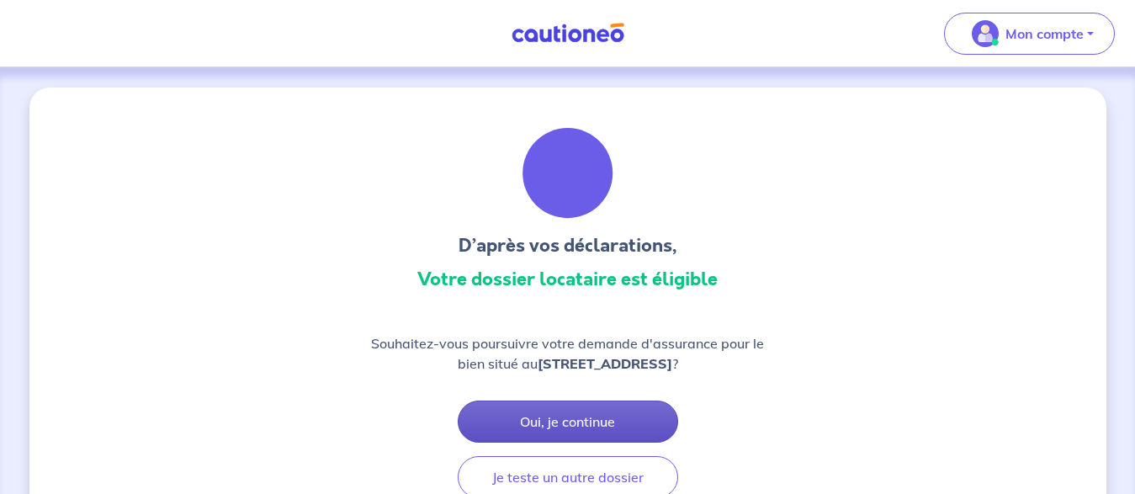
click at [550, 417] on button "Oui, je continue" at bounding box center [568, 422] width 221 height 42
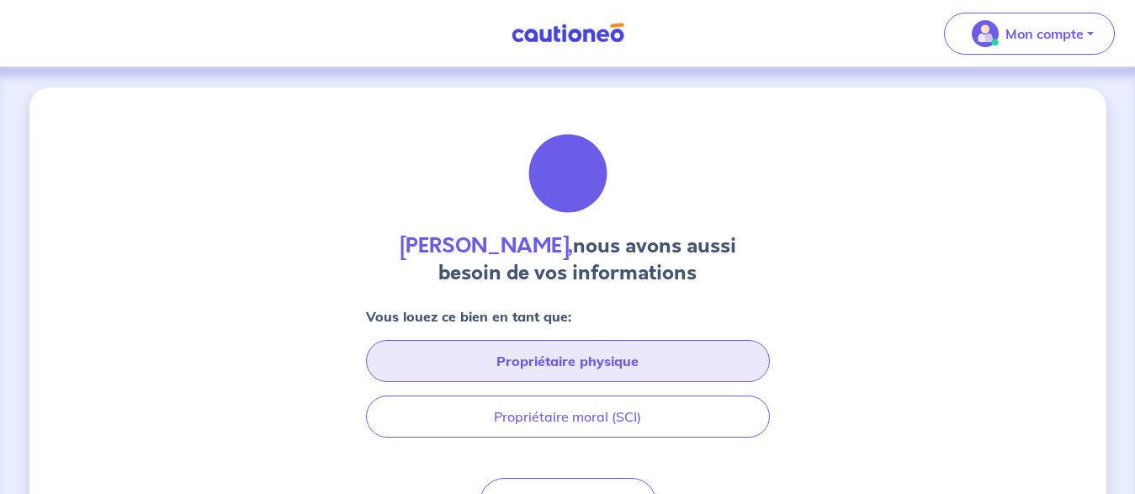
click at [565, 363] on button "Propriétaire physique" at bounding box center [568, 361] width 404 height 42
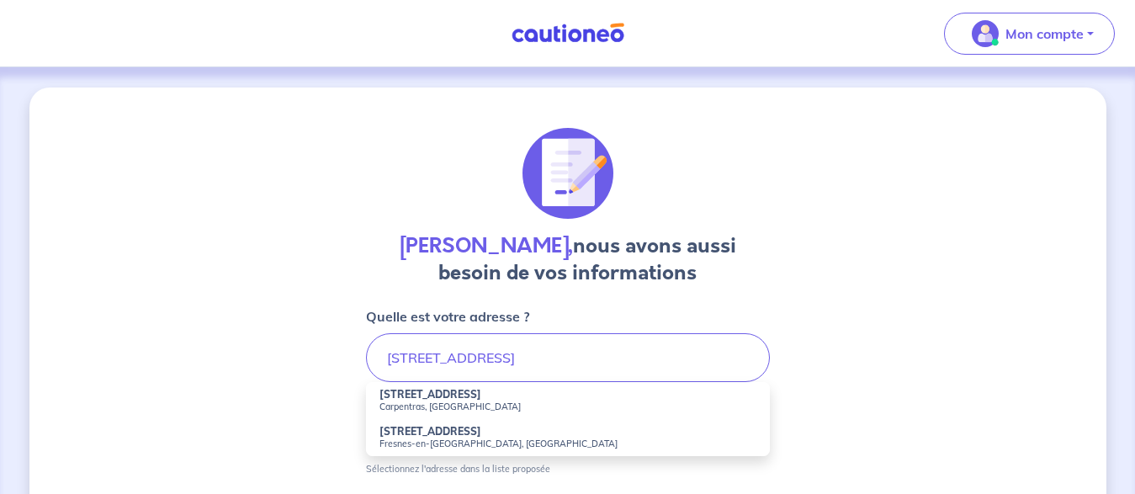
click at [481, 395] on strong "[STREET_ADDRESS]" at bounding box center [431, 394] width 102 height 13
type input "[STREET_ADDRESS]"
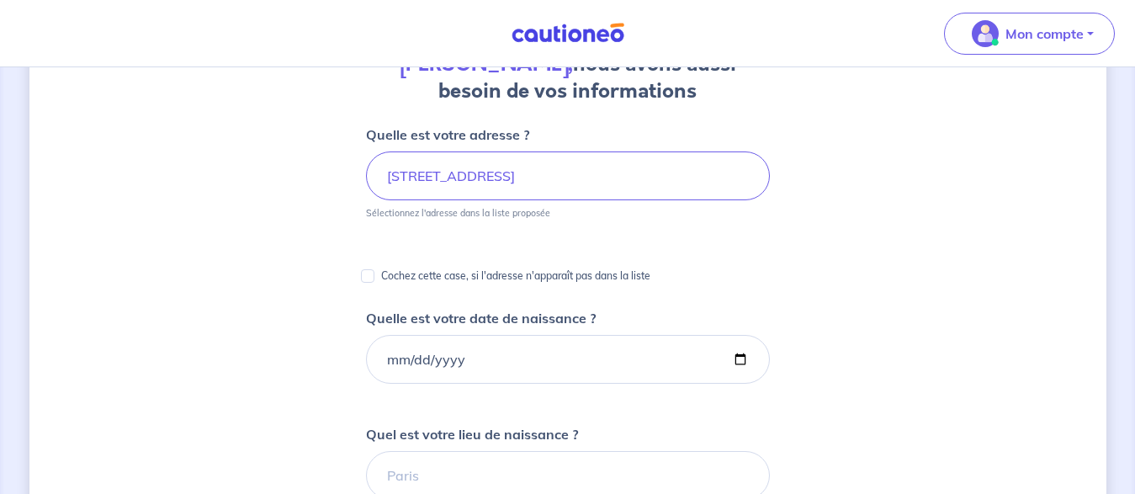
scroll to position [196, 0]
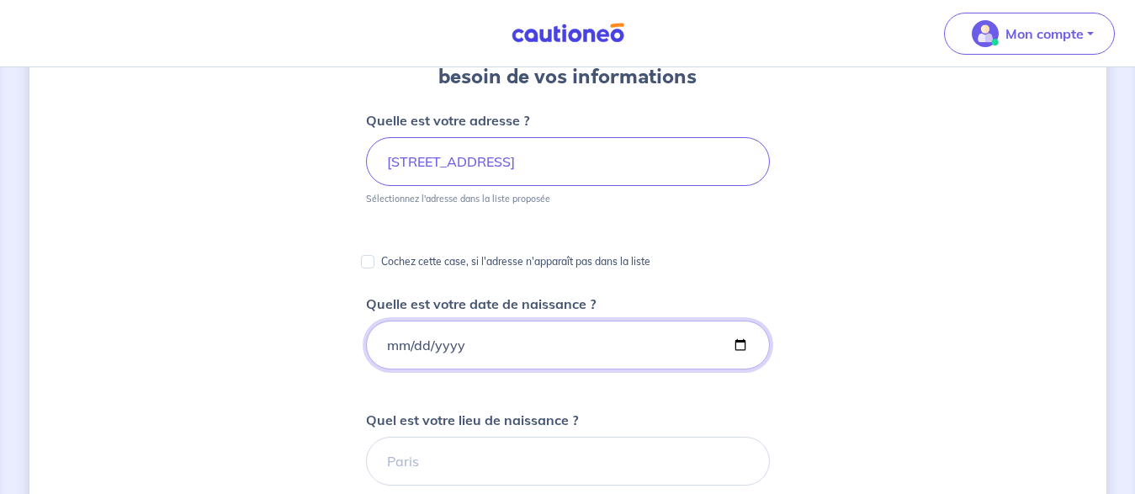
click at [477, 345] on input "Quelle est votre date de naissance ?" at bounding box center [568, 345] width 404 height 49
type input "[DATE]"
click at [540, 460] on input "Quel est votre lieu de naissance ?" at bounding box center [568, 461] width 404 height 49
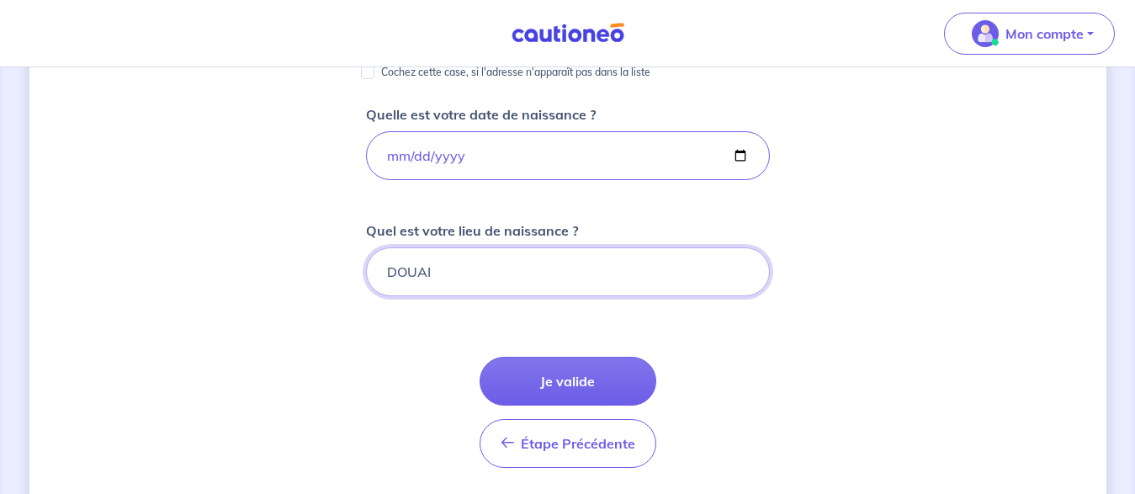
scroll to position [394, 0]
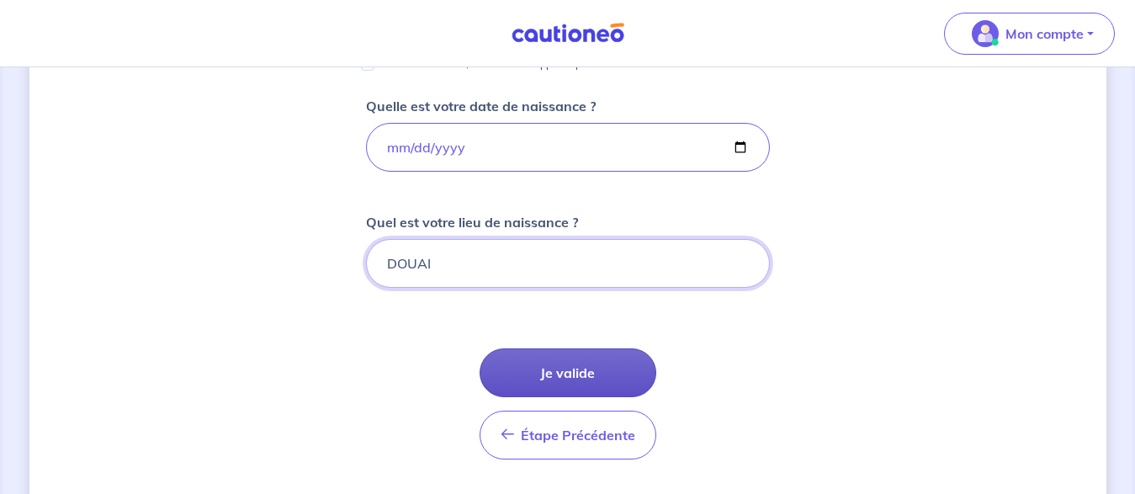
type input "DOUAI"
click at [576, 375] on button "Je valide" at bounding box center [568, 372] width 177 height 49
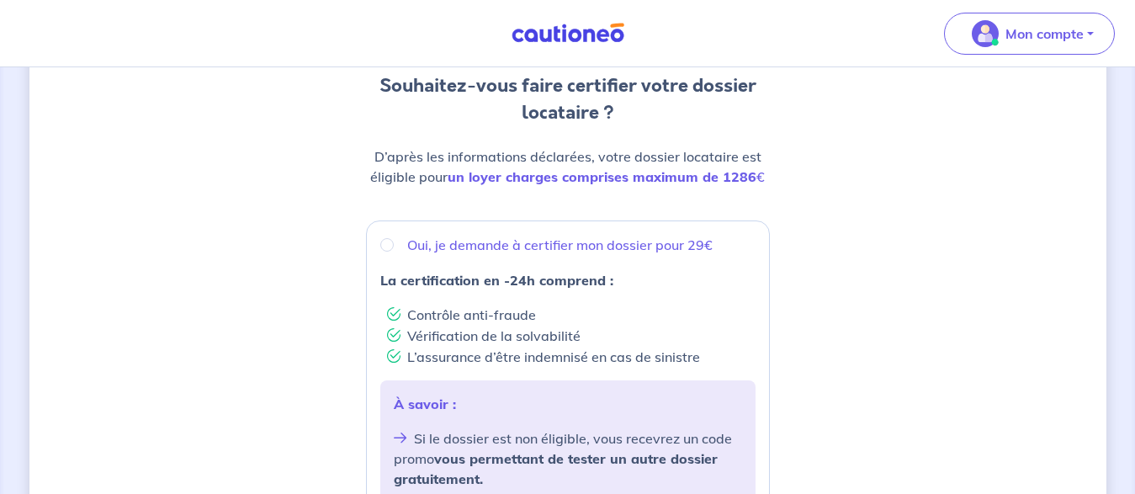
scroll to position [178, 0]
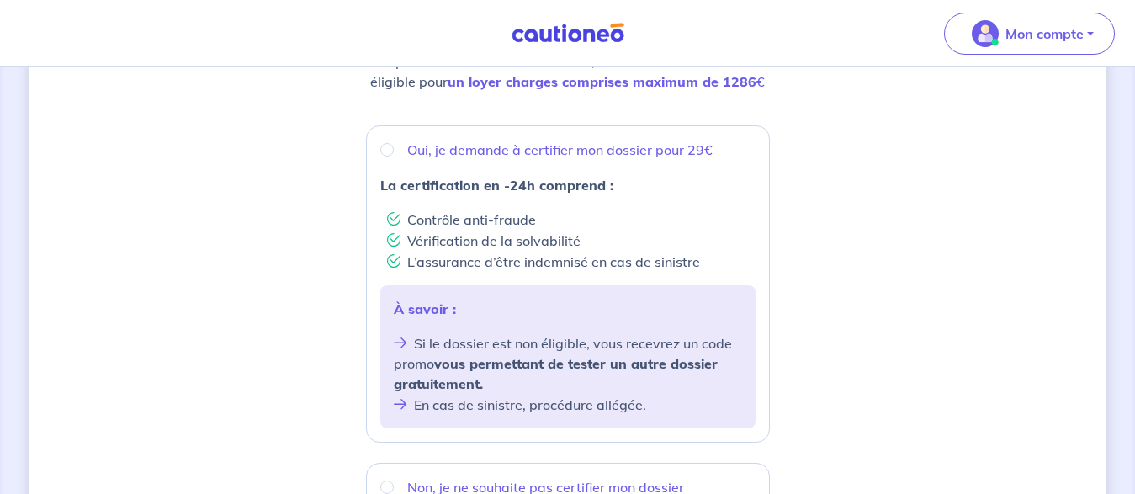
drag, startPoint x: 1141, startPoint y: 171, endPoint x: 1141, endPoint y: 231, distance: 60.6
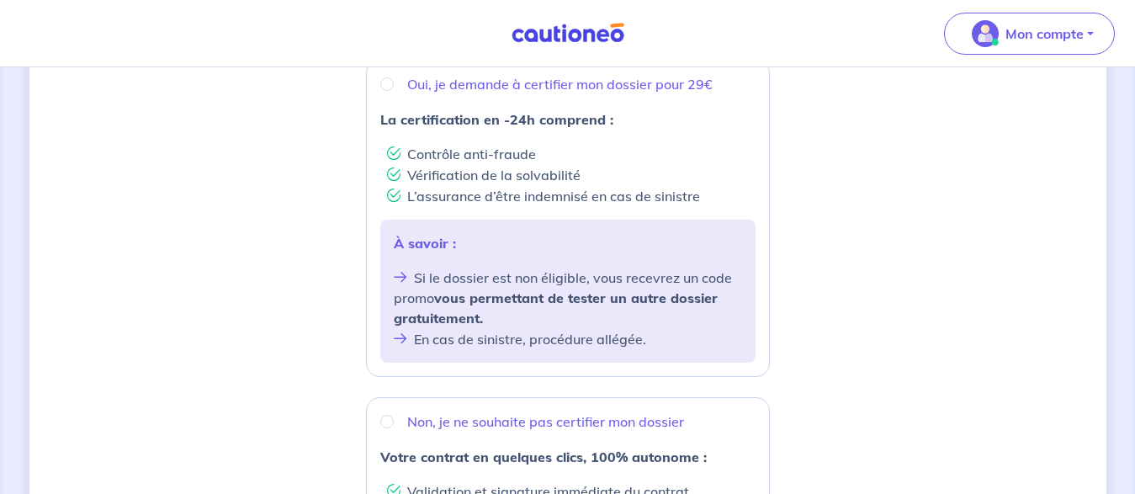
drag, startPoint x: 1145, startPoint y: 199, endPoint x: 1145, endPoint y: 235, distance: 35.4
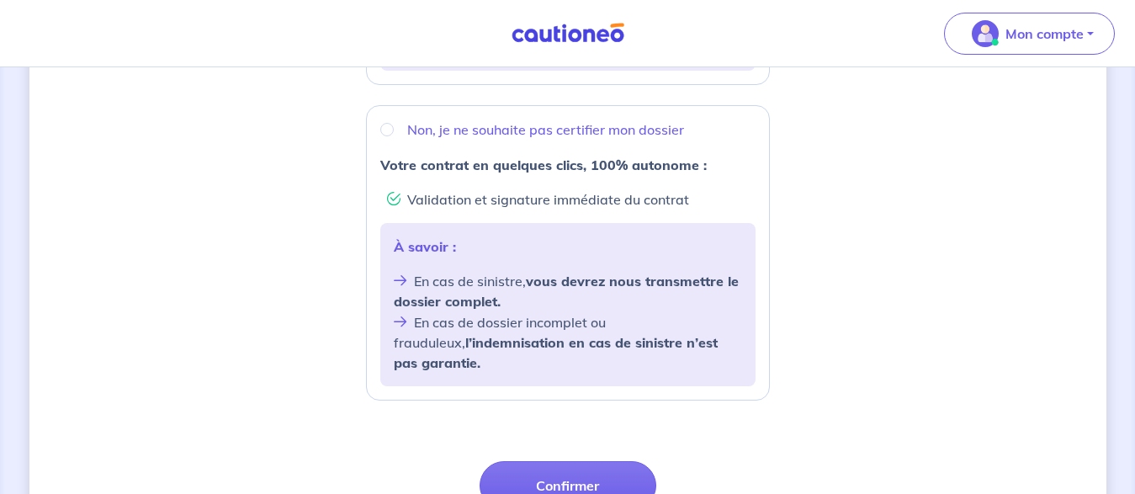
scroll to position [635, 0]
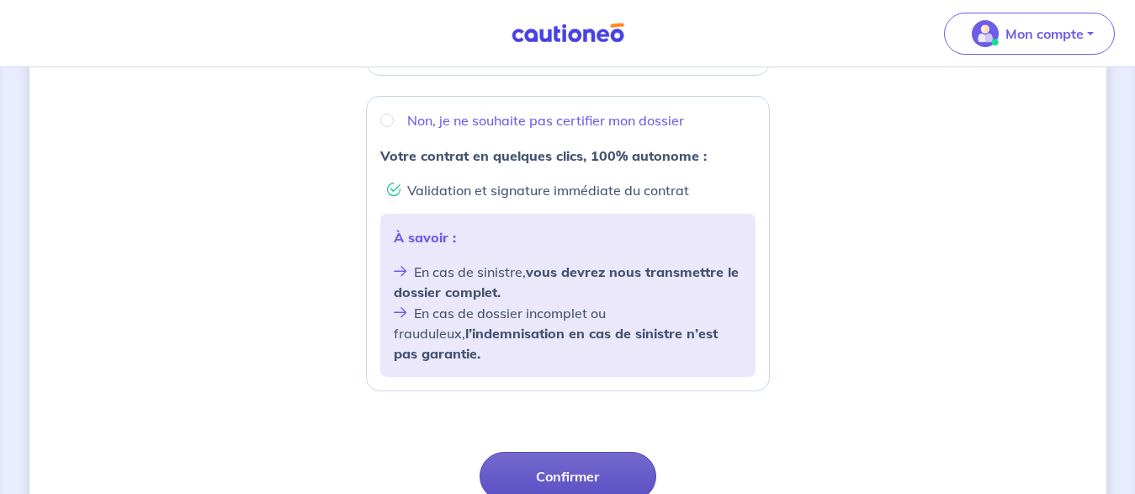
click at [577, 453] on button "Confirmer" at bounding box center [568, 476] width 177 height 49
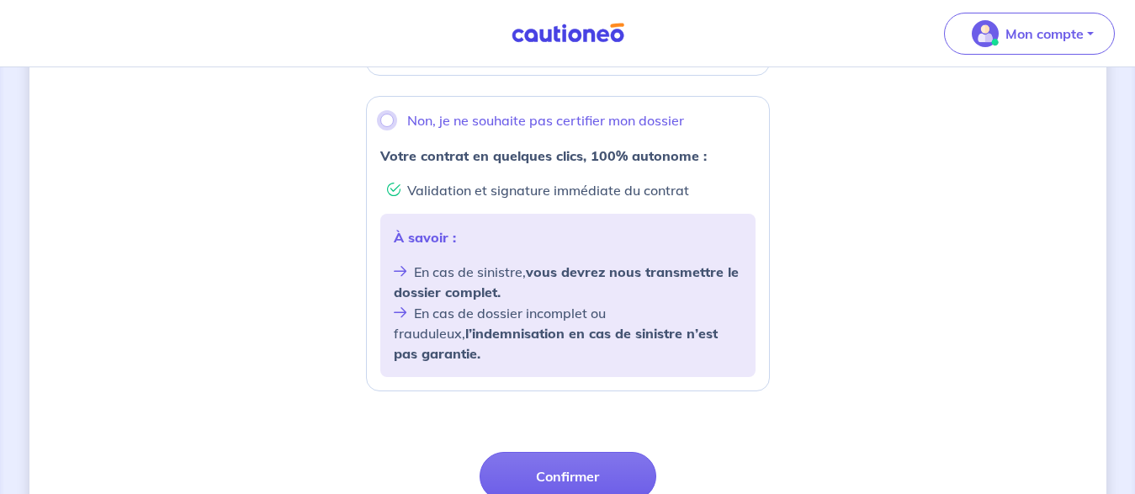
click at [391, 122] on input "Non, je ne souhaite pas certifier mon dossier" at bounding box center [386, 120] width 13 height 13
radio input "true"
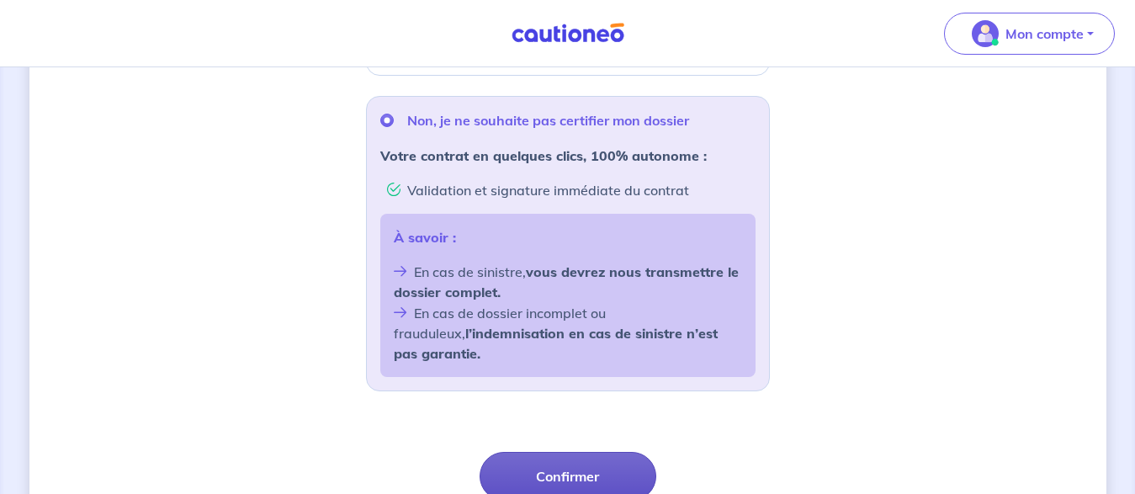
click at [565, 455] on button "Confirmer" at bounding box center [568, 476] width 177 height 49
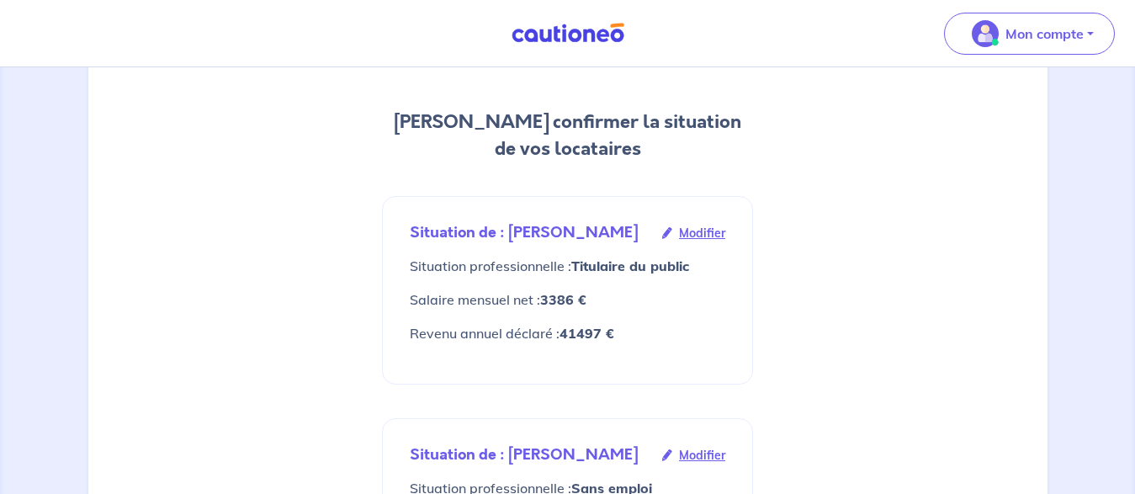
drag, startPoint x: 1143, startPoint y: 50, endPoint x: 1144, endPoint y: 118, distance: 68.2
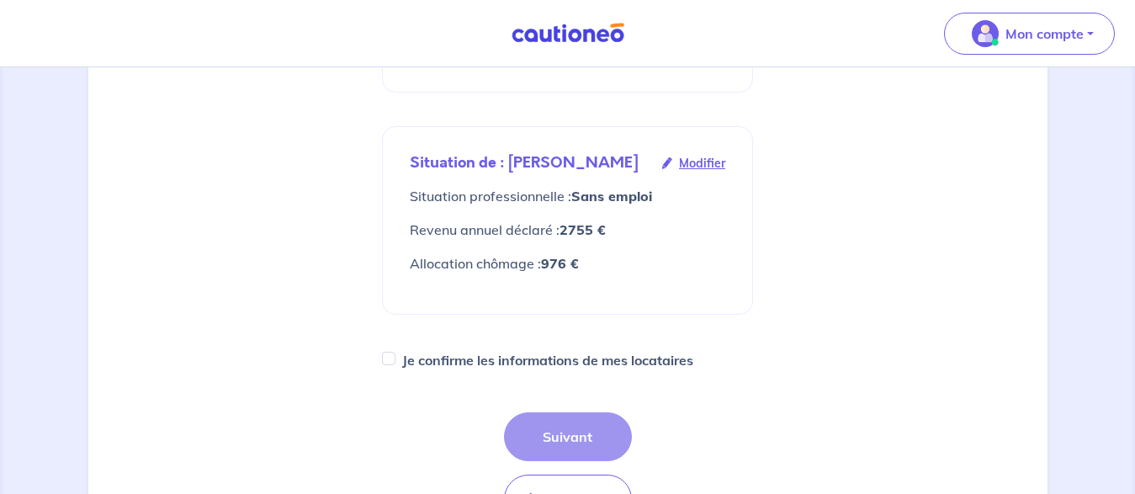
scroll to position [532, 0]
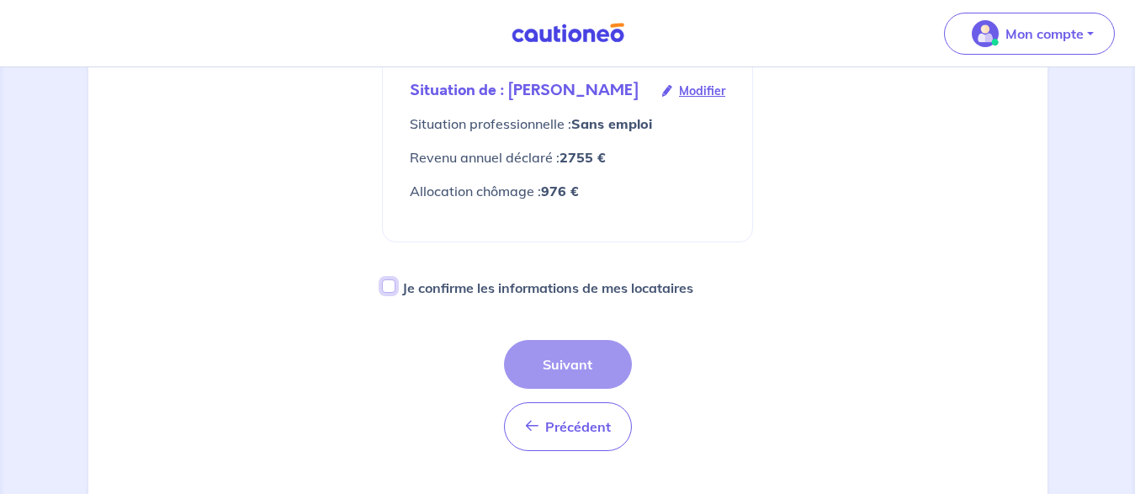
click at [388, 293] on input "Je confirme les informations de mes locataires" at bounding box center [388, 285] width 13 height 13
checkbox input "true"
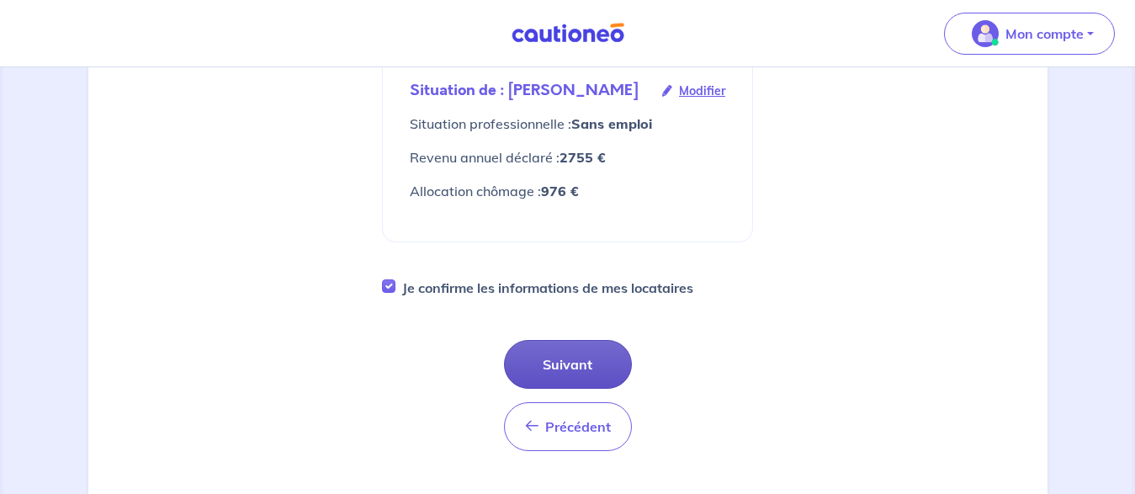
click at [573, 380] on button "Suivant" at bounding box center [568, 364] width 128 height 49
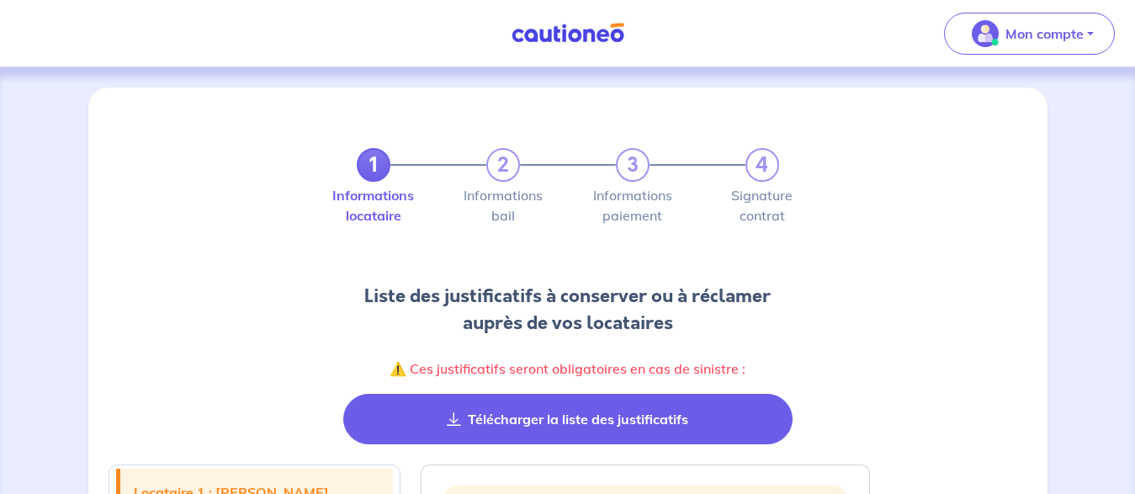
click at [592, 426] on button "Télécharger la liste des justificatifs" at bounding box center [567, 419] width 449 height 51
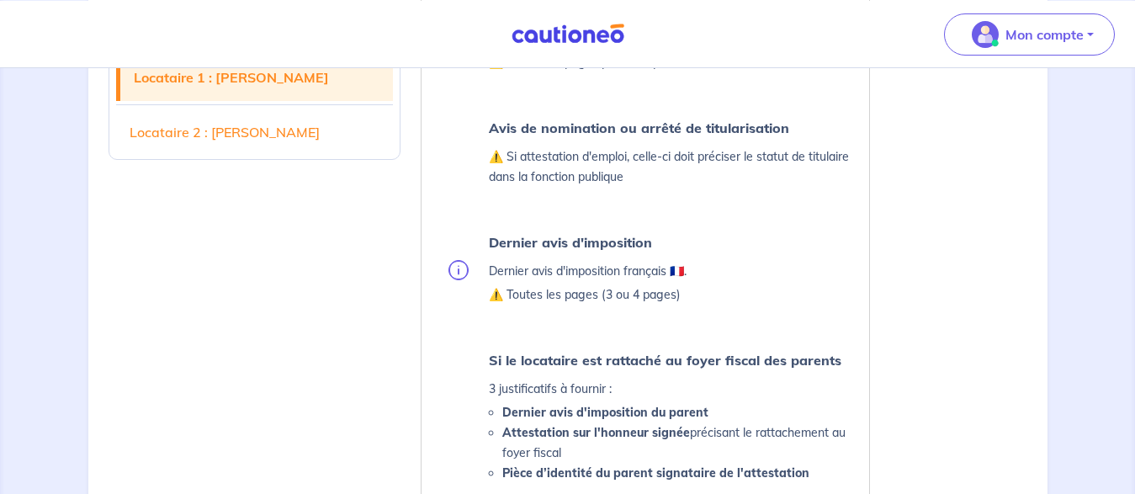
scroll to position [687, 0]
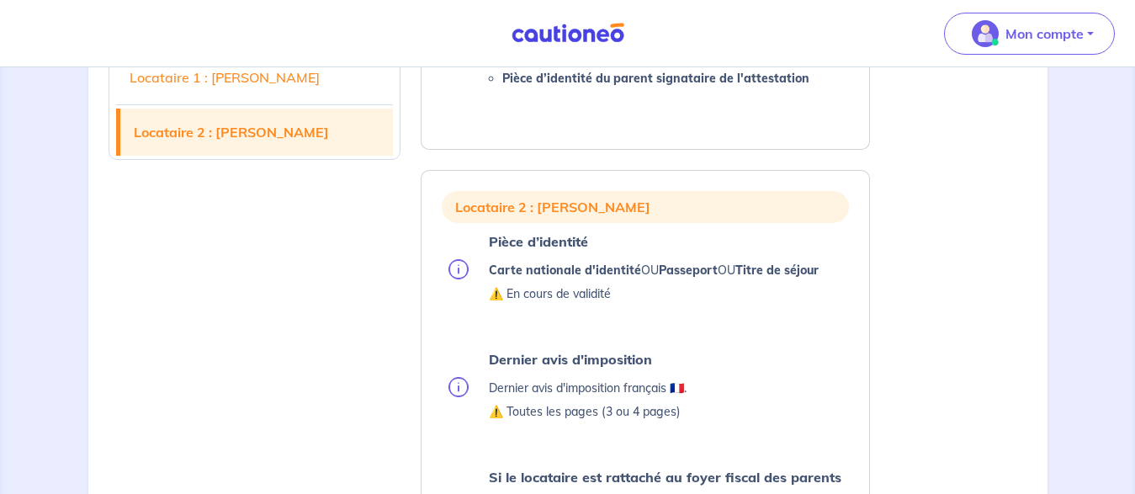
drag, startPoint x: 1141, startPoint y: 193, endPoint x: 1141, endPoint y: 279, distance: 86.7
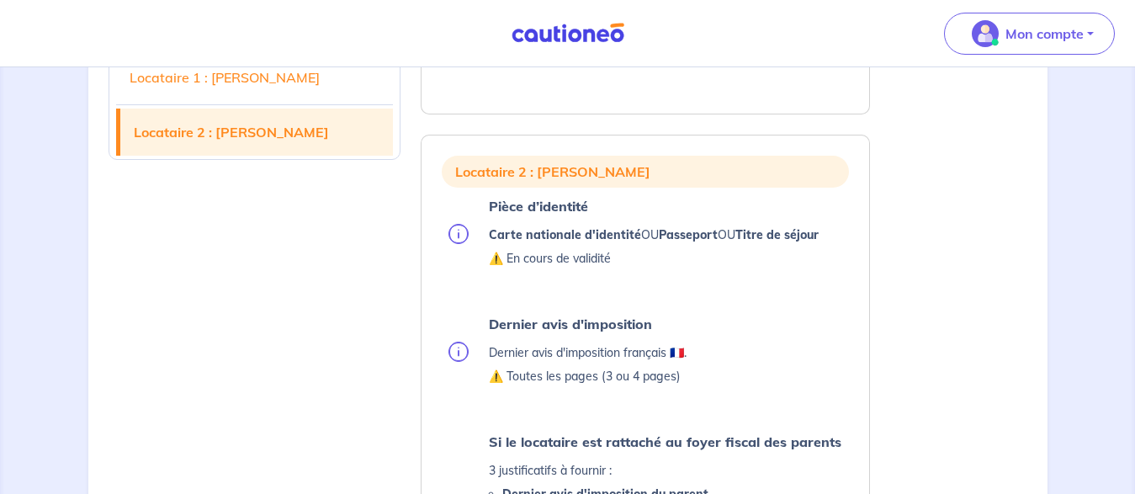
drag, startPoint x: 1141, startPoint y: 263, endPoint x: 1146, endPoint y: 301, distance: 38.9
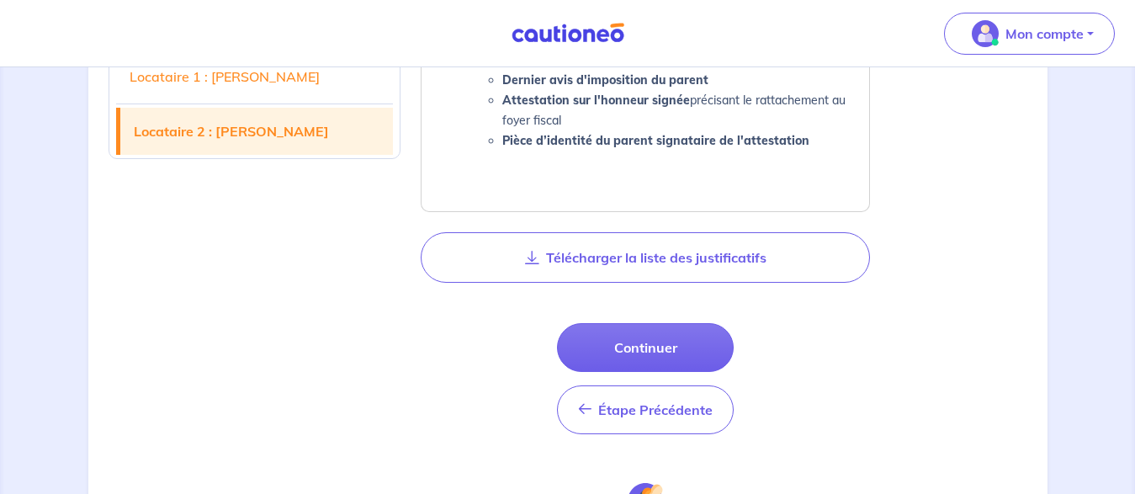
scroll to position [1571, 0]
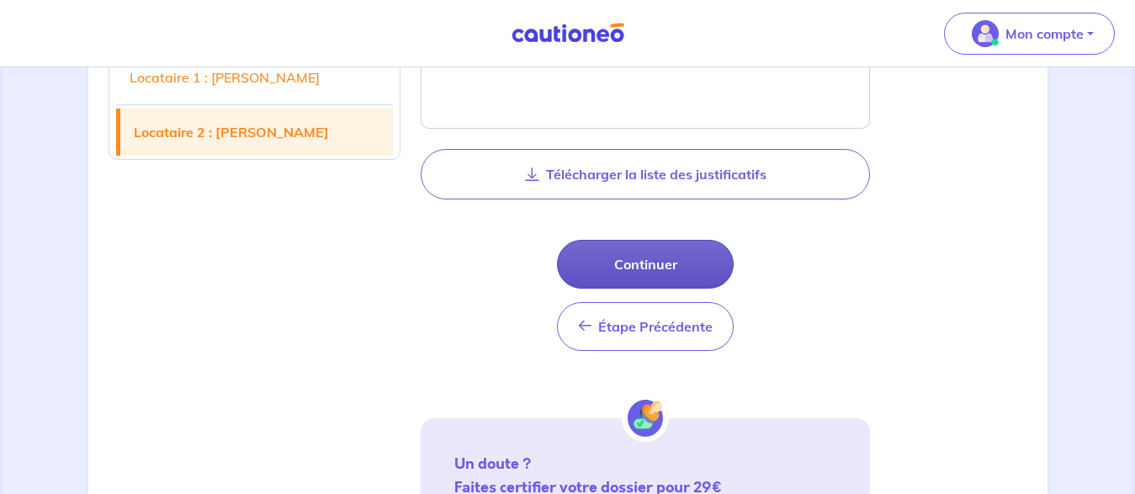
click at [634, 265] on button "Continuer" at bounding box center [645, 264] width 177 height 49
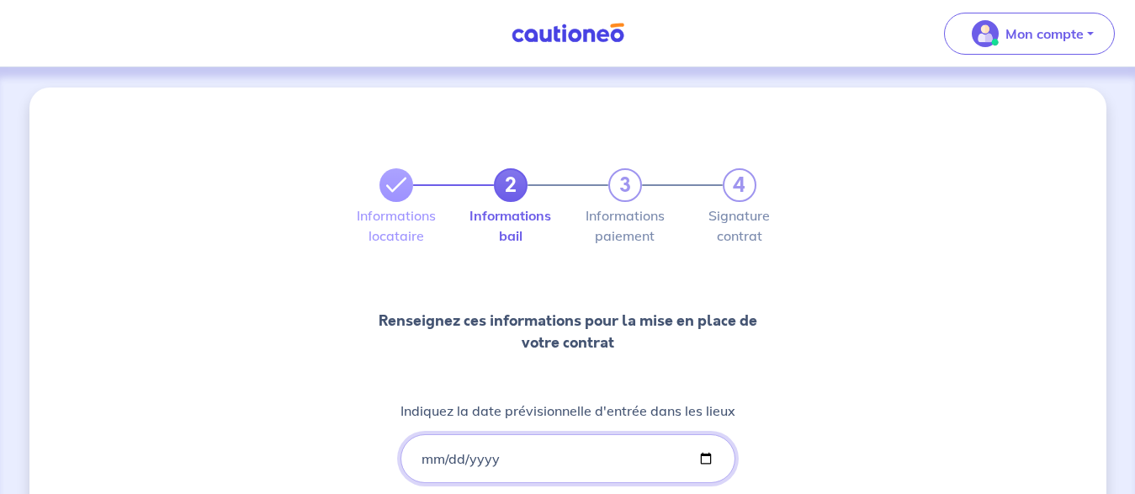
click at [522, 460] on input "Indiquez la date prévisionnelle d'entrée dans les lieux" at bounding box center [568, 458] width 335 height 49
type input "[DATE]"
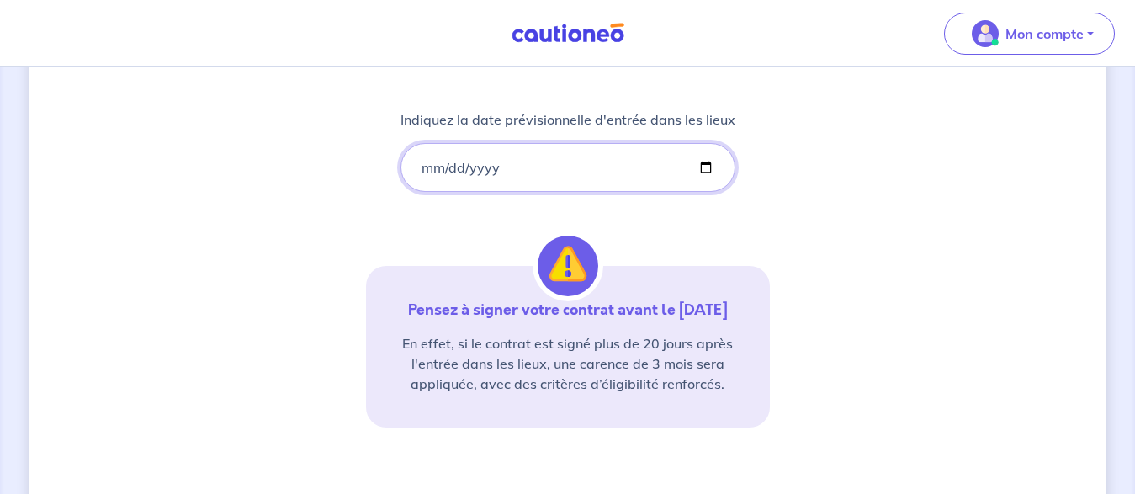
scroll to position [428, 0]
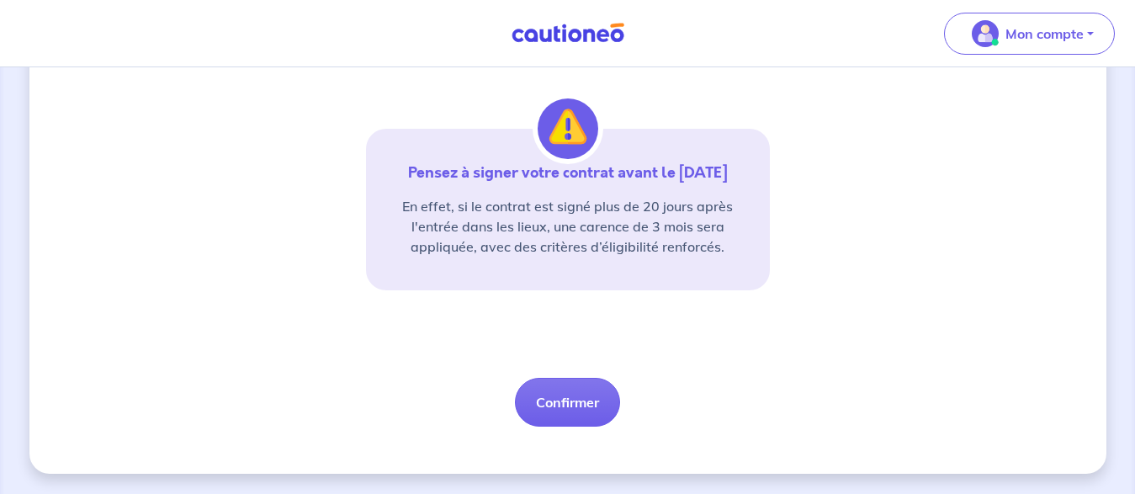
click at [1131, 356] on html "Mon compte Me déconnecter 2 3 4 Informations locataire Informations bail Inform…" at bounding box center [567, 33] width 1135 height 923
click at [570, 399] on button "Confirmer" at bounding box center [567, 402] width 105 height 49
select select "FR"
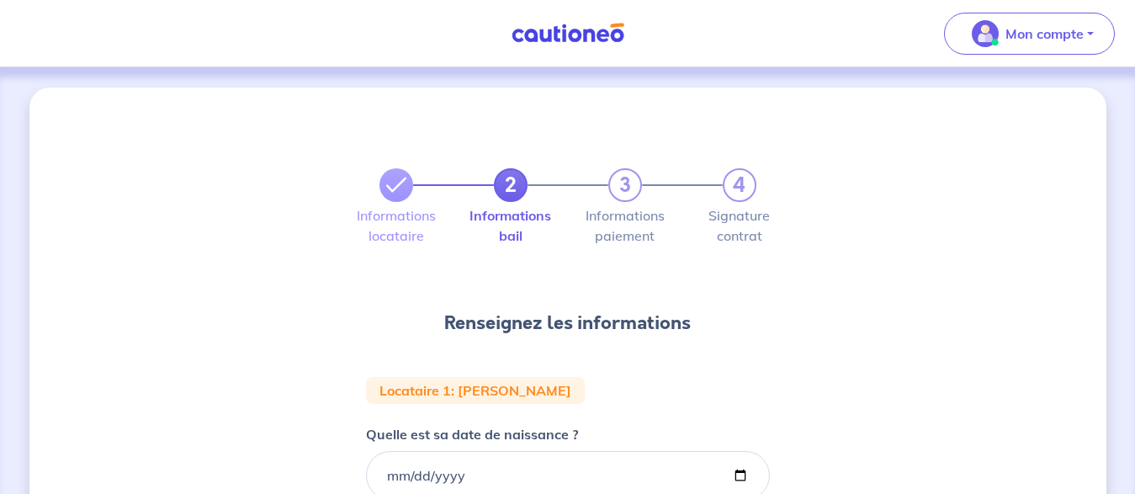
drag, startPoint x: 1140, startPoint y: 114, endPoint x: 1141, endPoint y: 147, distance: 33.7
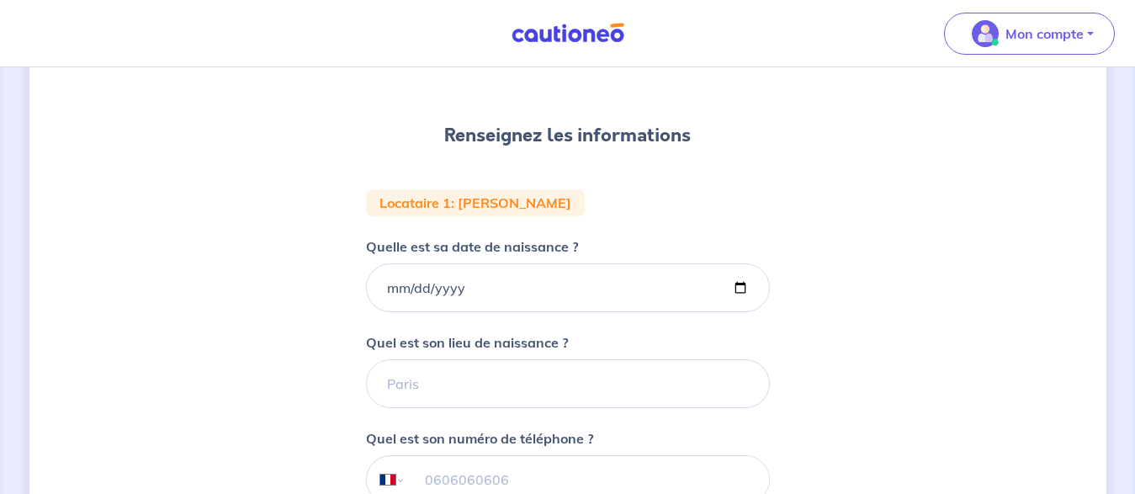
scroll to position [245, 0]
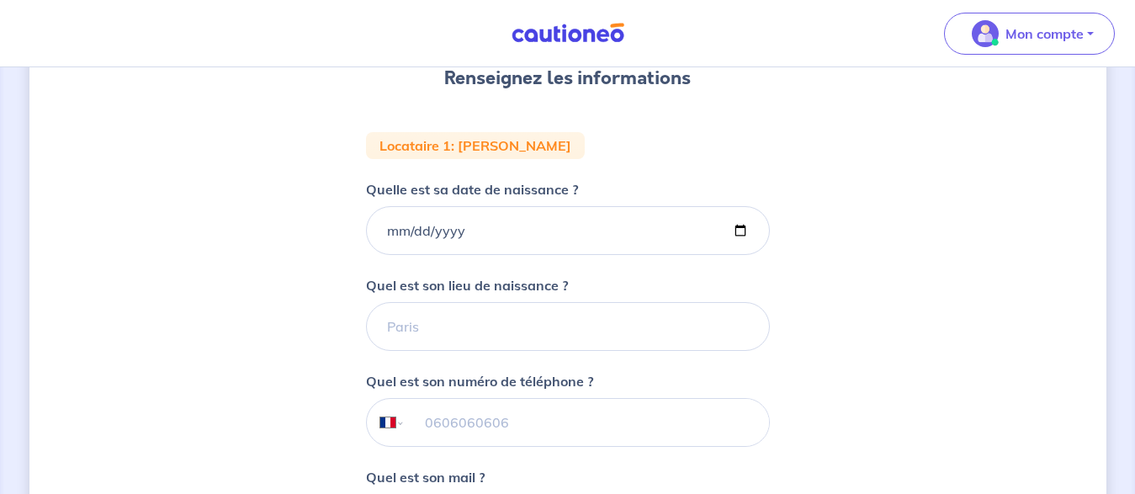
drag, startPoint x: 1138, startPoint y: 211, endPoint x: 1135, endPoint y: 283, distance: 71.6
click at [1135, 283] on html "Mon compte Me déconnecter 2 3 4 Informations locataire Informations bail Inform…" at bounding box center [567, 275] width 1135 height 1040
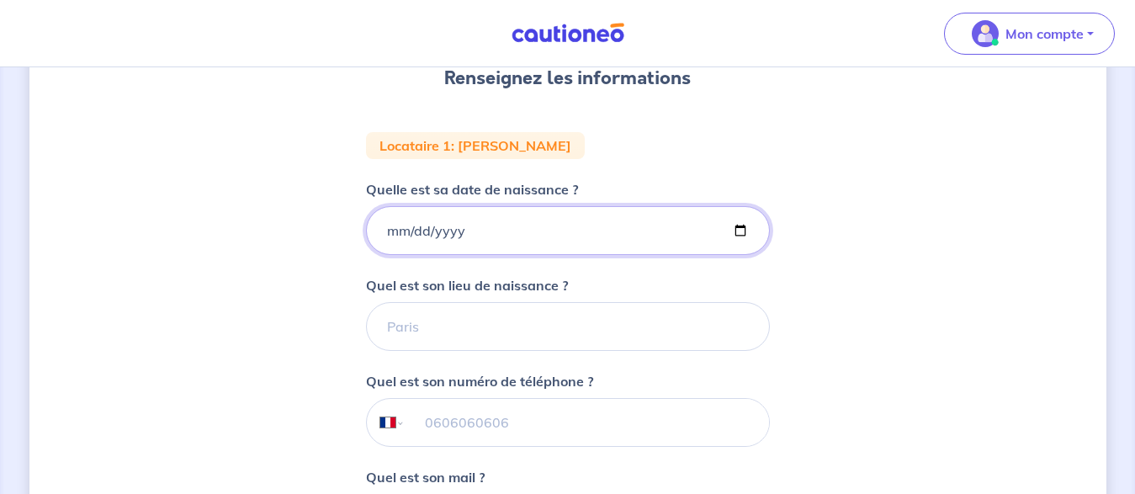
click at [494, 227] on input "Quelle est sa date de naissance ?" at bounding box center [568, 230] width 404 height 49
type input "[DATE]"
click at [454, 325] on input "Quel est son lieu de naissance ?" at bounding box center [568, 326] width 404 height 49
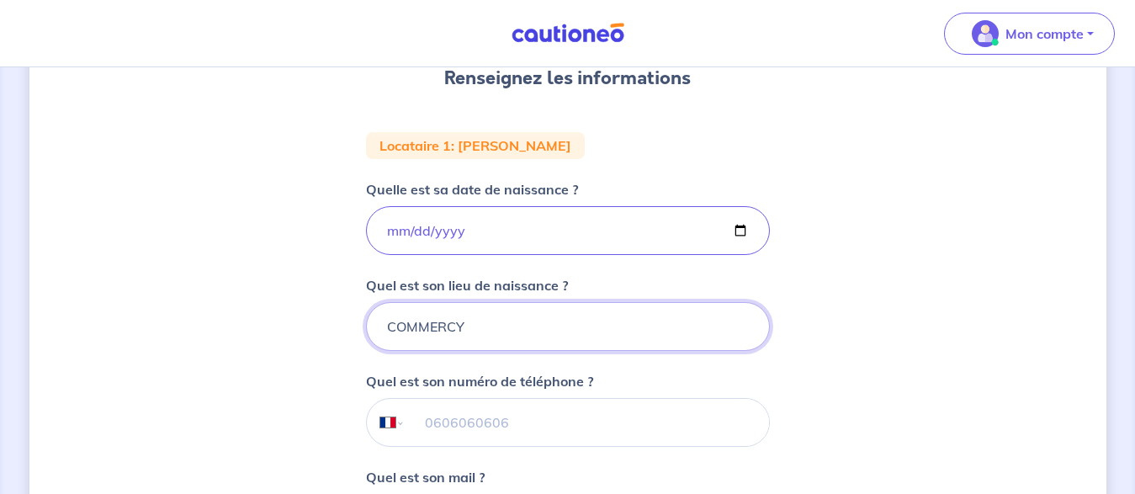
click at [513, 313] on input "COMMERCY" at bounding box center [568, 326] width 404 height 49
type input "COMMERCY"
click at [495, 424] on input "tel" at bounding box center [587, 422] width 364 height 47
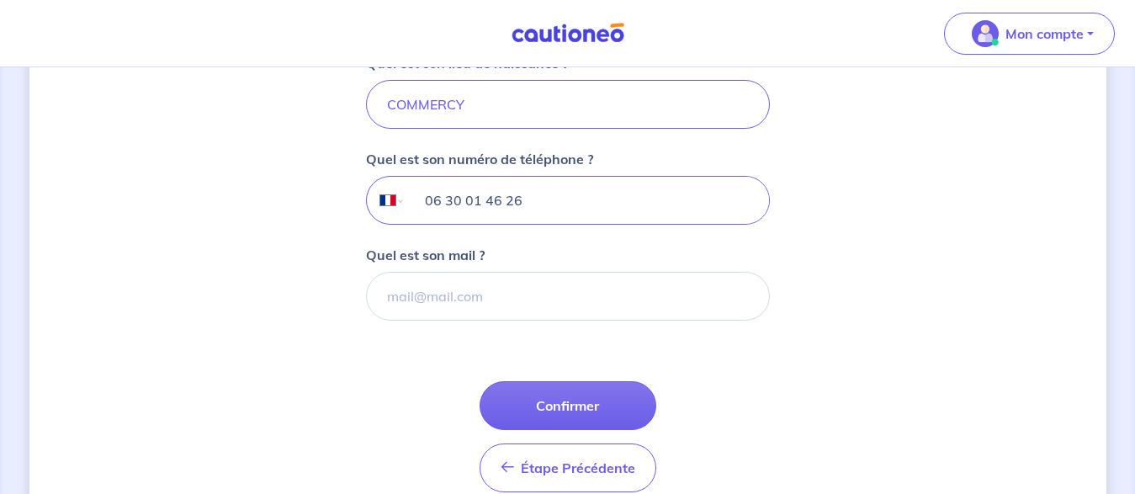
scroll to position [496, 0]
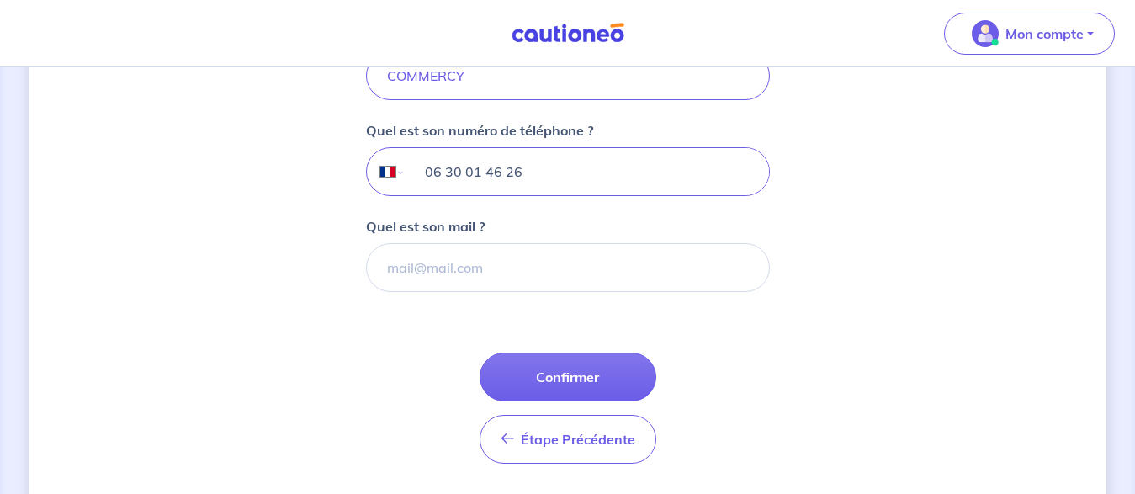
drag, startPoint x: 1141, startPoint y: 225, endPoint x: 1149, endPoint y: 342, distance: 117.3
type input "06 30 01 46 26"
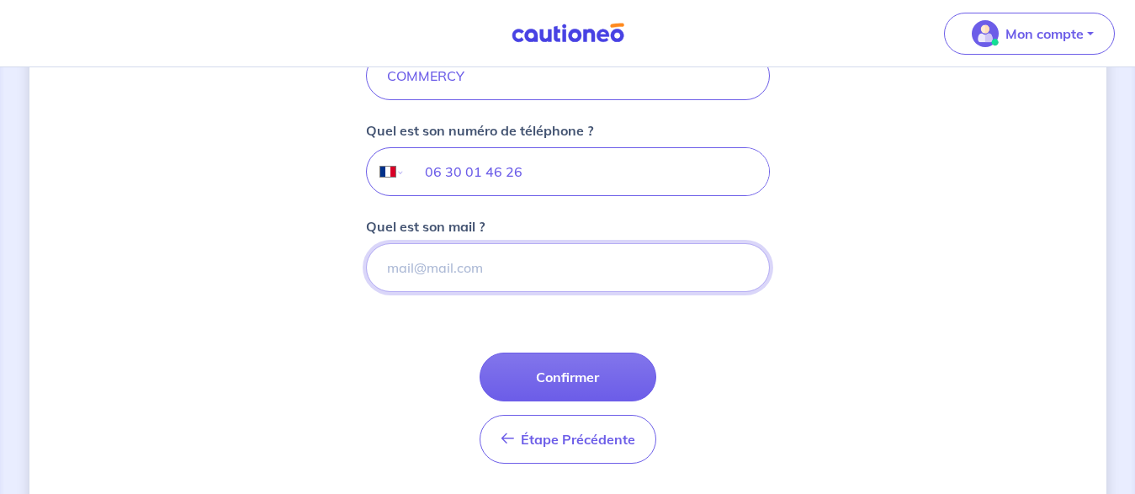
click at [478, 269] on input "Quel est son mail ?" at bounding box center [568, 267] width 404 height 49
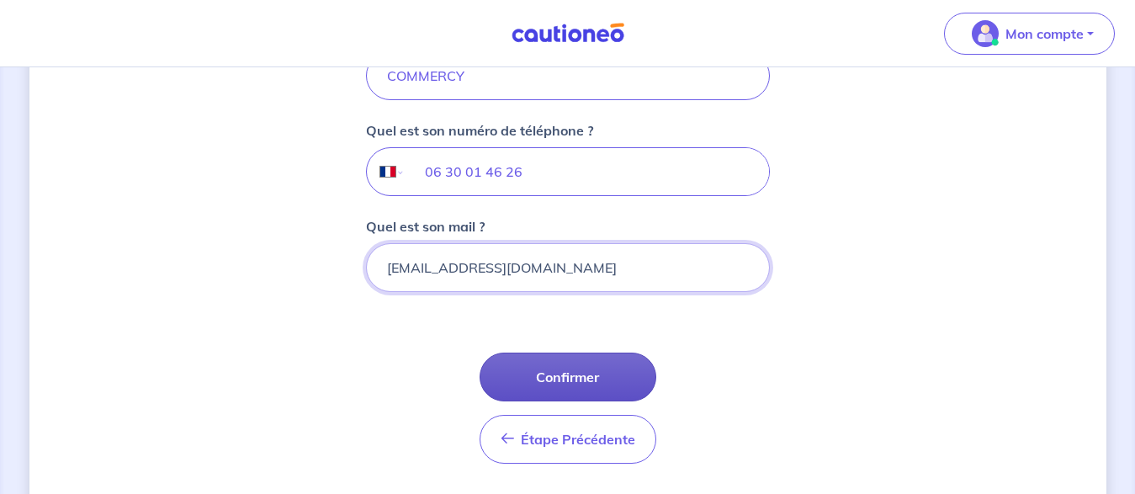
type input "[EMAIL_ADDRESS][DOMAIN_NAME]"
click at [567, 381] on button "Confirmer" at bounding box center [568, 377] width 177 height 49
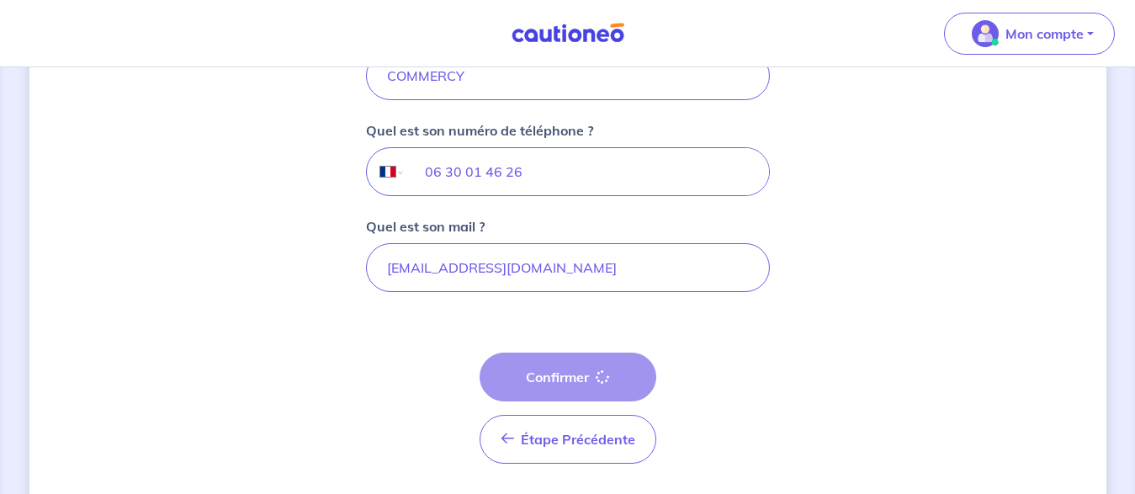
select select "FR"
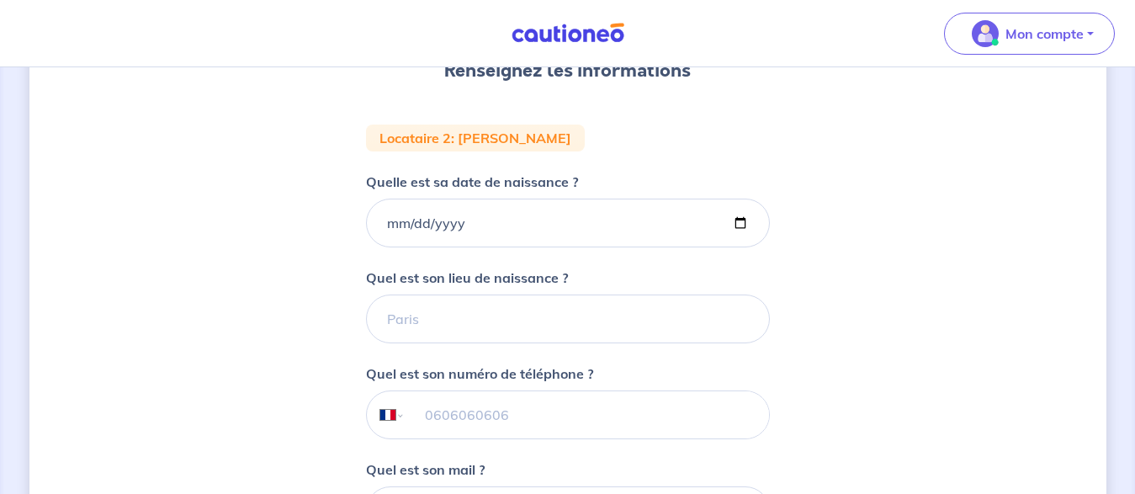
scroll to position [254, 0]
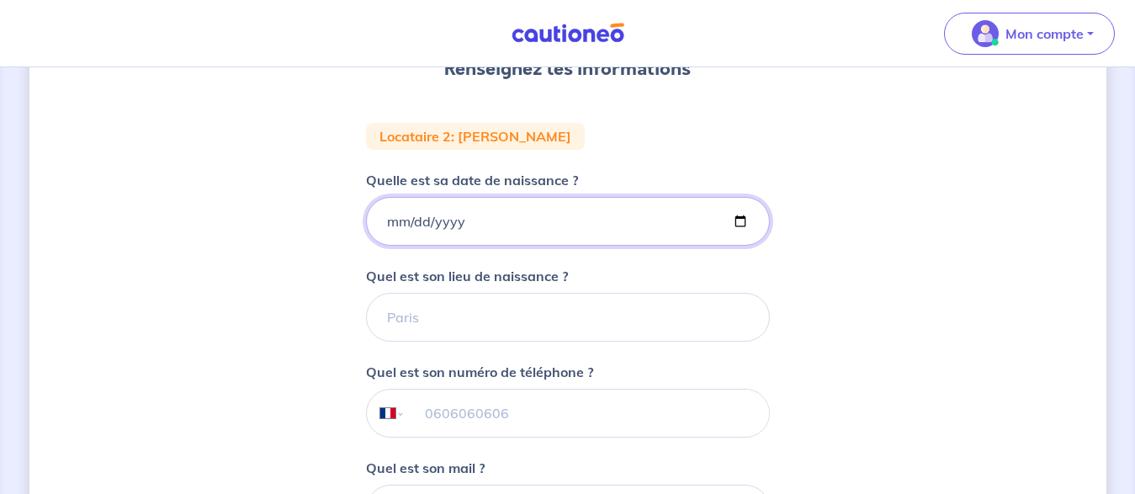
click at [482, 222] on input "Quelle est sa date de naissance ?" at bounding box center [568, 221] width 404 height 49
type input "[DATE]"
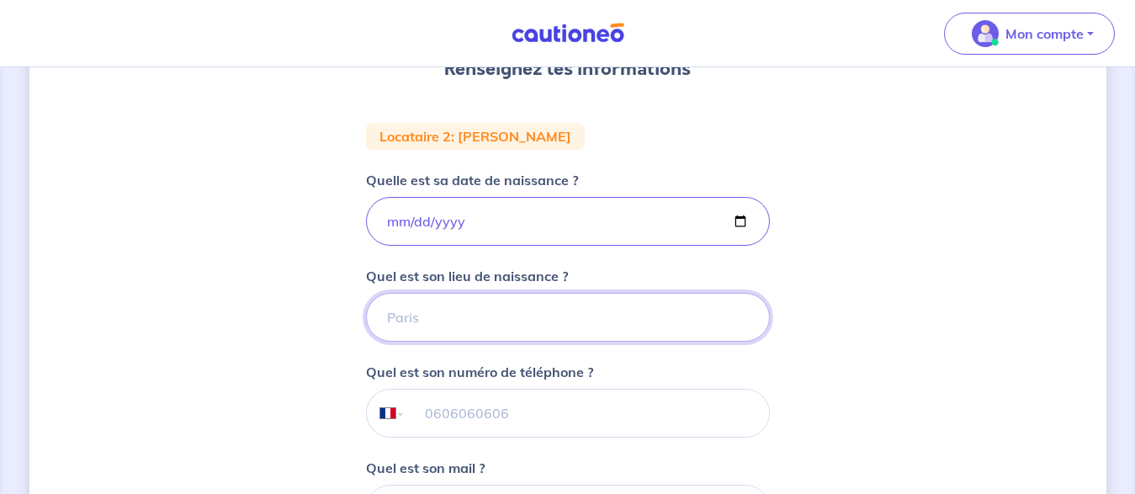
click at [471, 316] on input "Quel est son lieu de naissance ?" at bounding box center [568, 317] width 404 height 49
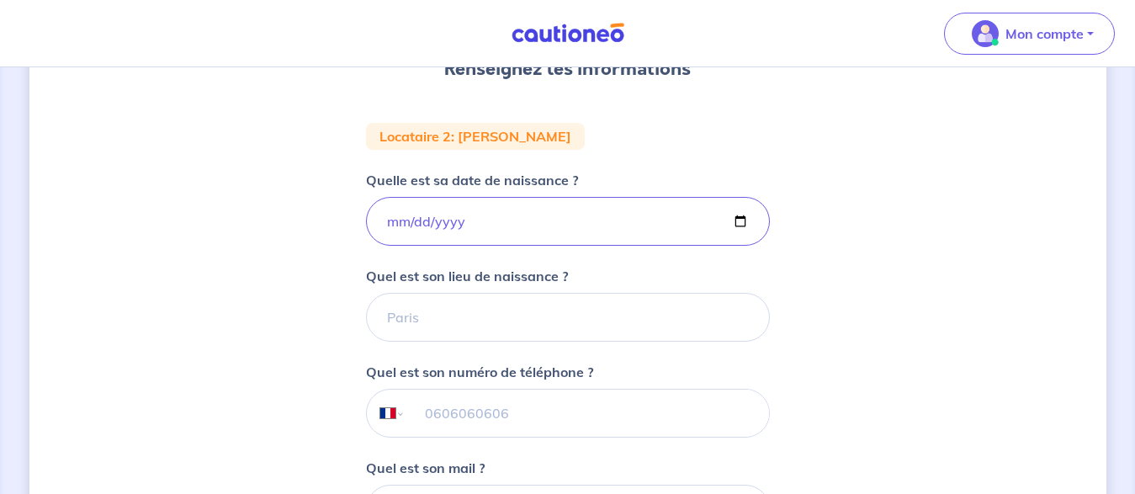
click at [471, 417] on input "tel" at bounding box center [587, 413] width 364 height 47
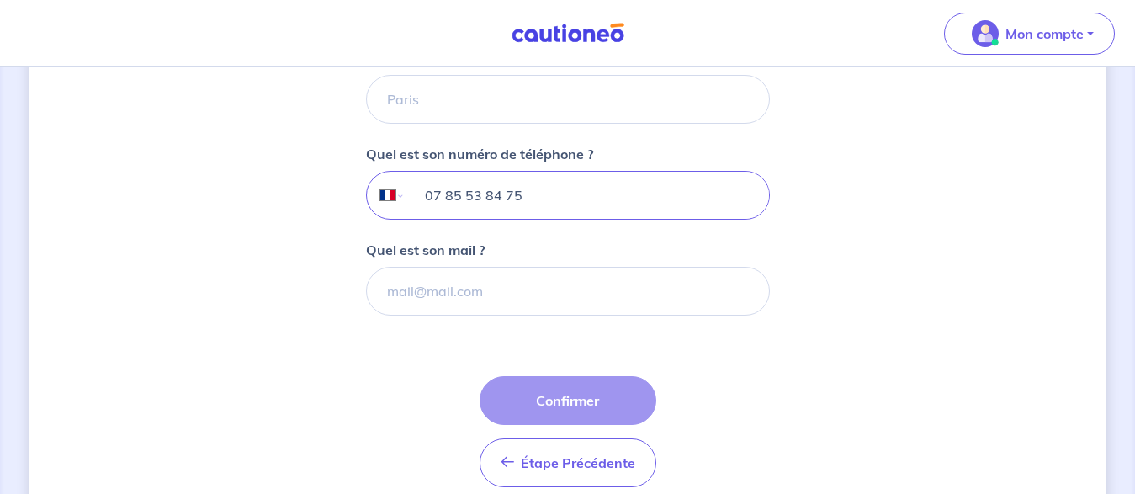
scroll to position [474, 0]
type input "07 85 53 84 75"
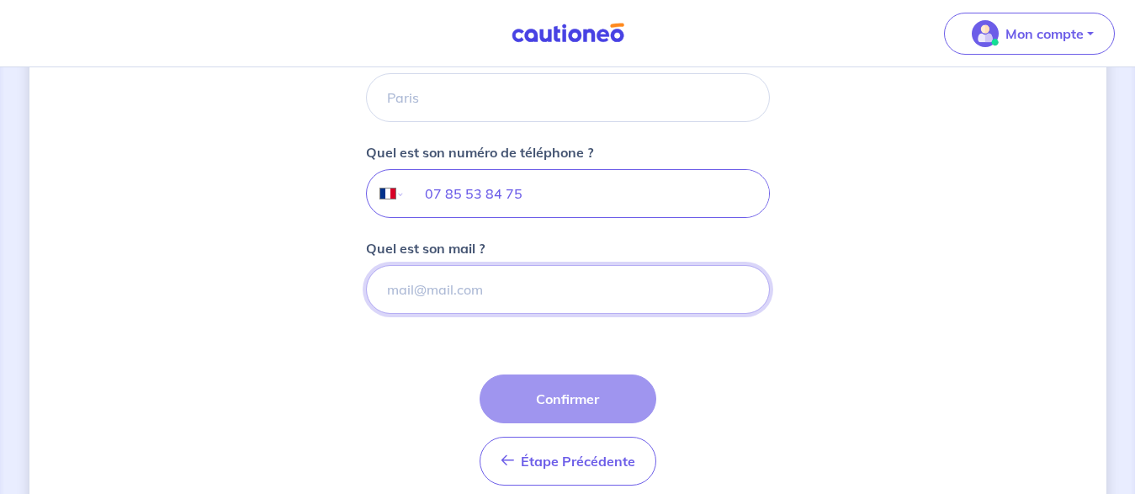
click at [504, 290] on input "Quel est son mail ?" at bounding box center [568, 289] width 404 height 49
type input "E"
type input "[EMAIL_ADDRESS][DOMAIN_NAME]"
click at [563, 405] on div "Étape Précédente Précédent Confirmer Confirmer" at bounding box center [568, 430] width 177 height 111
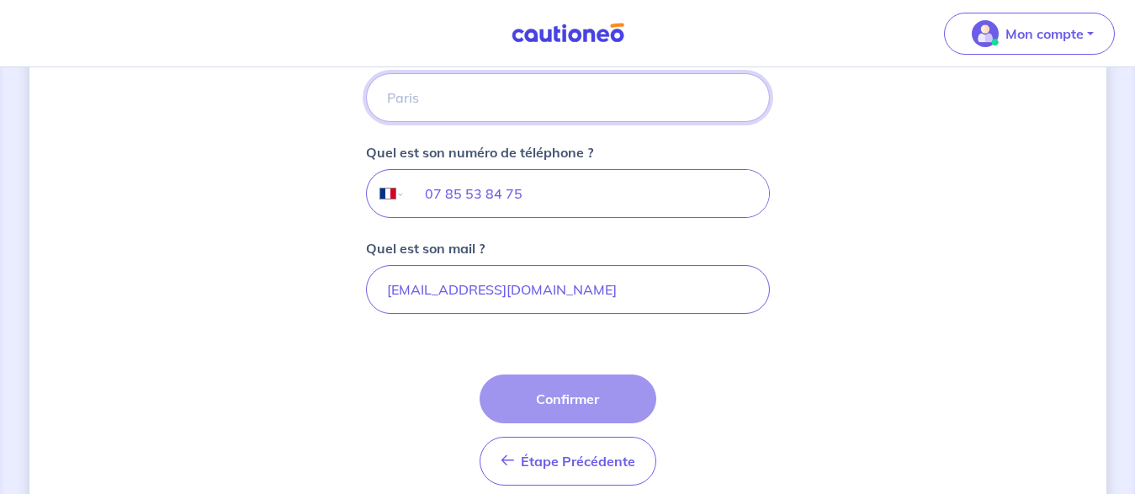
click at [430, 95] on input "Quel est son lieu de naissance ?" at bounding box center [568, 97] width 404 height 49
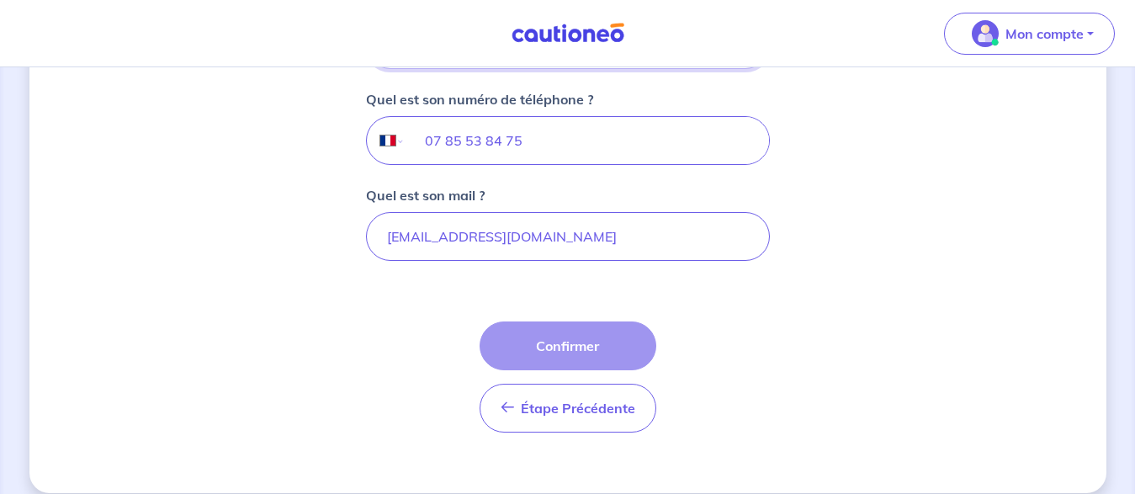
drag, startPoint x: 1142, startPoint y: 260, endPoint x: 1139, endPoint y: 317, distance: 57.3
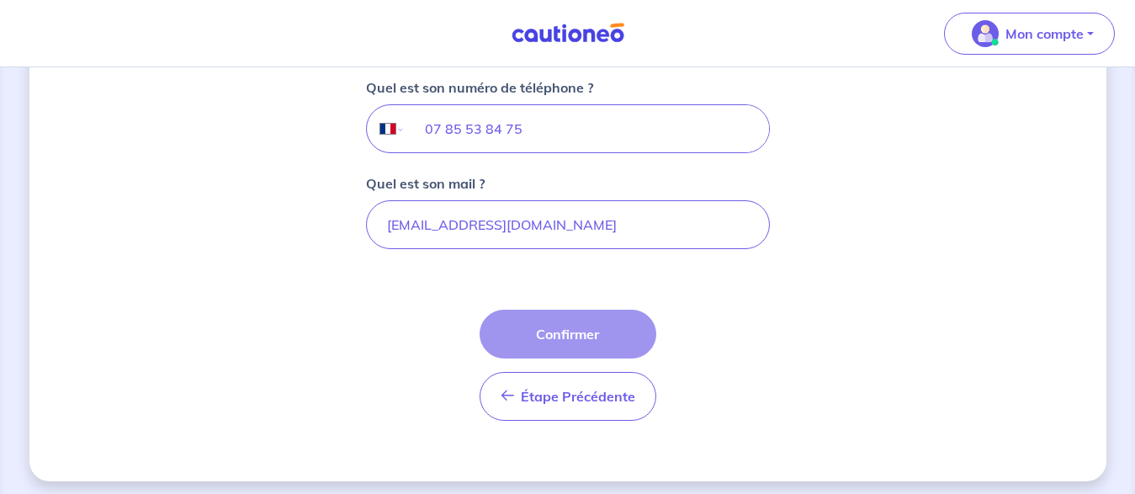
scroll to position [546, 0]
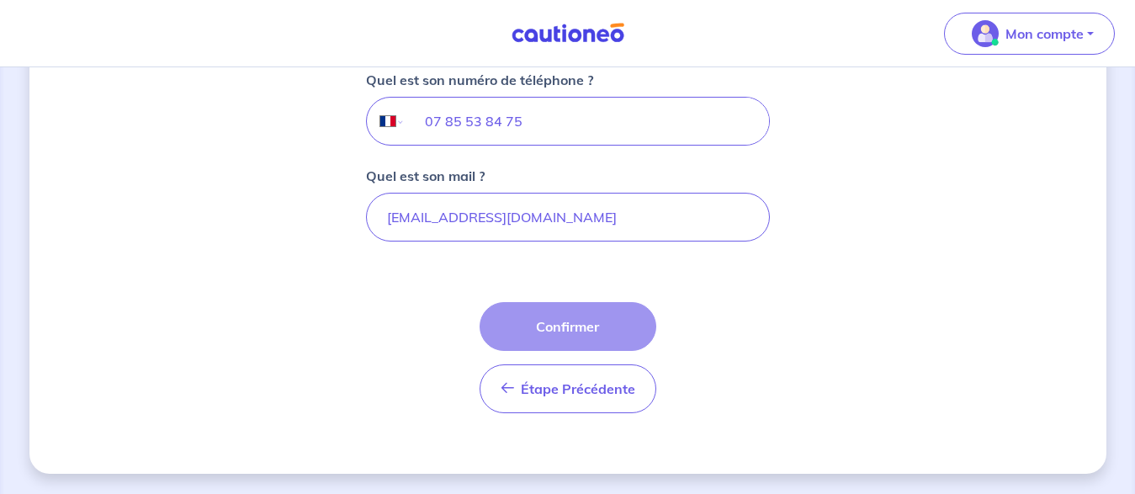
click at [997, 295] on div "2 3 4 Informations locataire Informations bail Informations paiement Signature …" at bounding box center [567, 7] width 1077 height 933
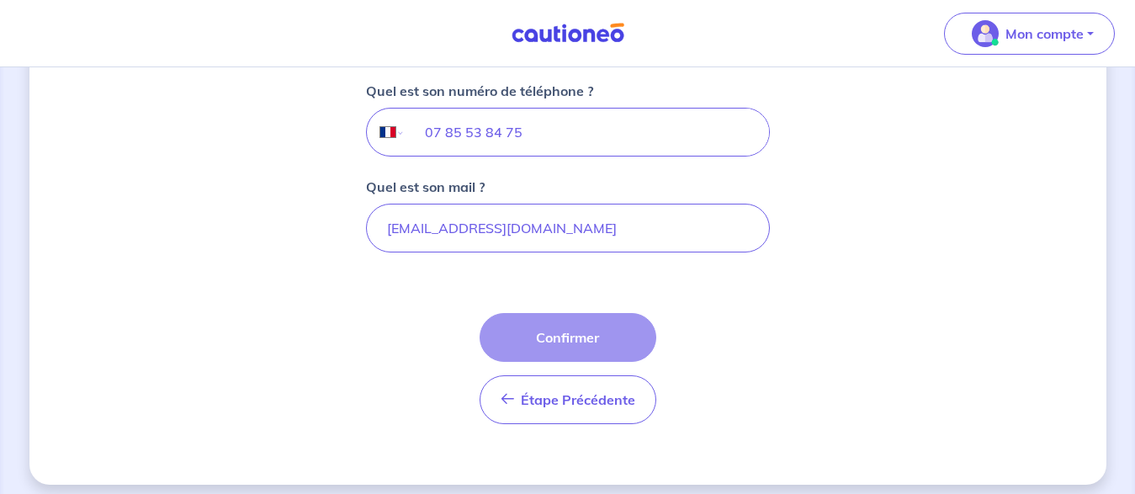
scroll to position [530, 0]
